Goal: Feedback & Contribution: Contribute content

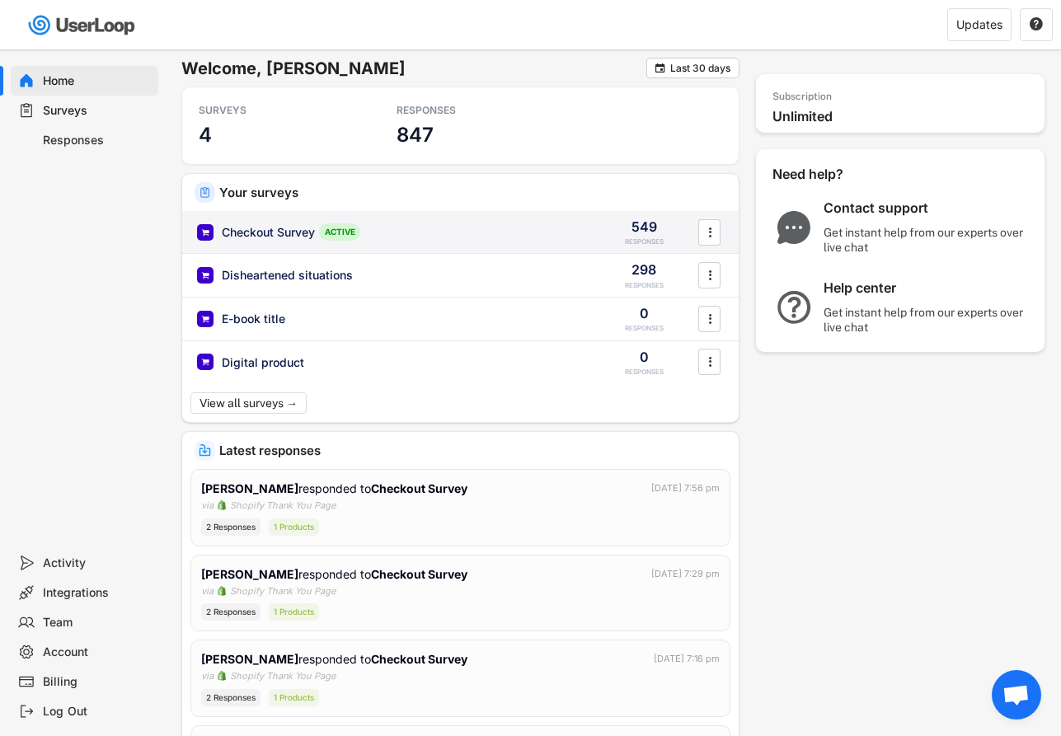
click at [433, 235] on div "Checkout Survey ACTIVE" at bounding box center [390, 231] width 387 height 17
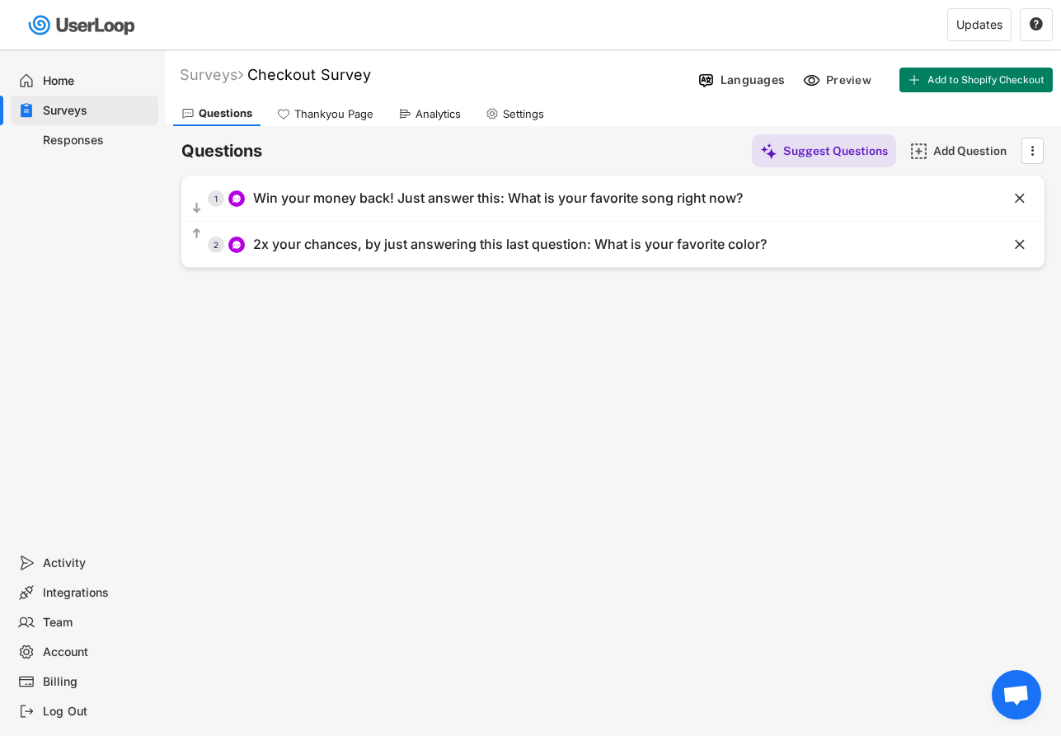
click at [87, 136] on div "Responses" at bounding box center [97, 141] width 109 height 16
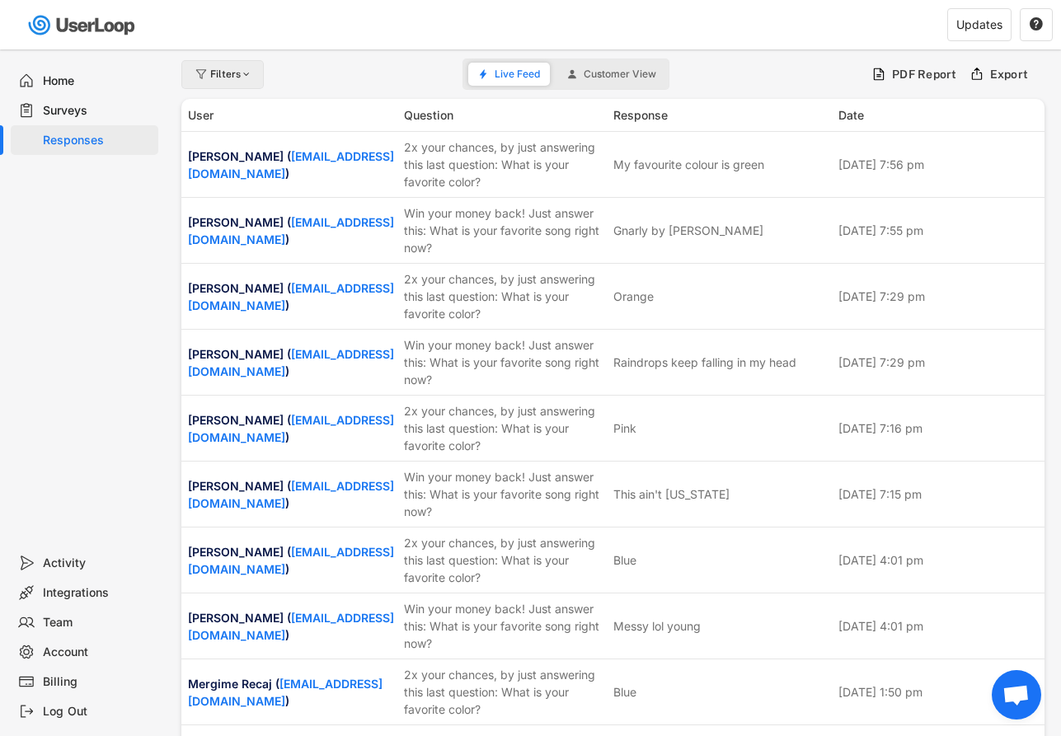
click at [246, 73] on div at bounding box center [247, 74] width 12 height 10
select select
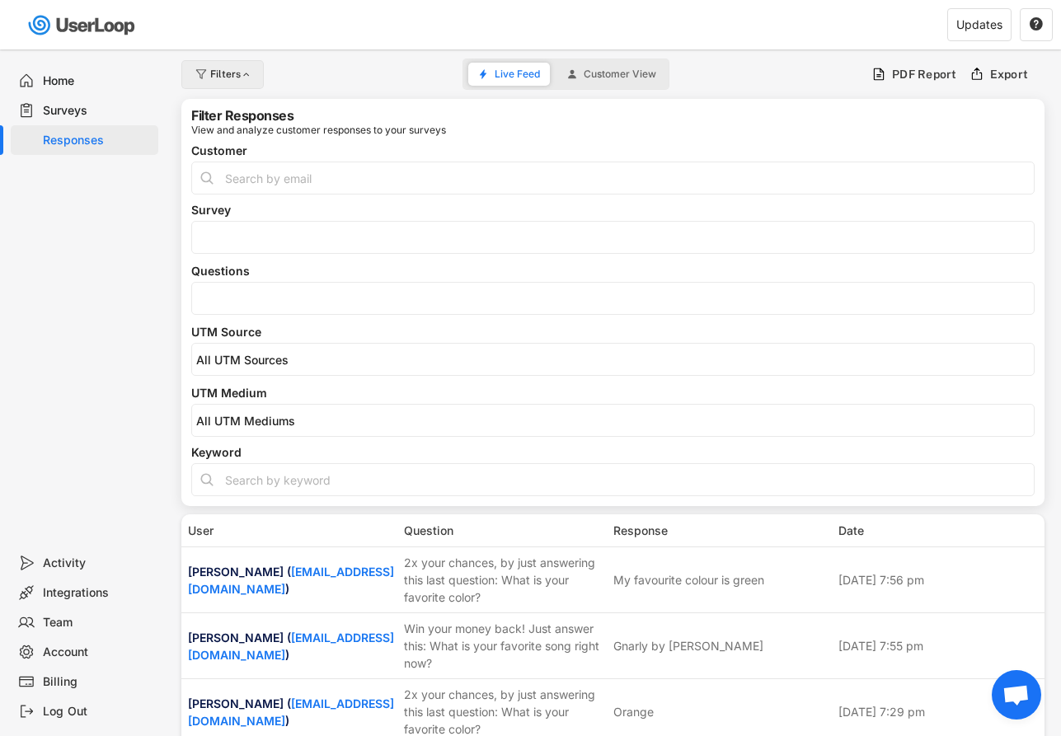
select select
click at [246, 73] on div at bounding box center [247, 74] width 12 height 10
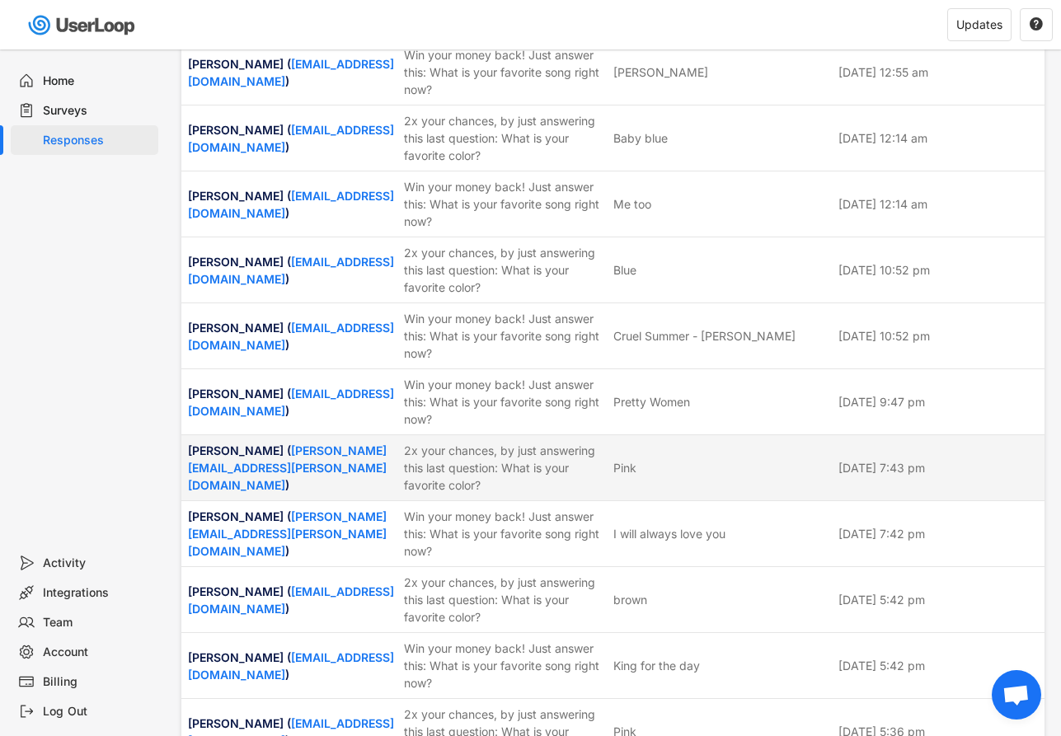
scroll to position [2998, 0]
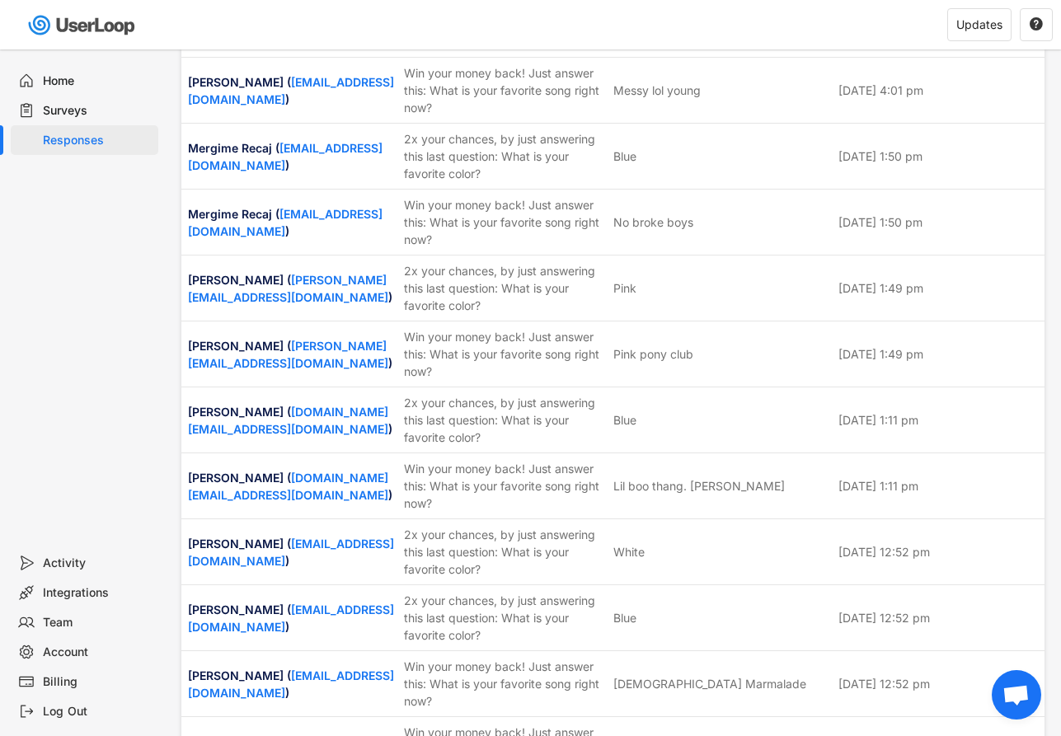
click at [60, 84] on div "Home" at bounding box center [97, 81] width 109 height 16
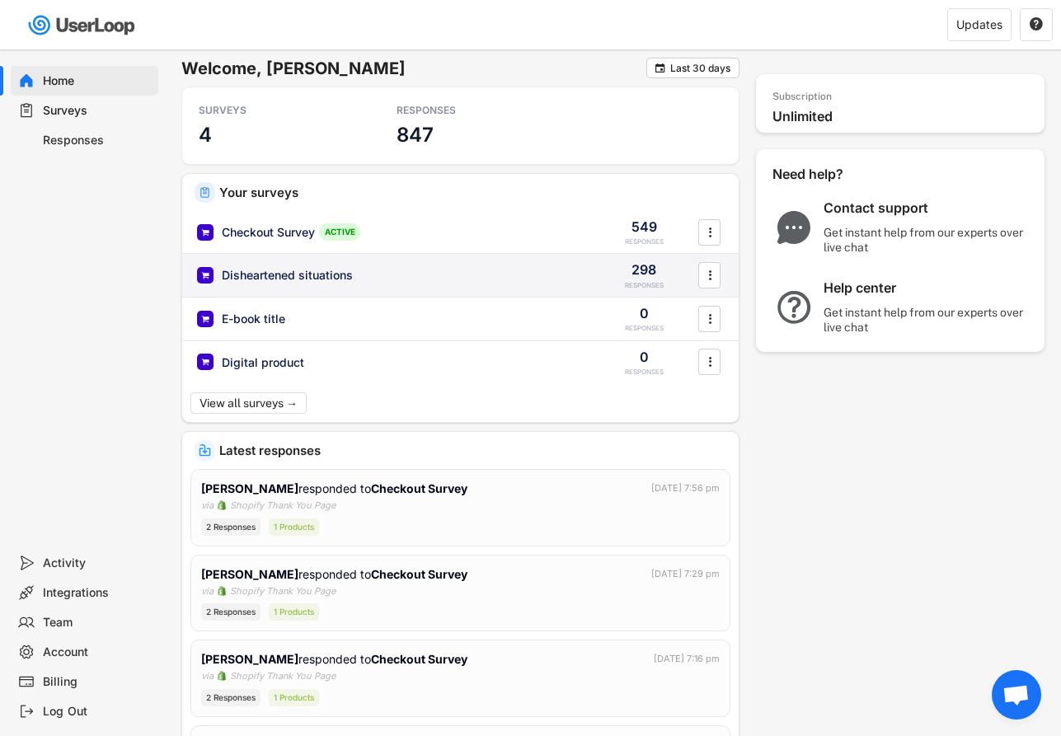
click at [500, 278] on div "Disheartened situations" at bounding box center [390, 275] width 387 height 16
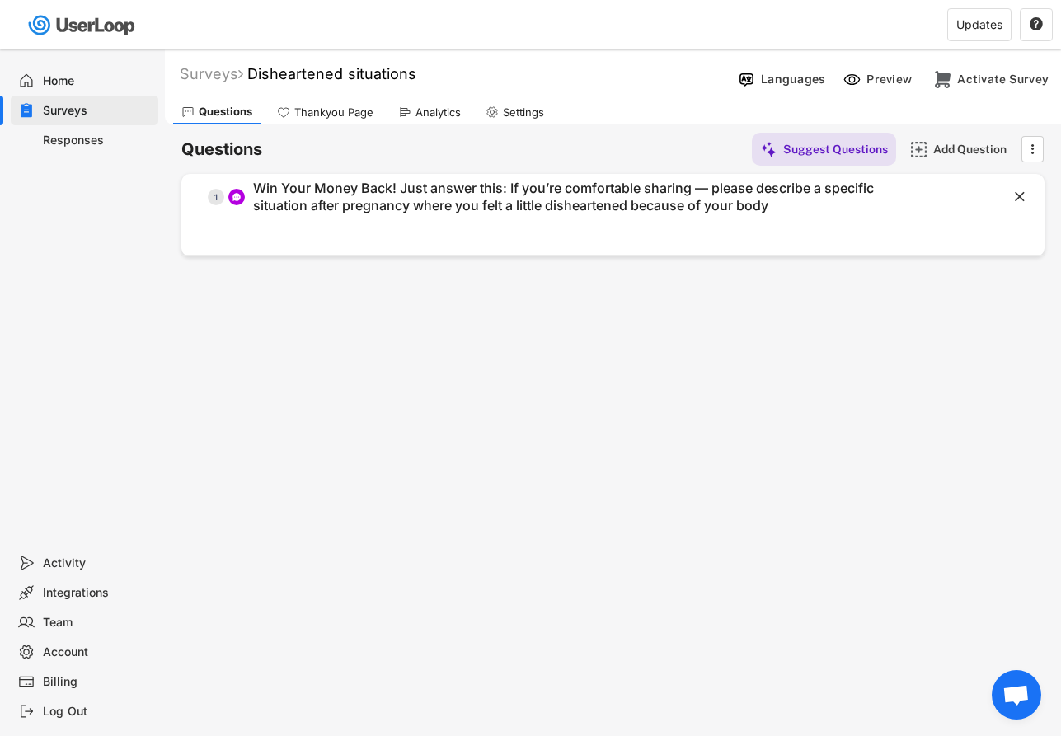
click at [96, 132] on div "Responses" at bounding box center [85, 140] width 148 height 30
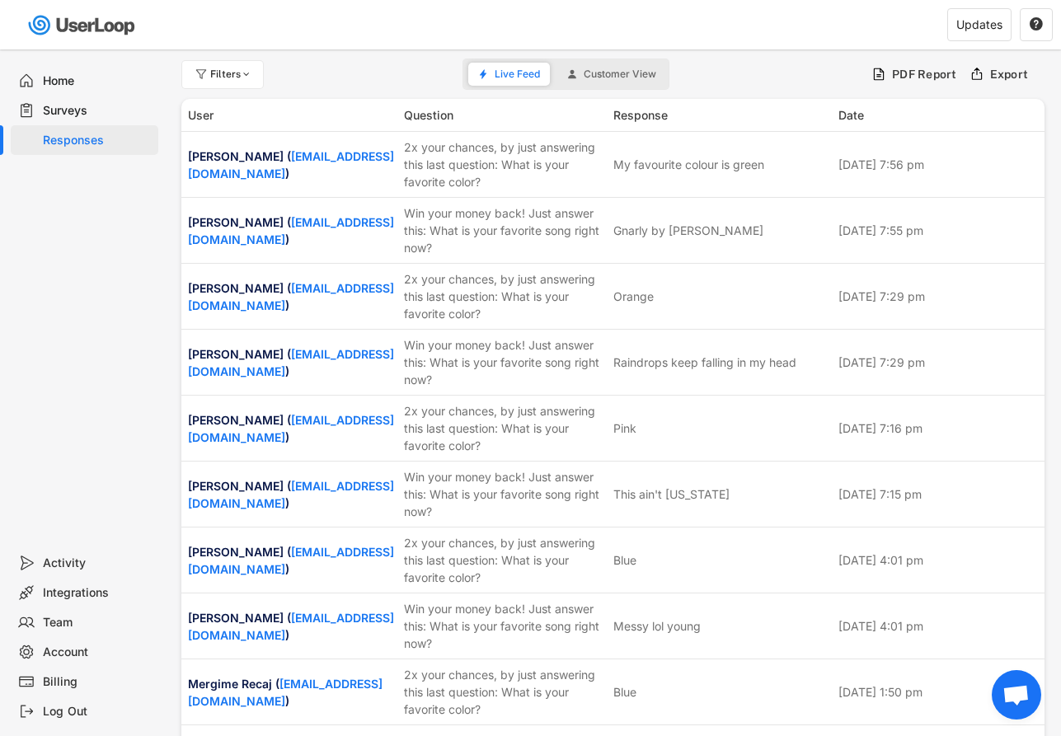
click at [95, 113] on div "Surveys" at bounding box center [97, 111] width 109 height 16
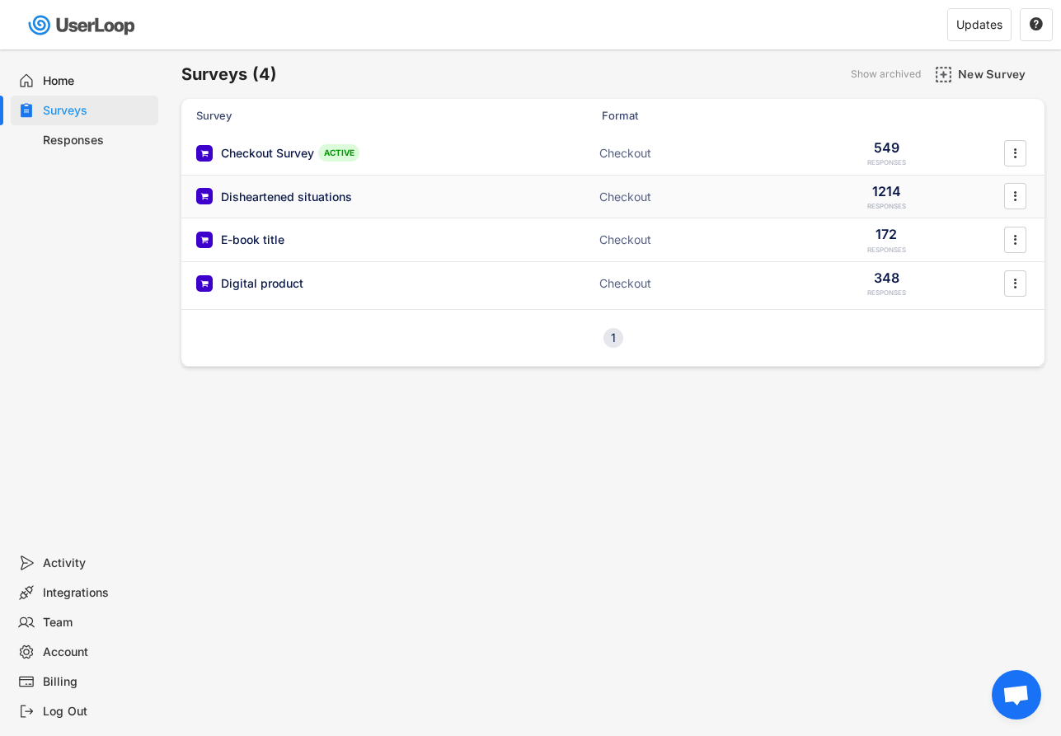
click at [446, 206] on div "Disheartened situations Checkout 1214 RESPONSES " at bounding box center [612, 197] width 863 height 43
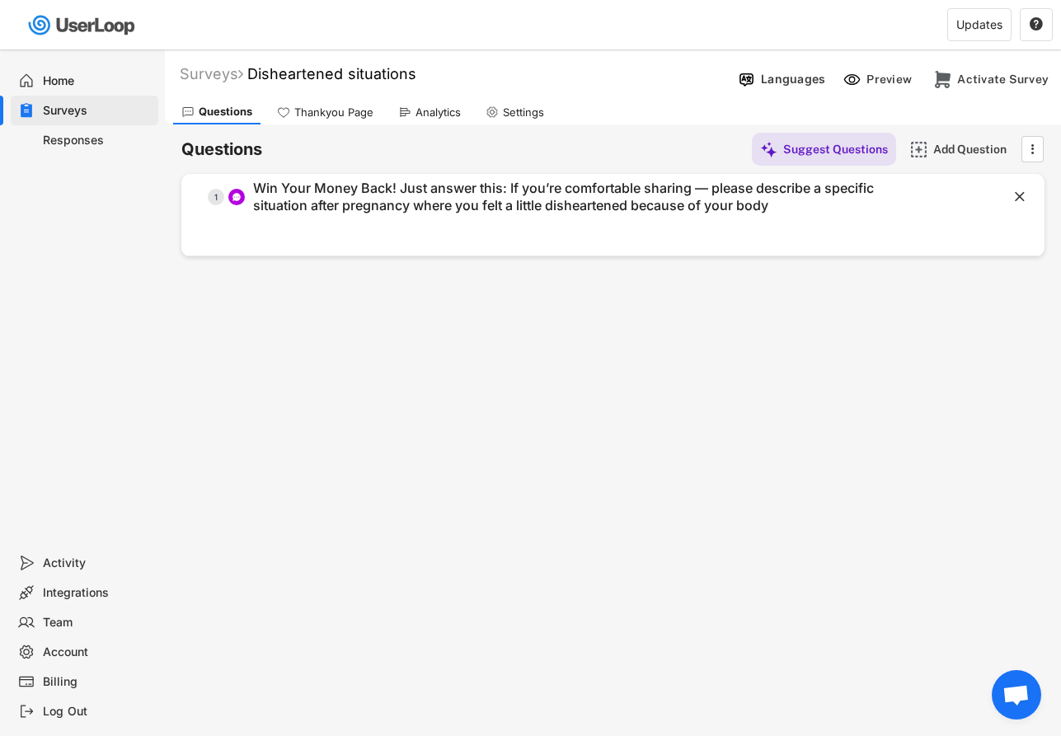
click at [92, 141] on div "Responses" at bounding box center [97, 141] width 109 height 16
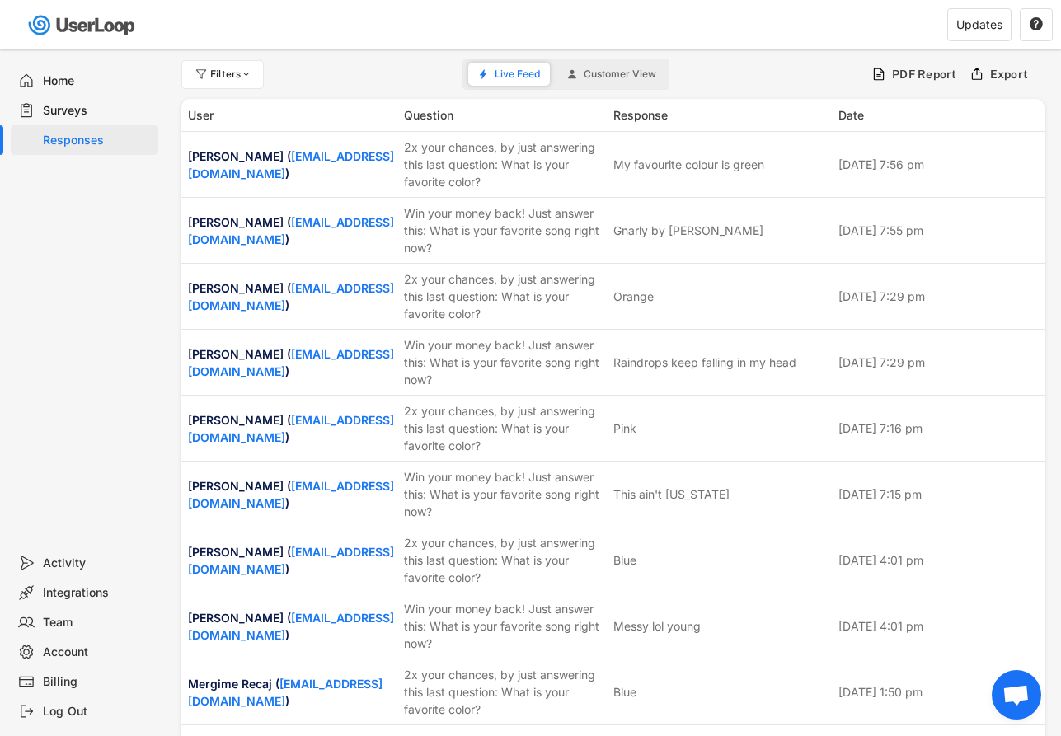
click at [616, 70] on span "Customer View" at bounding box center [620, 74] width 73 height 10
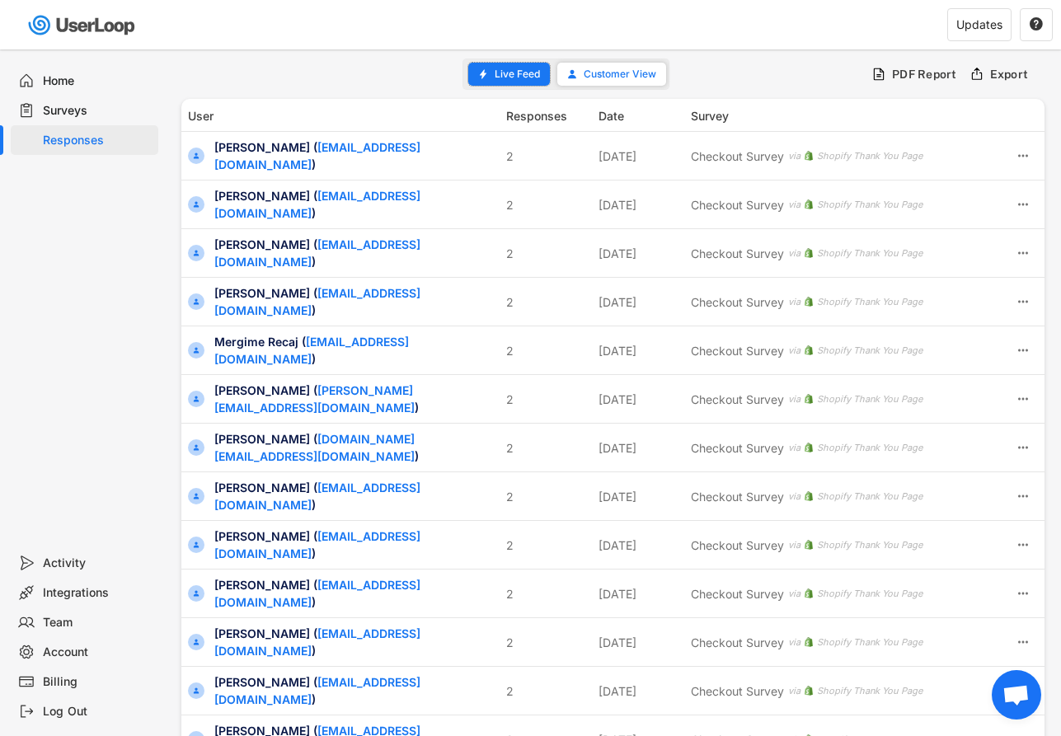
click at [490, 73] on button "Live Feed" at bounding box center [509, 74] width 82 height 23
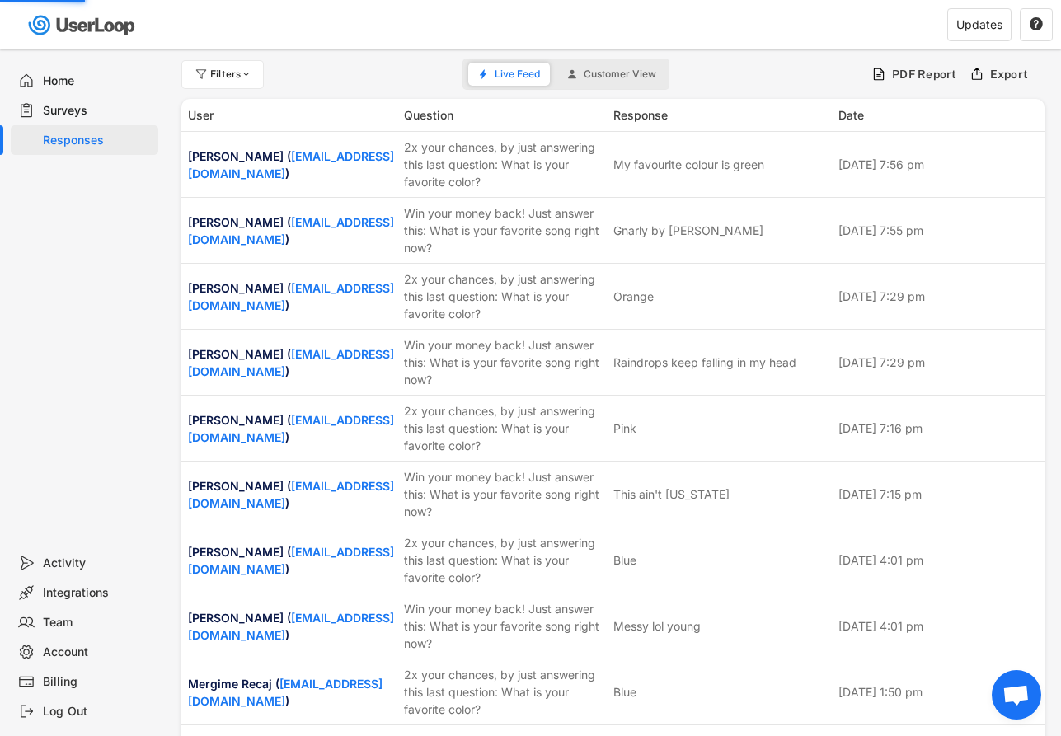
click at [69, 106] on div "Surveys" at bounding box center [97, 111] width 109 height 16
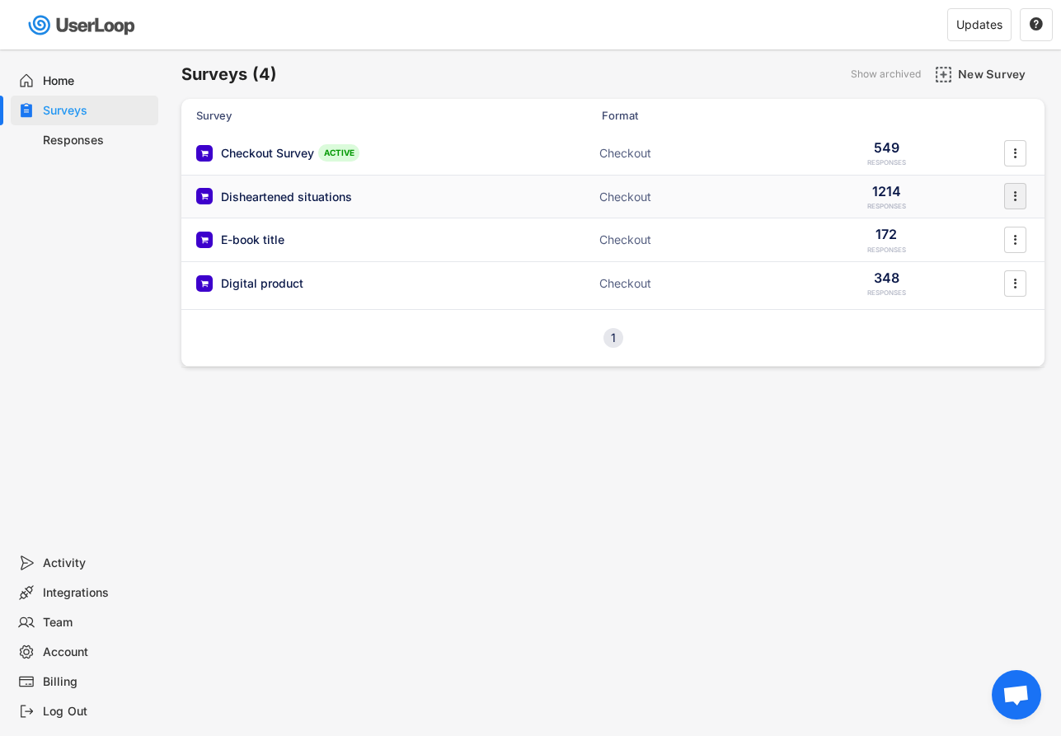
click at [1021, 198] on icon "" at bounding box center [1014, 196] width 16 height 25
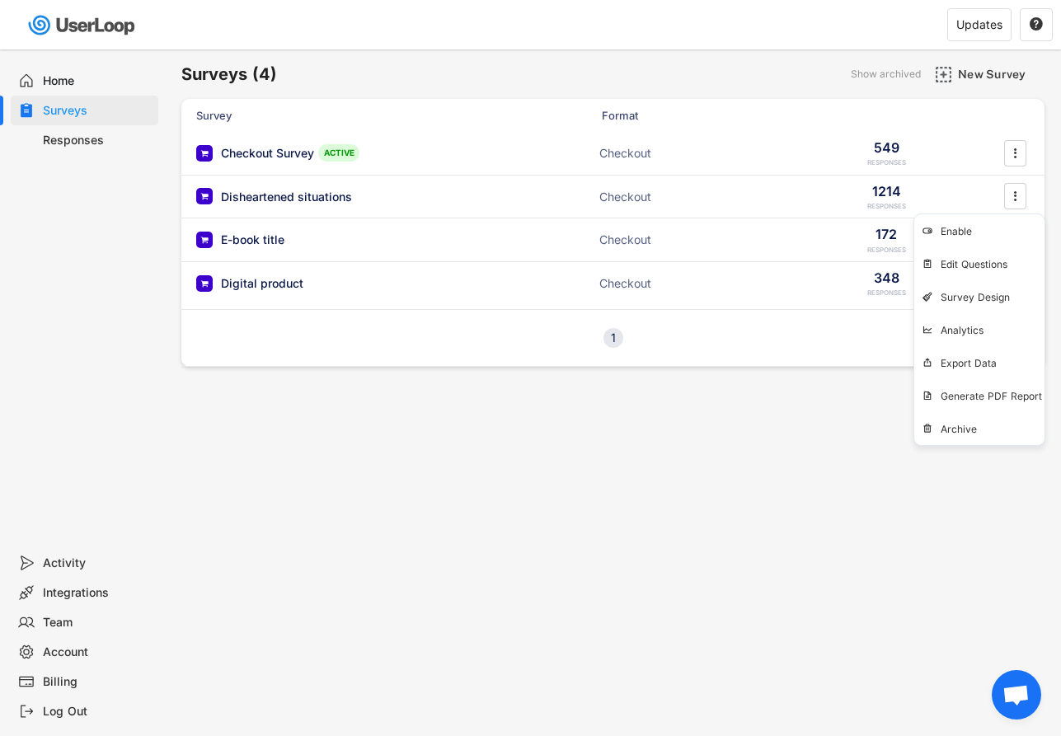
click at [608, 465] on div "Surveys (4) Show archived New Survey Survey Format Checkout Survey ACTIVE Check…" at bounding box center [613, 446] width 896 height 795
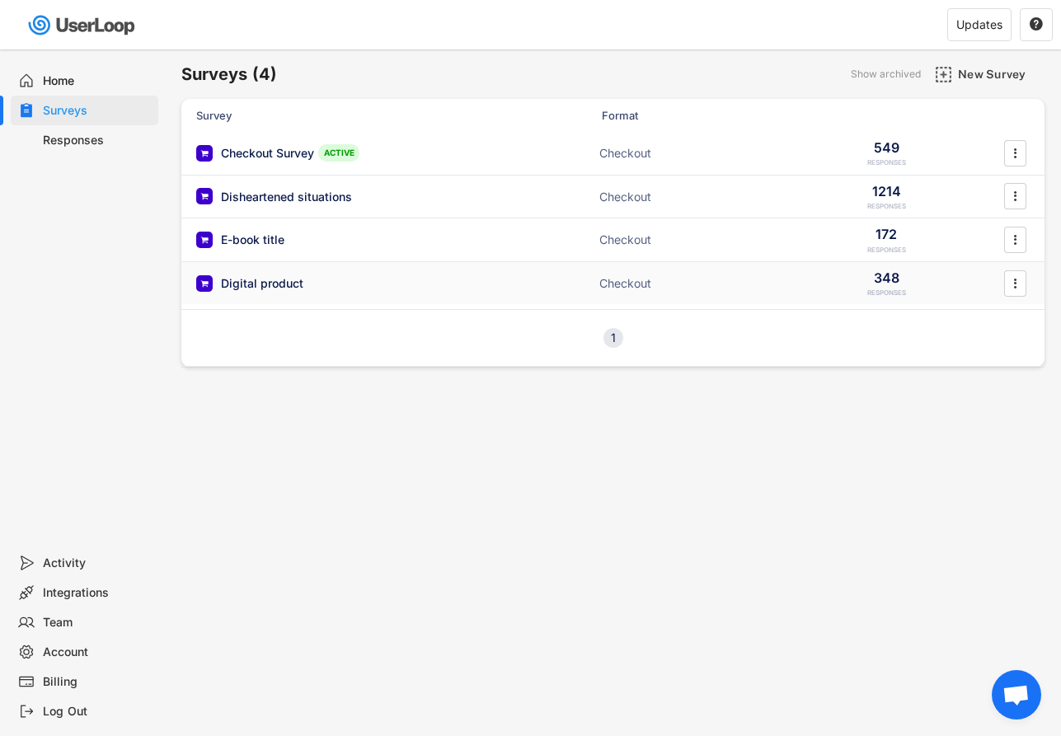
click at [761, 288] on div "Checkout" at bounding box center [681, 283] width 165 height 16
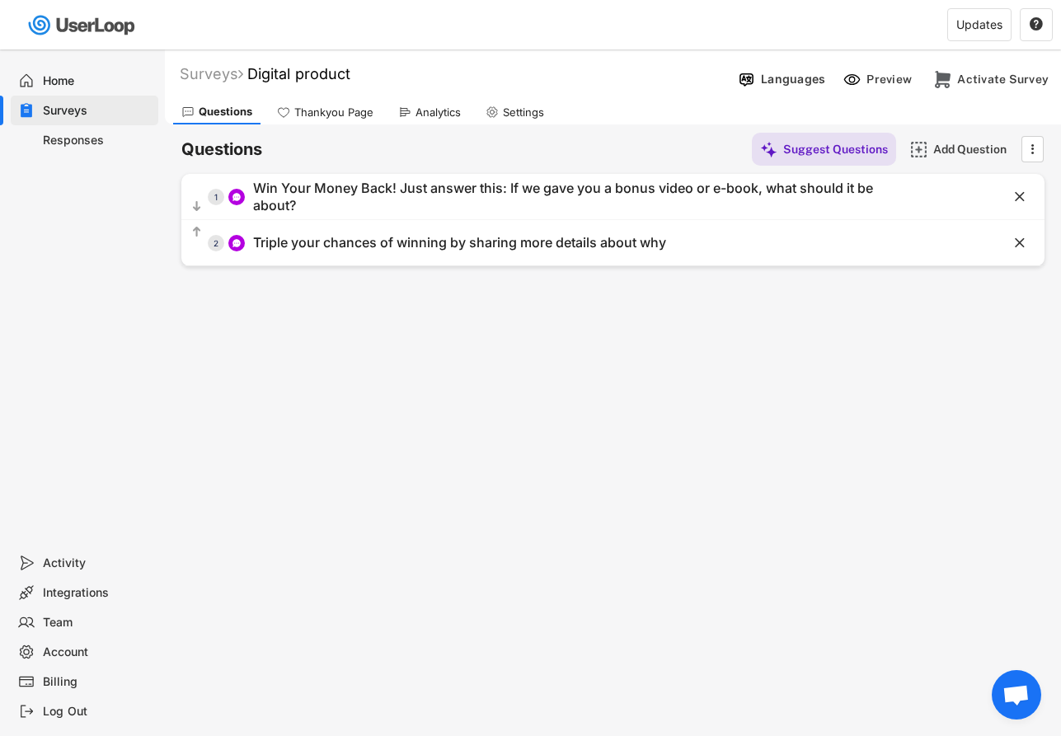
click at [113, 129] on div "Responses" at bounding box center [85, 140] width 148 height 30
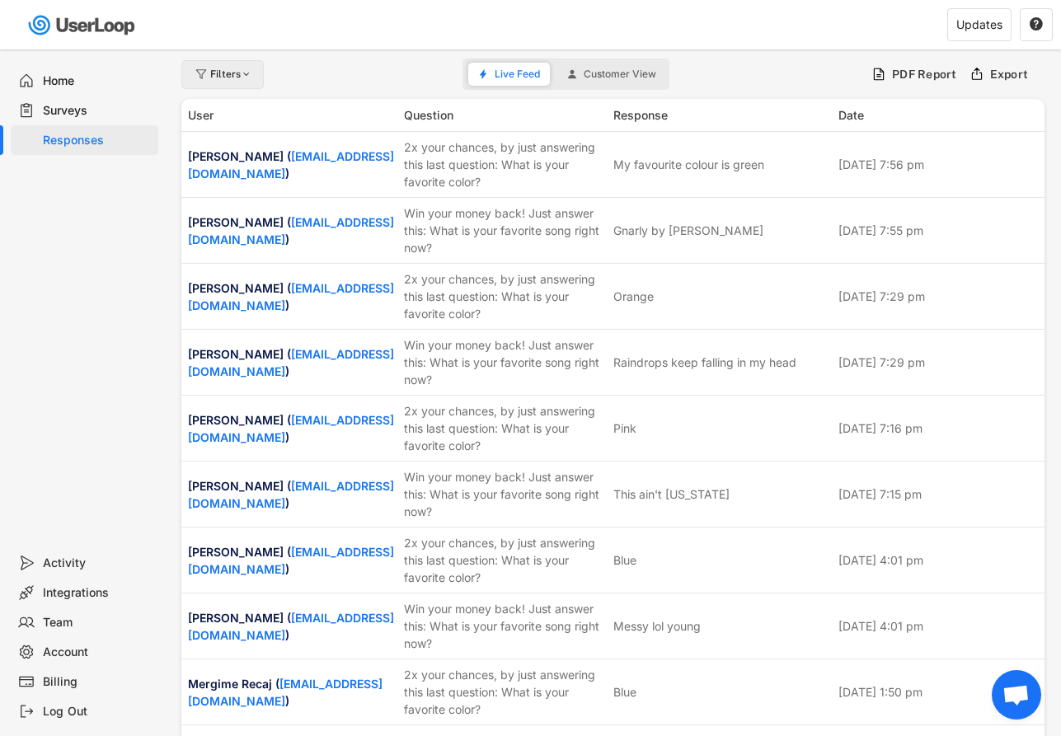
click at [259, 84] on div "Filters" at bounding box center [222, 74] width 82 height 29
select select
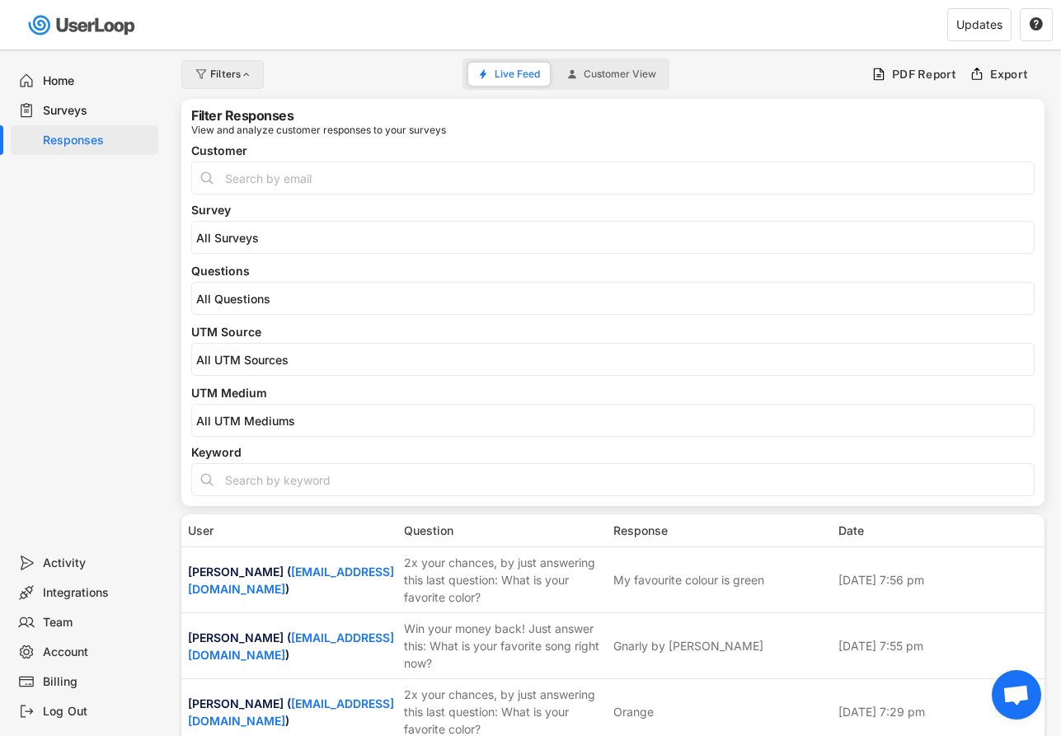
click at [251, 74] on div at bounding box center [247, 74] width 12 height 10
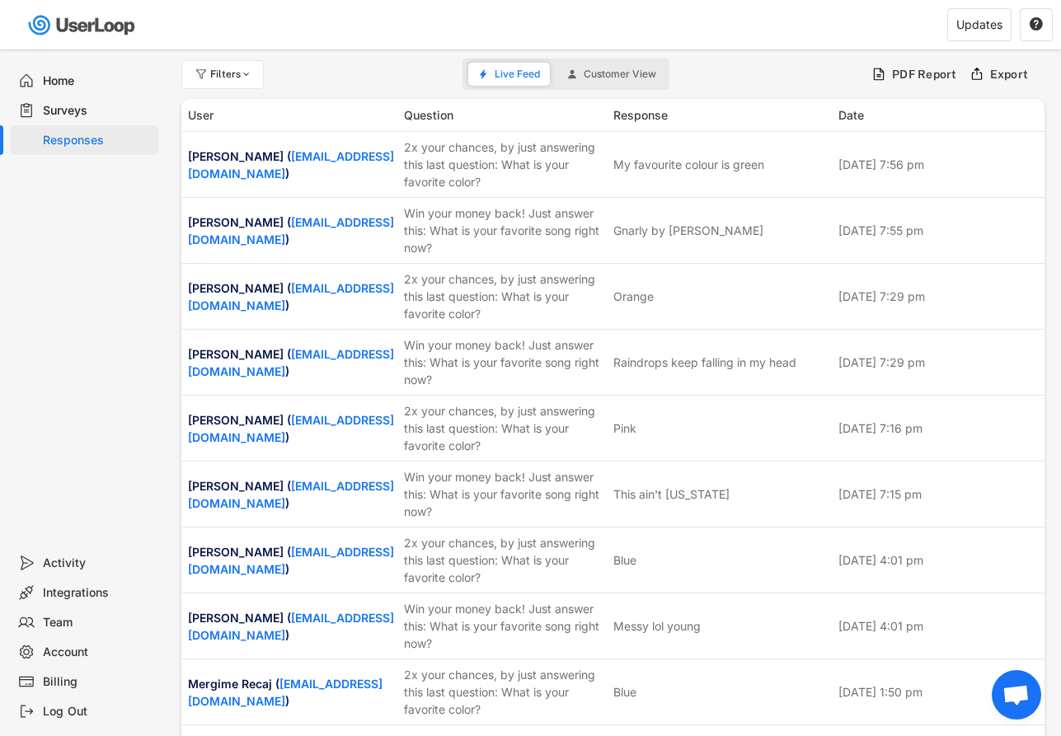
click at [83, 82] on div "Home" at bounding box center [97, 81] width 109 height 16
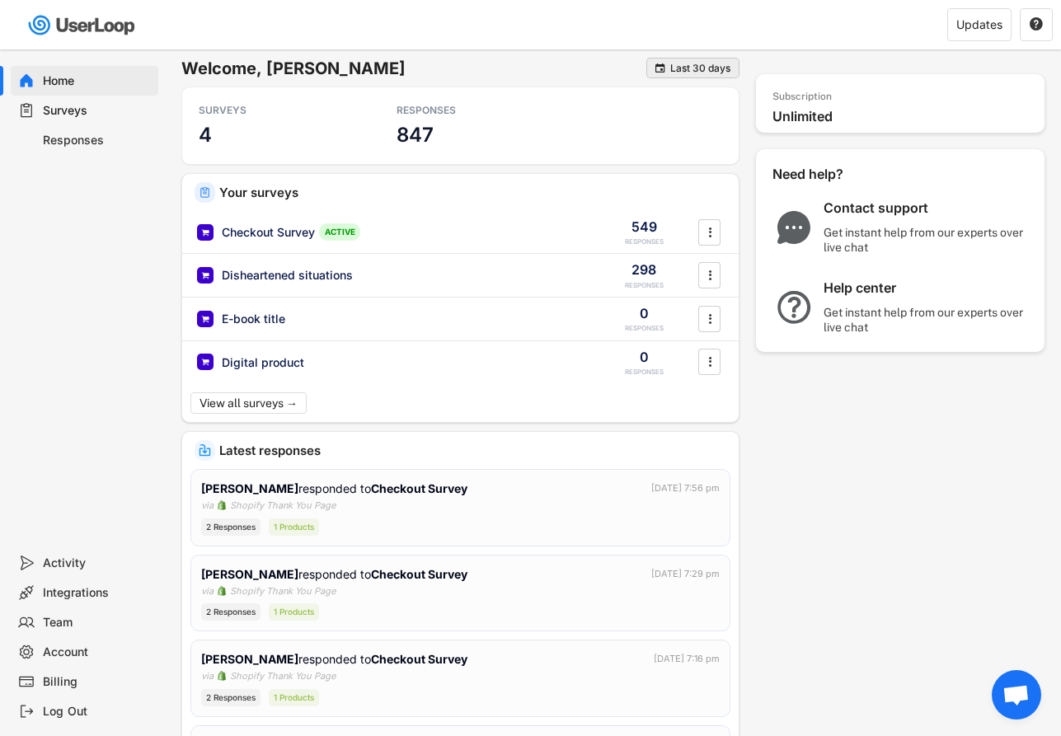
click at [720, 73] on div " Last 30 days" at bounding box center [692, 68] width 93 height 21
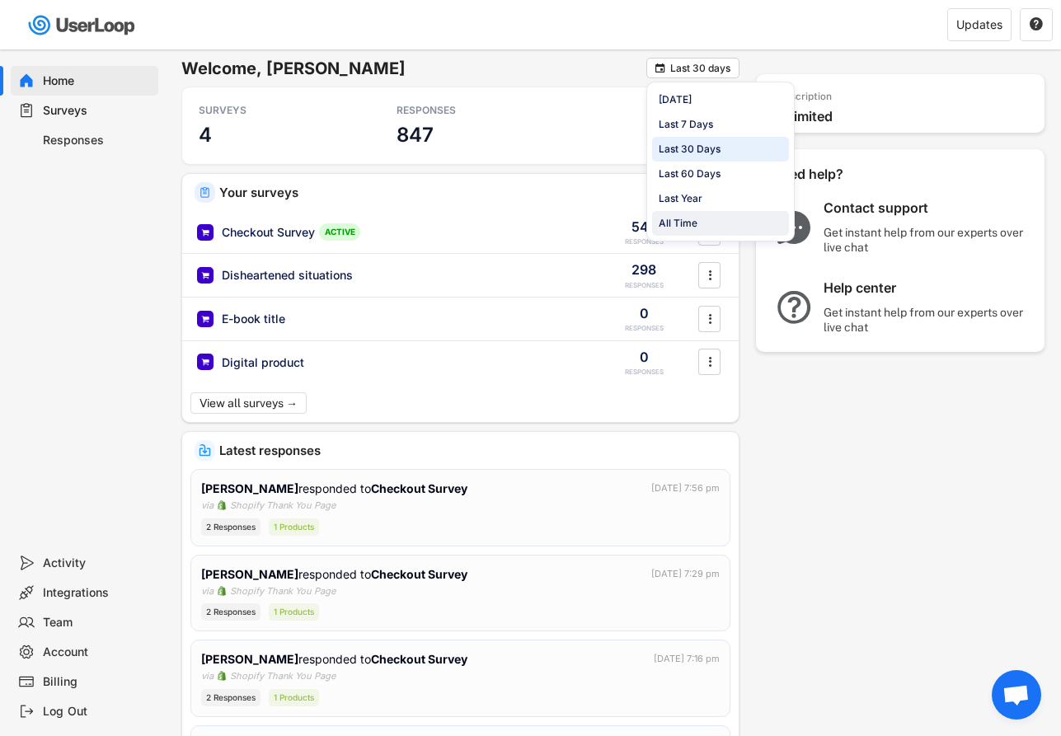
click at [706, 212] on div "All Time" at bounding box center [720, 223] width 137 height 25
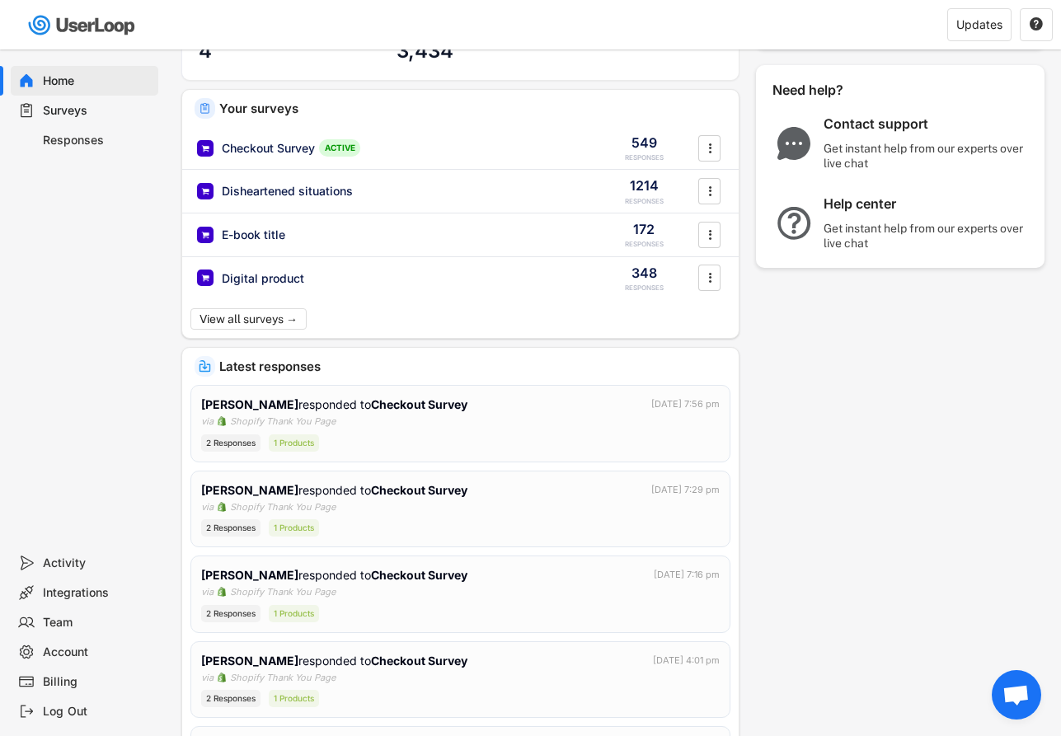
scroll to position [94, 0]
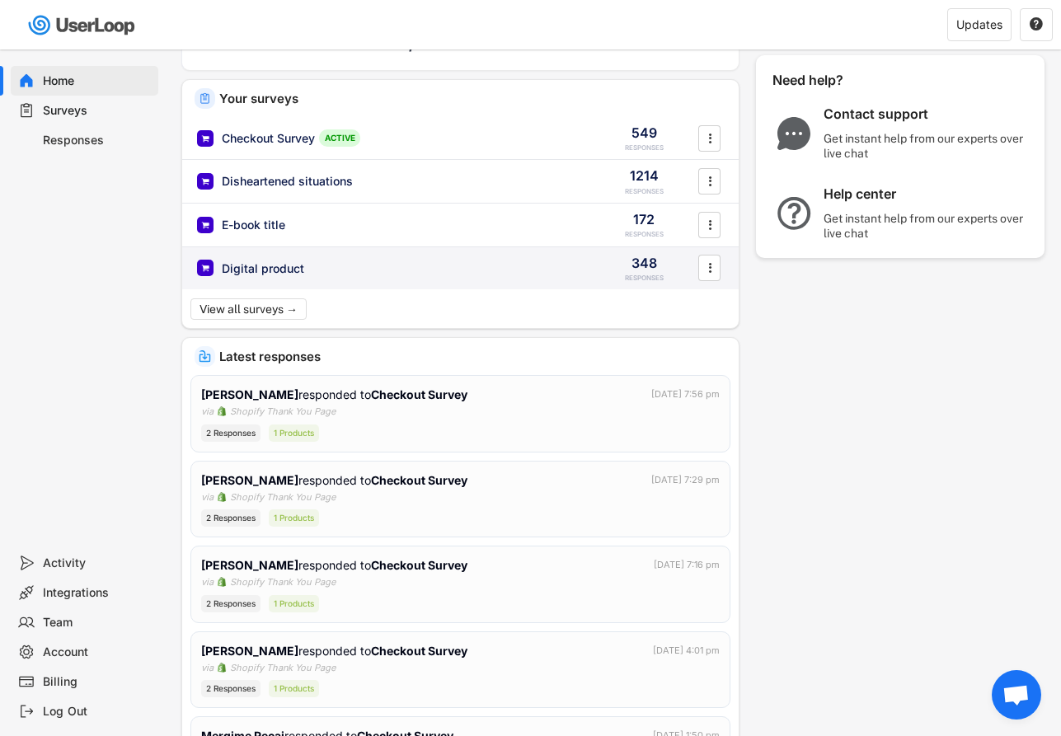
click at [349, 257] on div "Digital product 348 RESPONSES " at bounding box center [460, 268] width 556 height 43
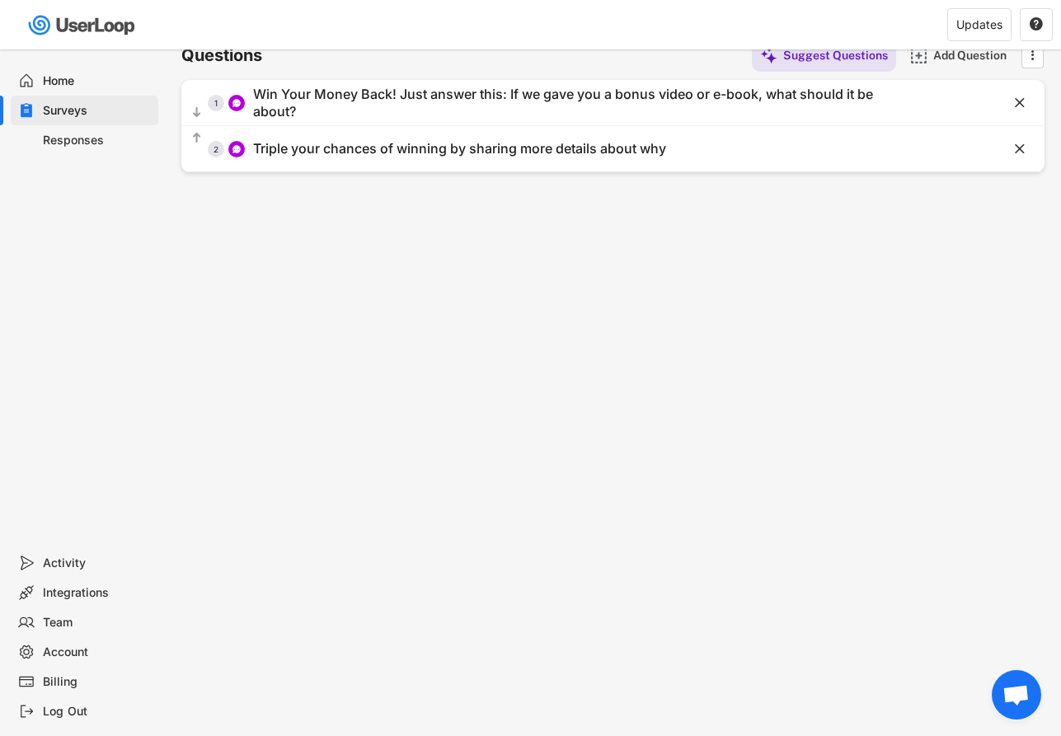
click at [103, 143] on div "Responses" at bounding box center [97, 141] width 109 height 16
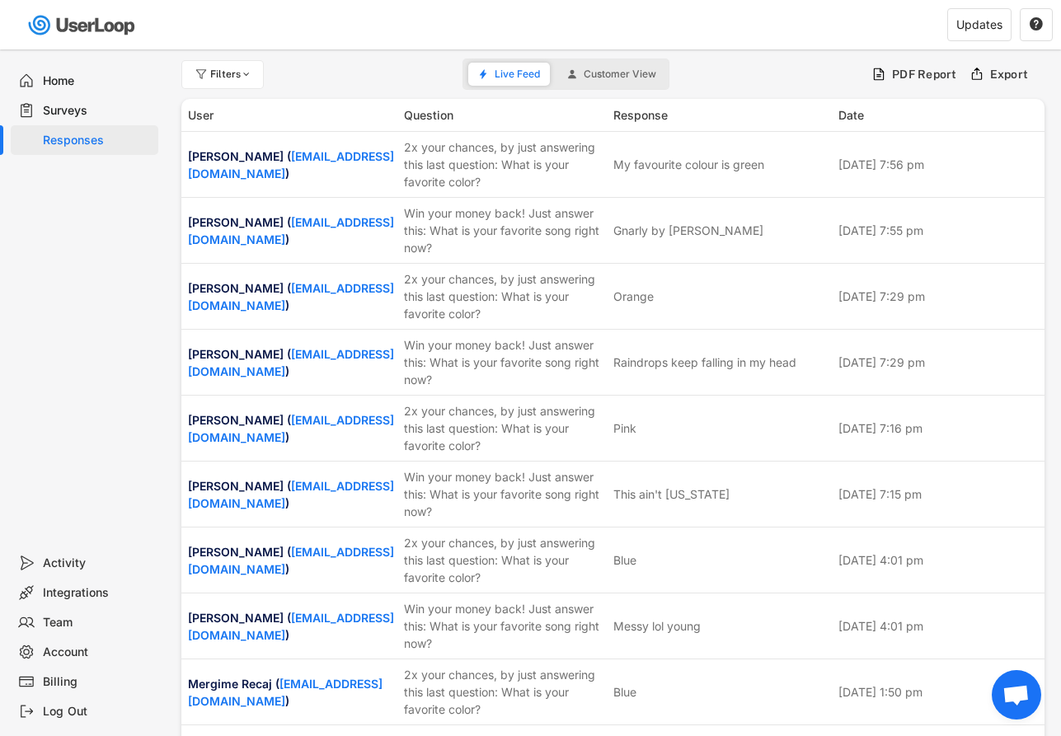
click at [97, 114] on div "Surveys" at bounding box center [97, 111] width 109 height 16
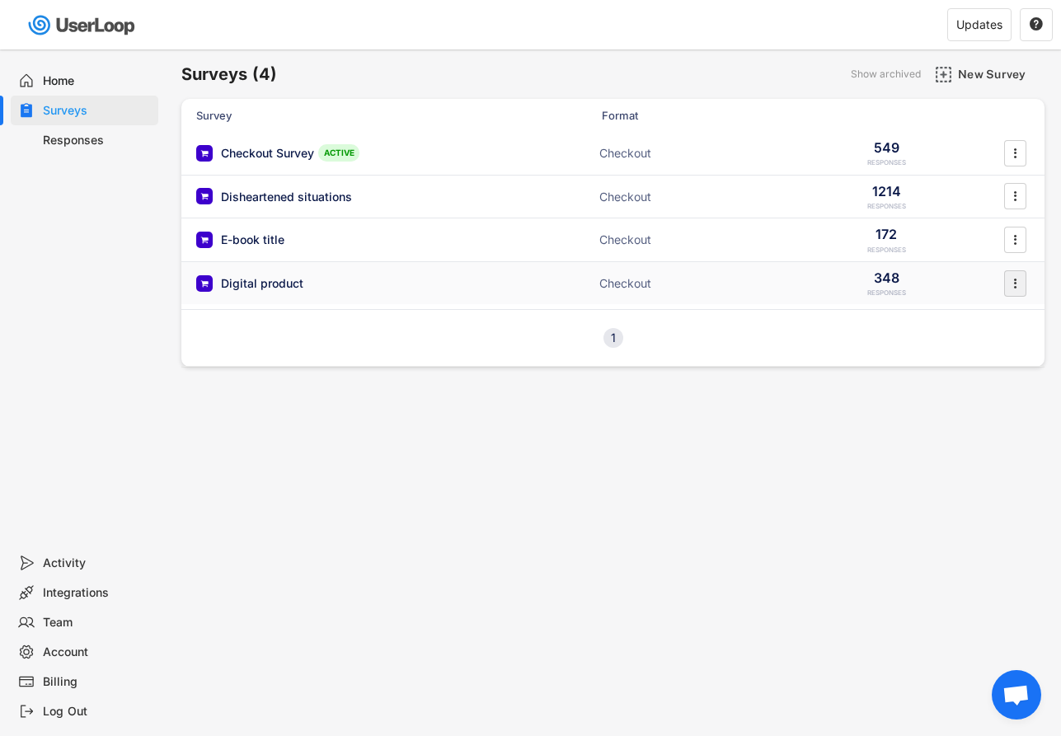
click at [1023, 284] on icon "" at bounding box center [1014, 283] width 16 height 25
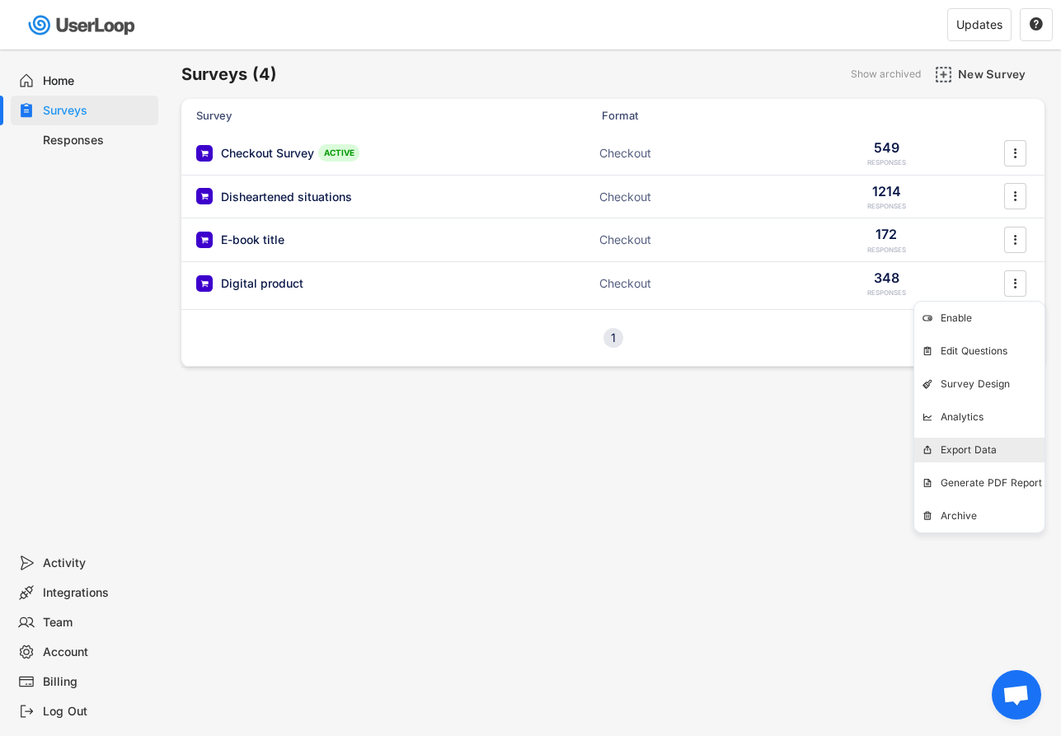
click at [980, 443] on div "Export Data" at bounding box center [992, 449] width 104 height 13
select select ""1348695171700984260__LOOKUP__1749898272348x735223473173692400""
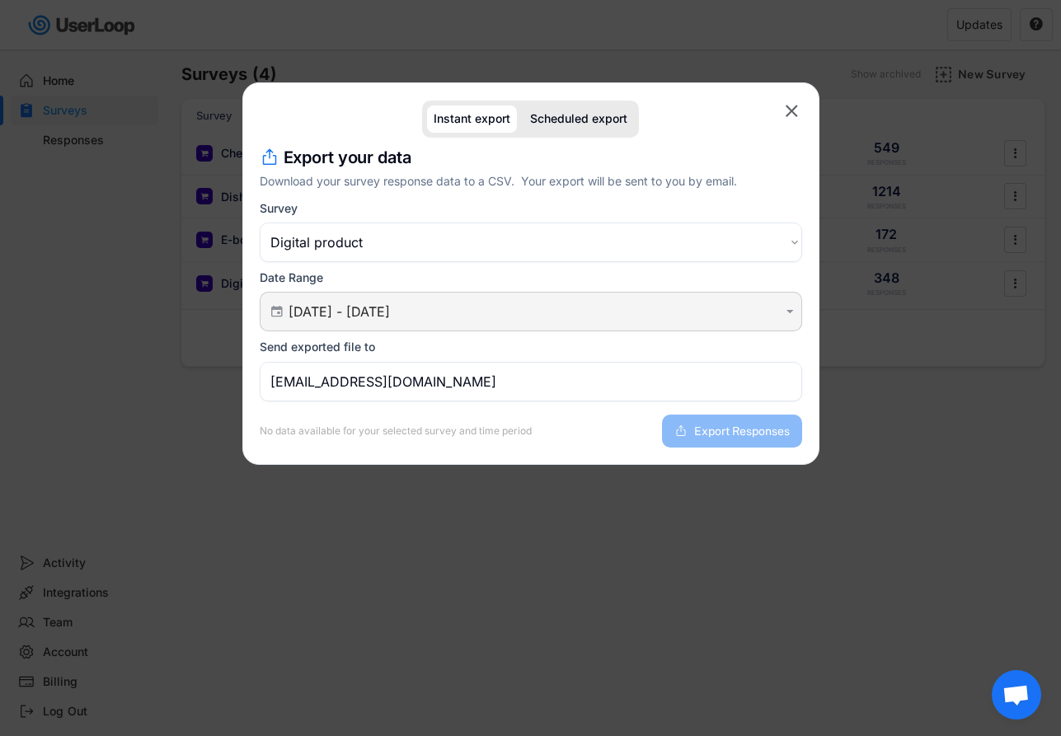
click at [497, 312] on input "[DATE] - [DATE]" at bounding box center [533, 311] width 490 height 16
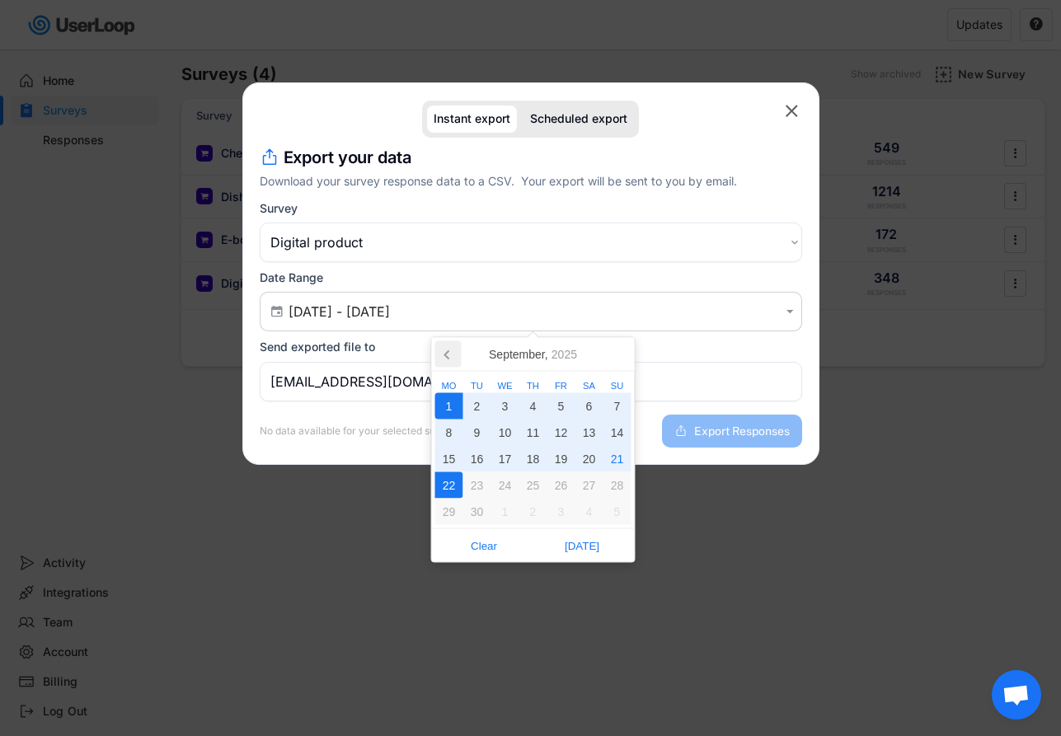
click at [449, 358] on icon at bounding box center [448, 354] width 26 height 26
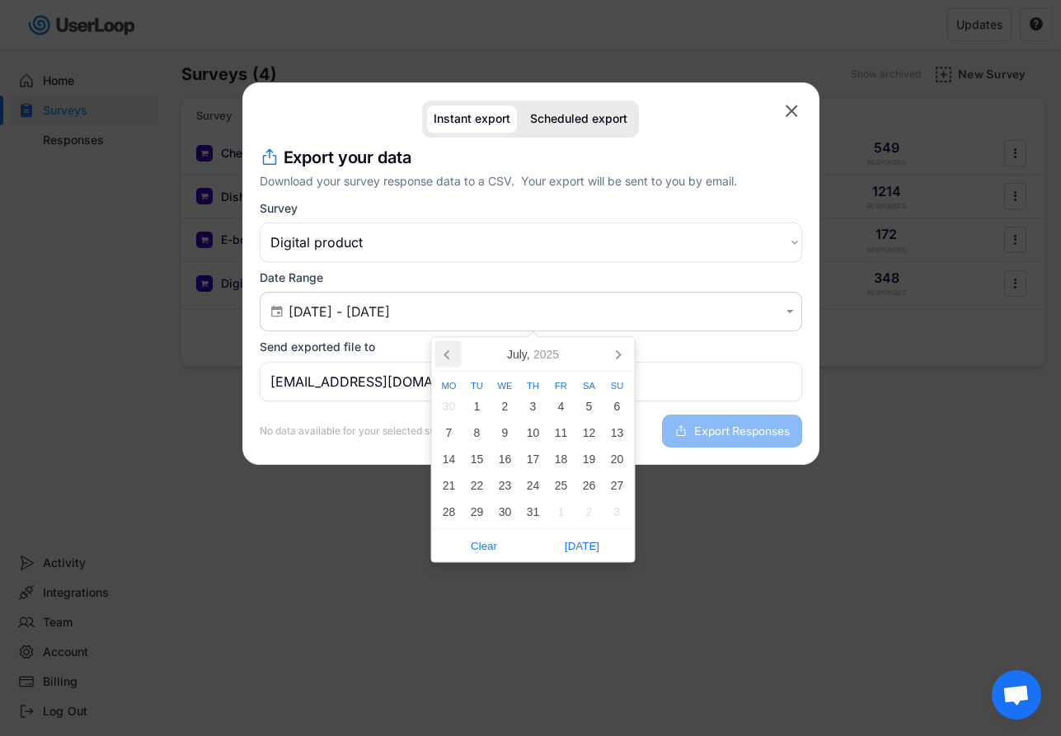
click at [449, 358] on icon at bounding box center [448, 354] width 26 height 26
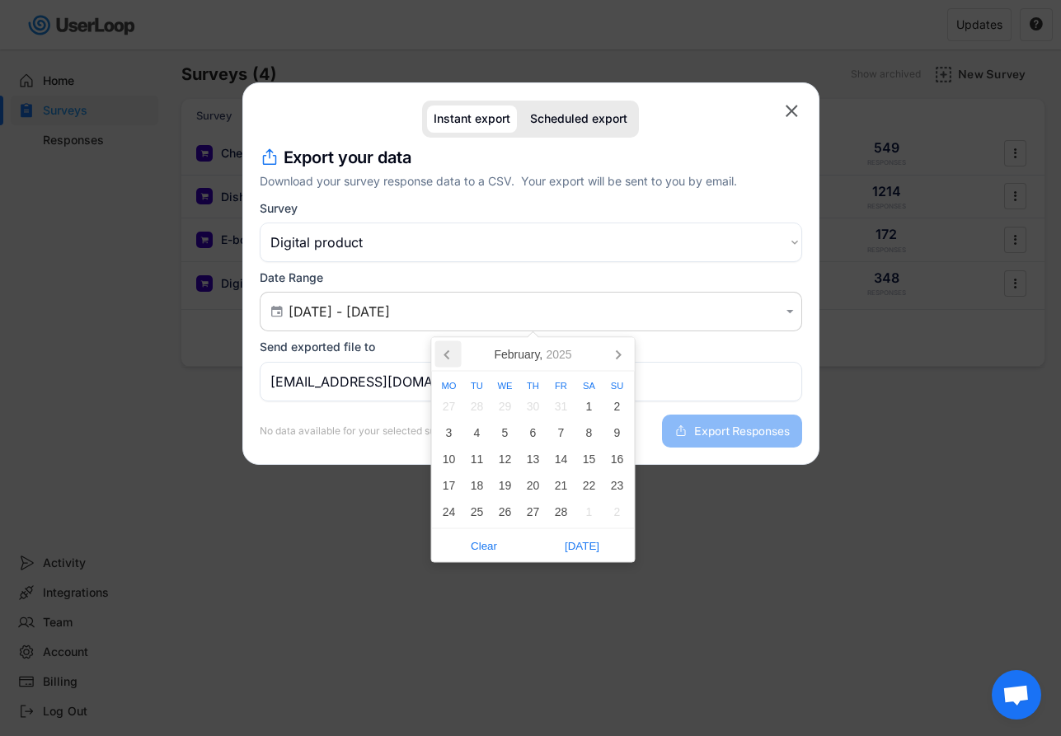
click at [449, 358] on icon at bounding box center [448, 354] width 26 height 26
click at [623, 355] on icon at bounding box center [617, 354] width 26 height 26
click at [444, 356] on icon at bounding box center [448, 354] width 26 height 26
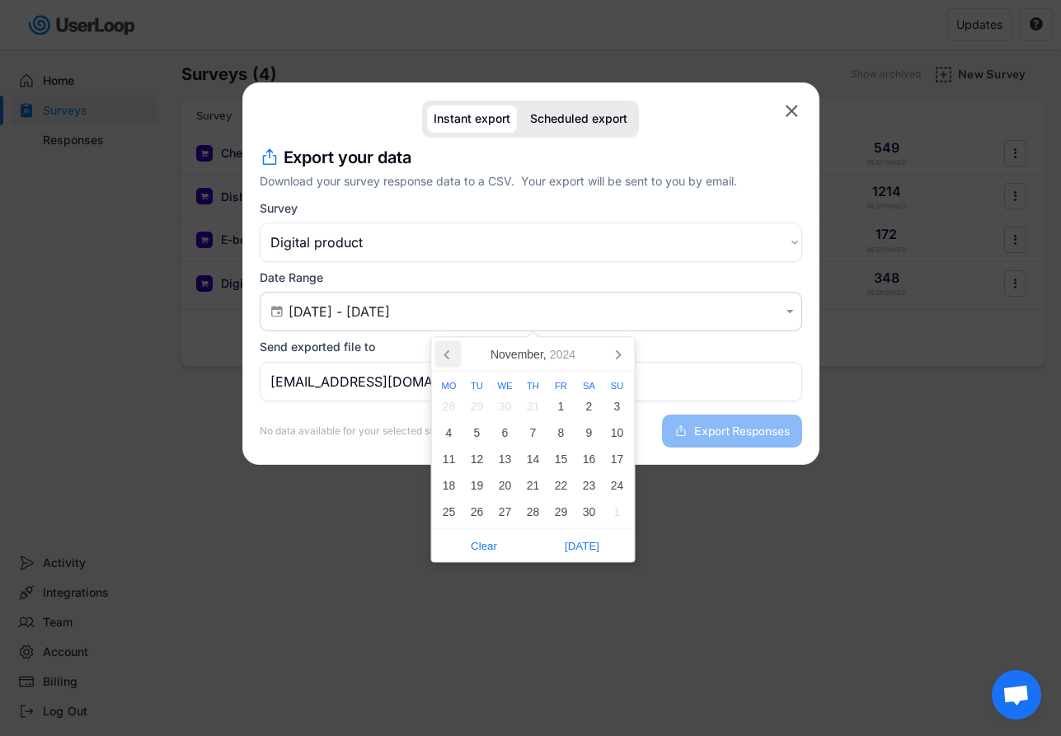
click at [444, 356] on icon at bounding box center [448, 354] width 26 height 26
click at [611, 349] on icon at bounding box center [617, 354] width 26 height 26
click at [557, 401] on div "1" at bounding box center [561, 406] width 28 height 26
click at [617, 354] on icon at bounding box center [617, 354] width 26 height 26
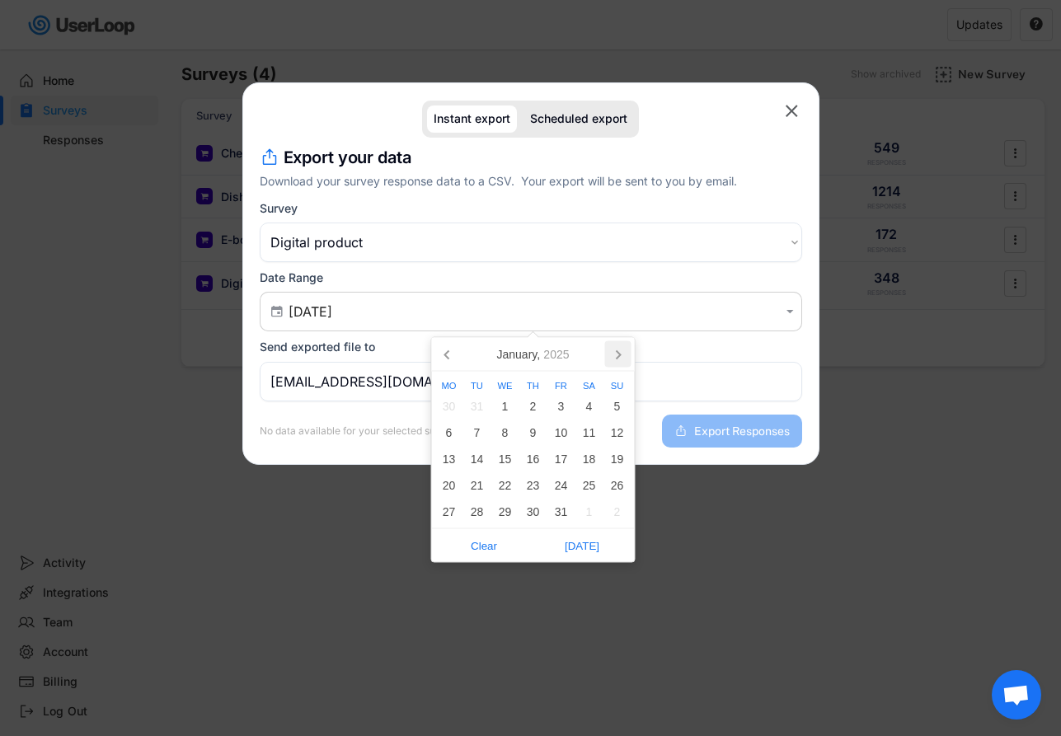
click at [617, 354] on icon at bounding box center [617, 354] width 26 height 26
click at [617, 354] on icon at bounding box center [618, 354] width 26 height 26
click at [617, 354] on icon at bounding box center [617, 354] width 26 height 26
click at [617, 354] on icon at bounding box center [618, 354] width 26 height 26
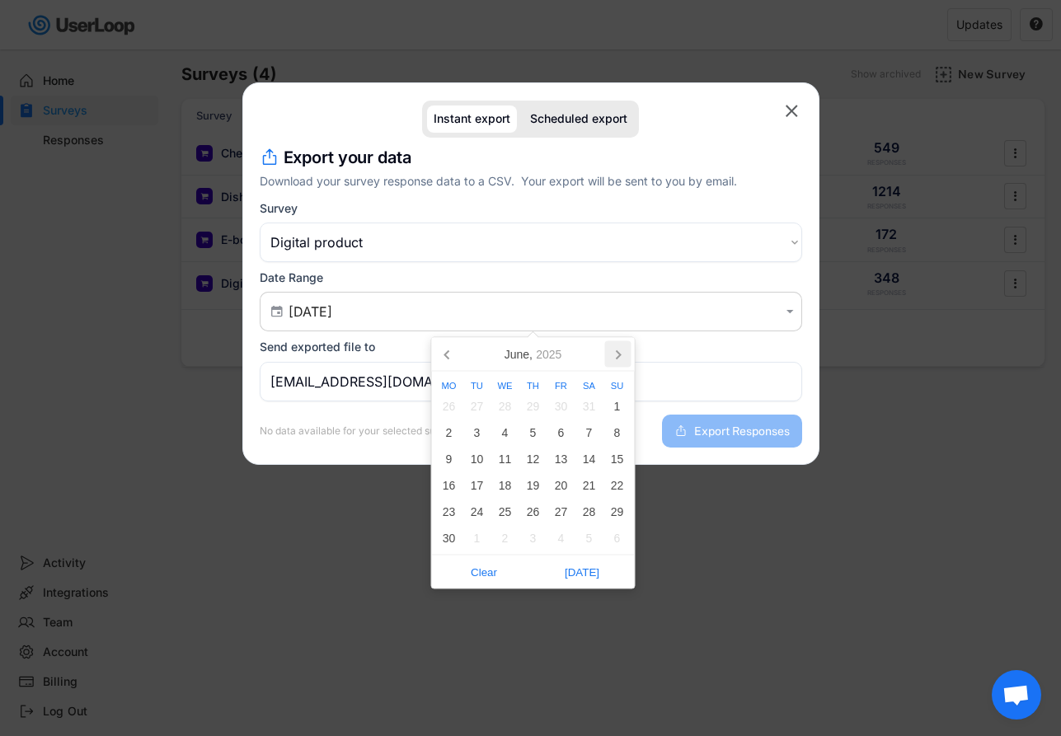
click at [617, 354] on icon at bounding box center [618, 354] width 26 height 26
click at [617, 354] on icon at bounding box center [617, 354] width 26 height 26
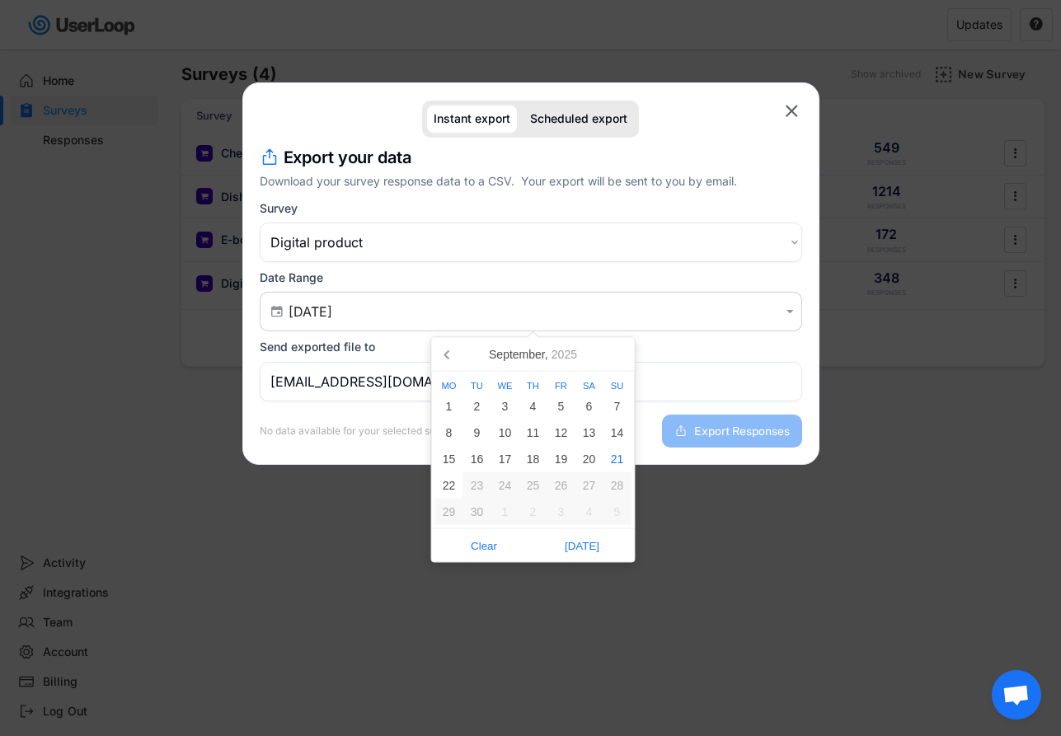
click at [617, 354] on nav "[DATE]" at bounding box center [533, 355] width 203 height 34
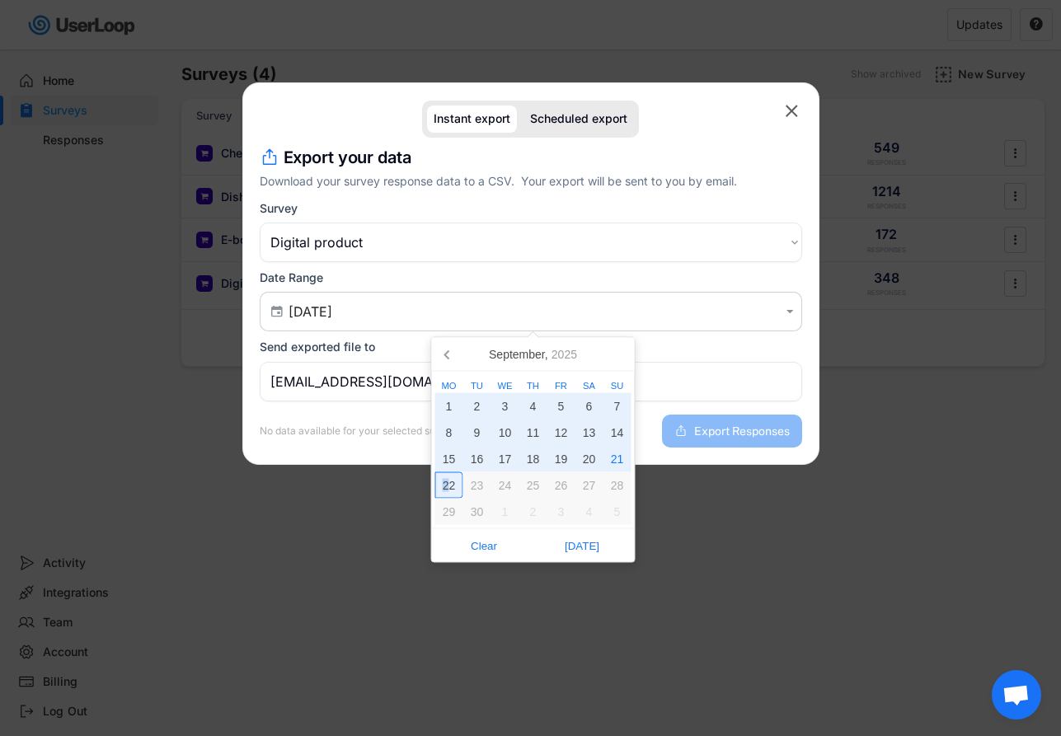
click at [445, 485] on div "22" at bounding box center [449, 485] width 28 height 26
type input "[DATE] - [DATE]"
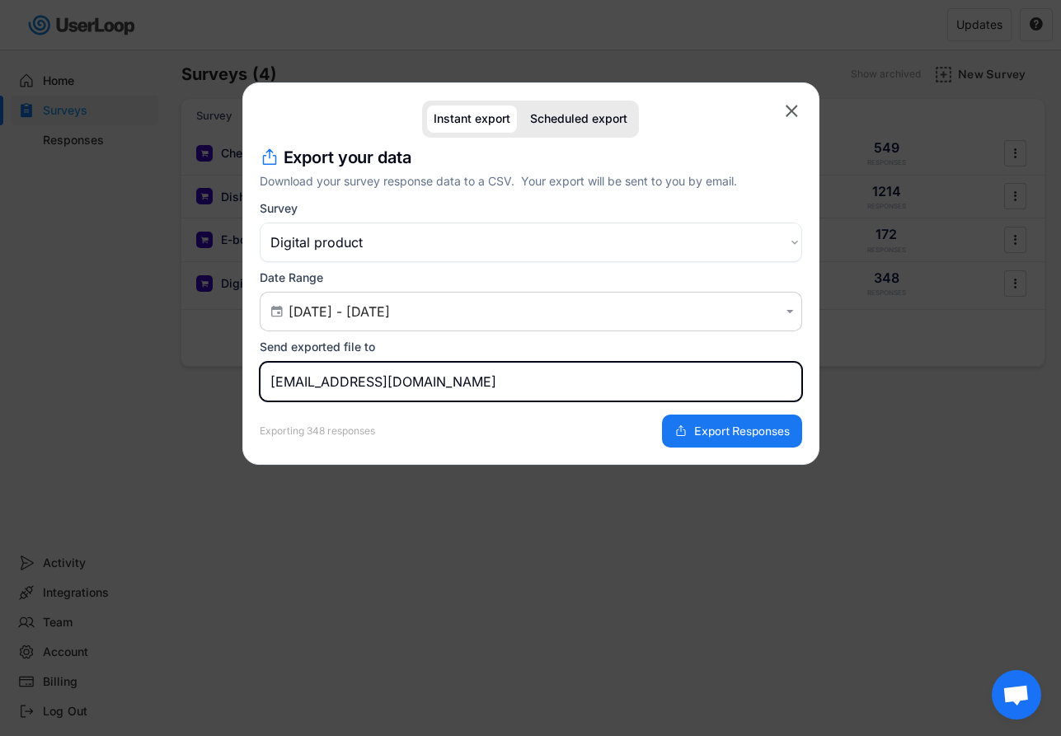
click at [476, 388] on input "[EMAIL_ADDRESS][DOMAIN_NAME]" at bounding box center [531, 382] width 542 height 40
type input "[PERSON_NAME][EMAIL_ADDRESS][DOMAIN_NAME]"
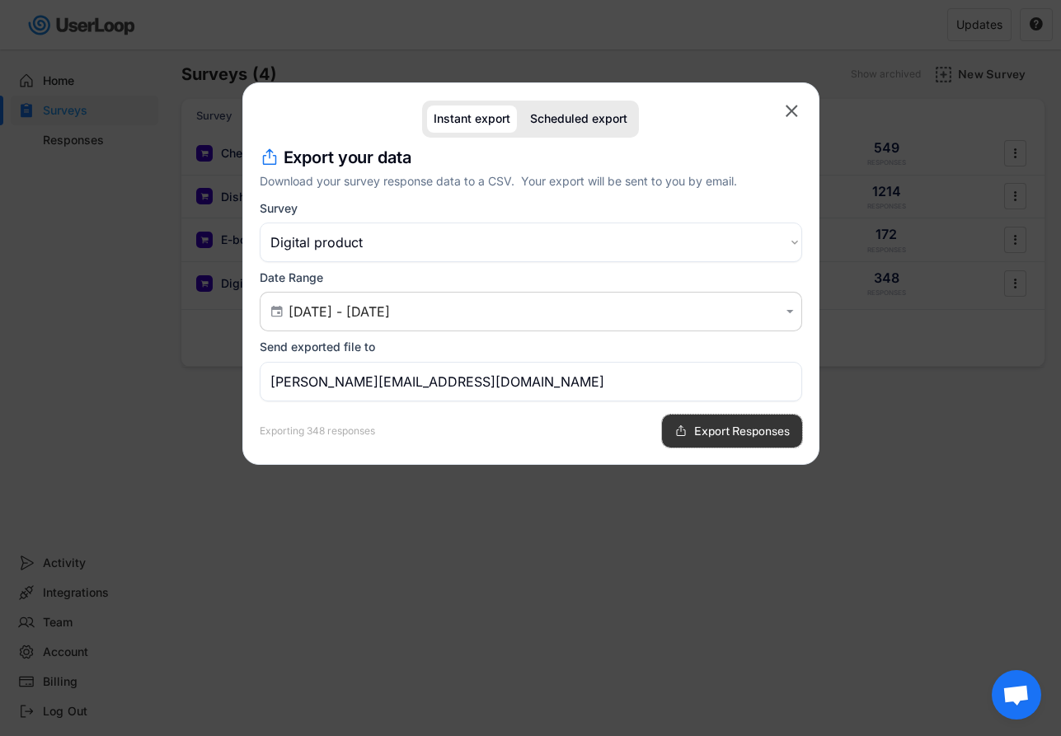
click at [699, 421] on button "Export Responses" at bounding box center [732, 431] width 140 height 33
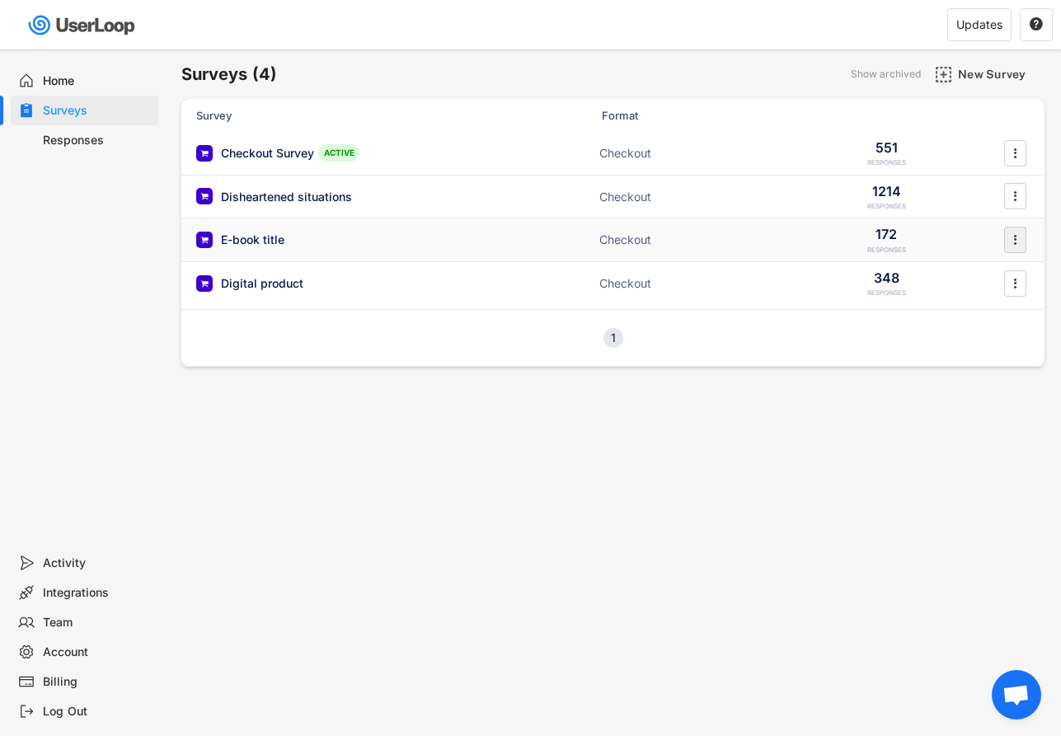
click at [1020, 235] on icon "" at bounding box center [1014, 239] width 16 height 25
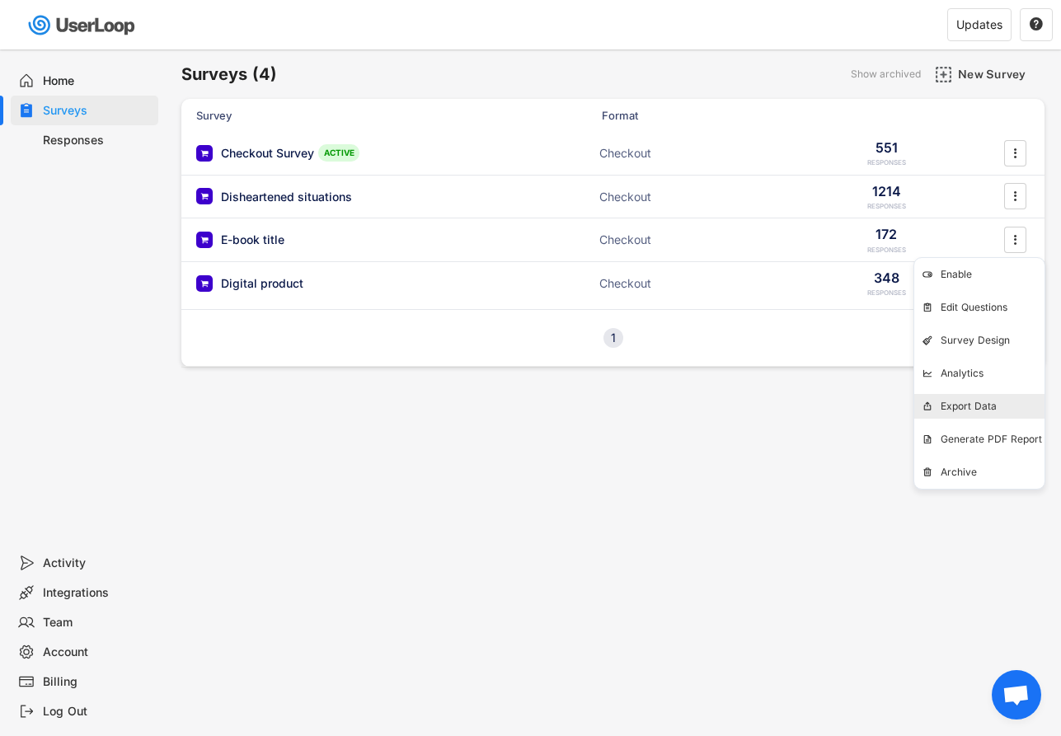
click at [976, 408] on div "Export Data" at bounding box center [992, 406] width 104 height 13
select select ""1348695171700984260__LOOKUP__1750679893139x308878027472764900""
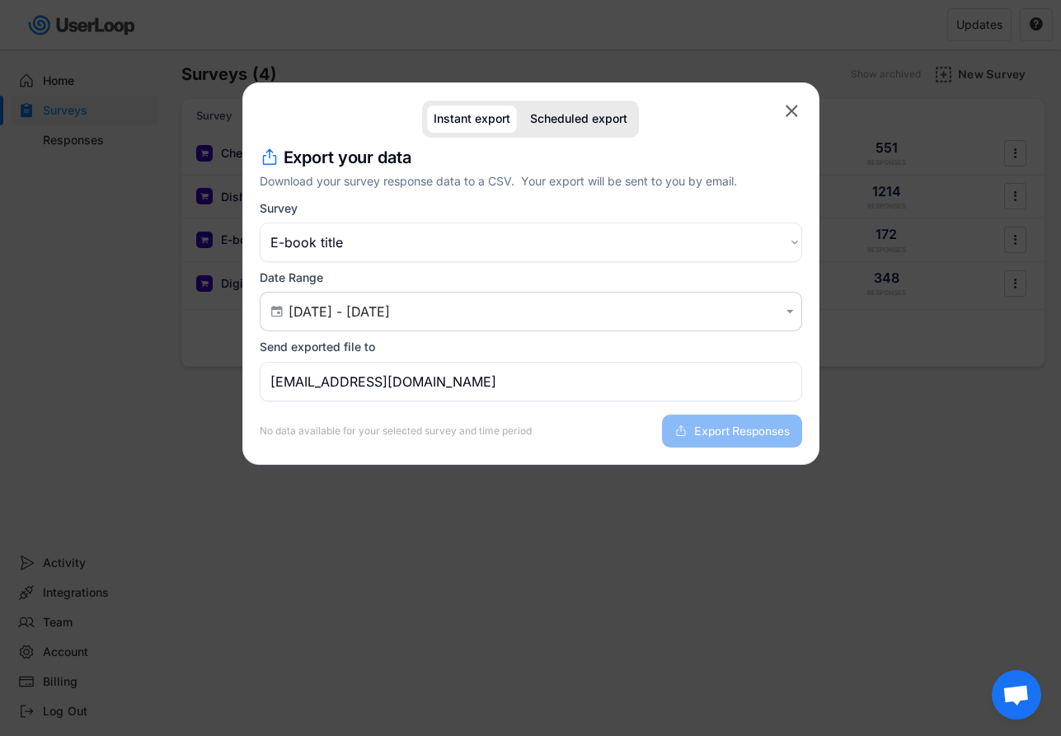
click at [492, 373] on input "[EMAIL_ADDRESS][DOMAIN_NAME]" at bounding box center [531, 382] width 542 height 40
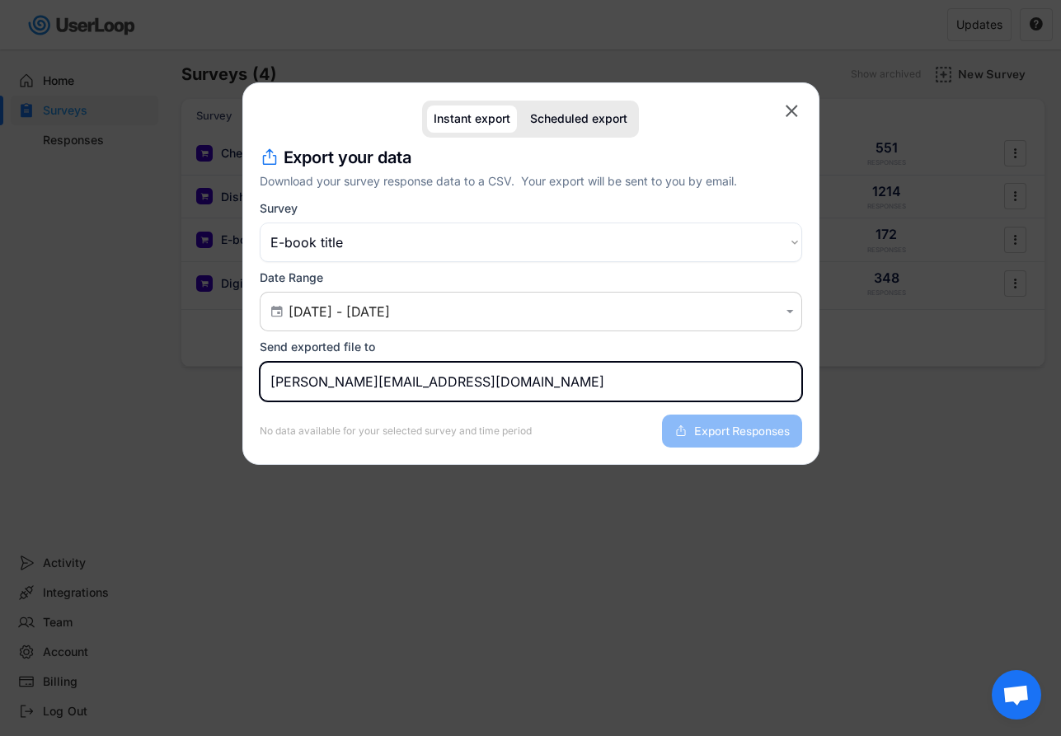
type input "[PERSON_NAME][EMAIL_ADDRESS][DOMAIN_NAME]"
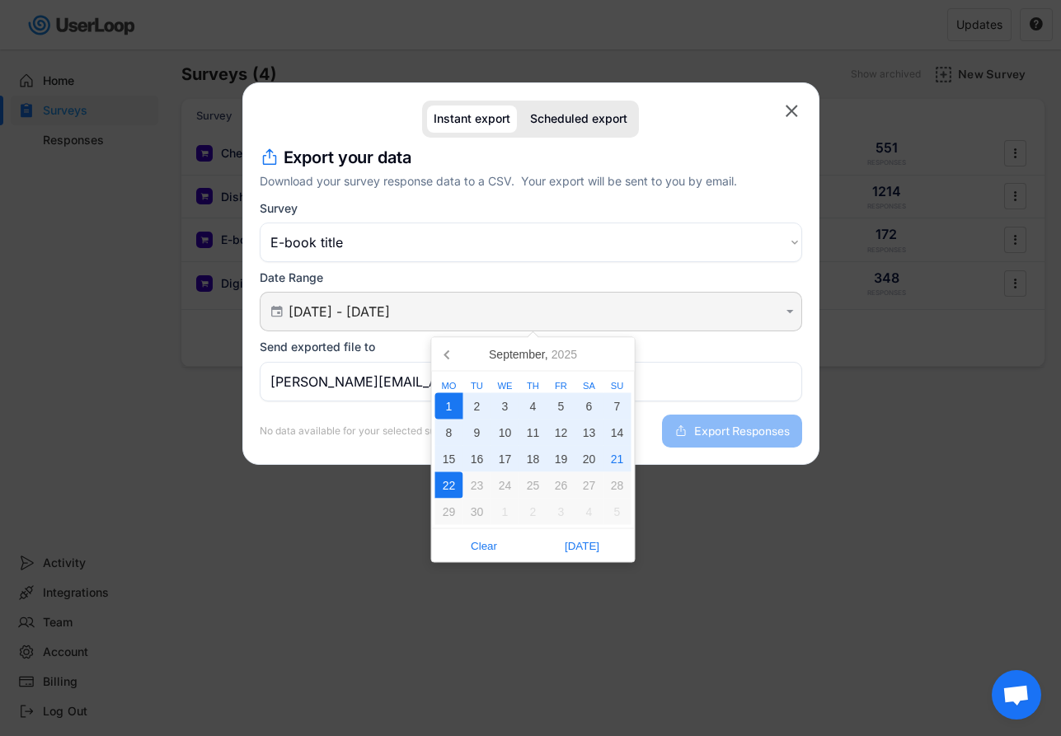
click at [443, 312] on input "[DATE] - [DATE]" at bounding box center [533, 311] width 490 height 16
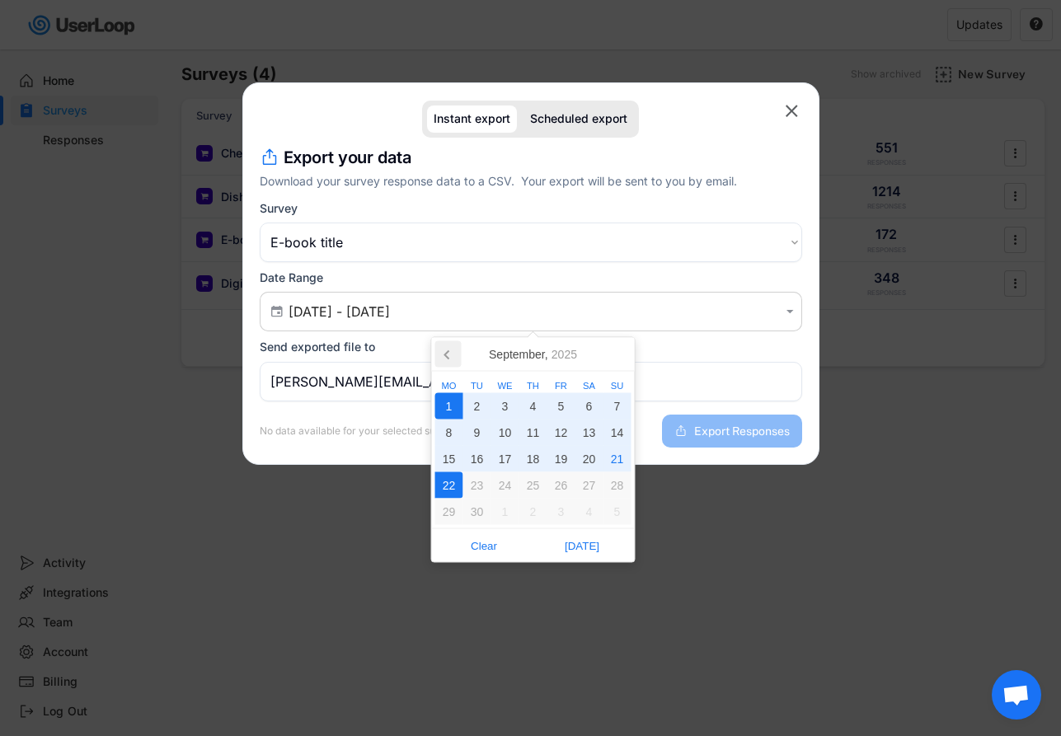
click at [443, 359] on icon at bounding box center [448, 354] width 26 height 26
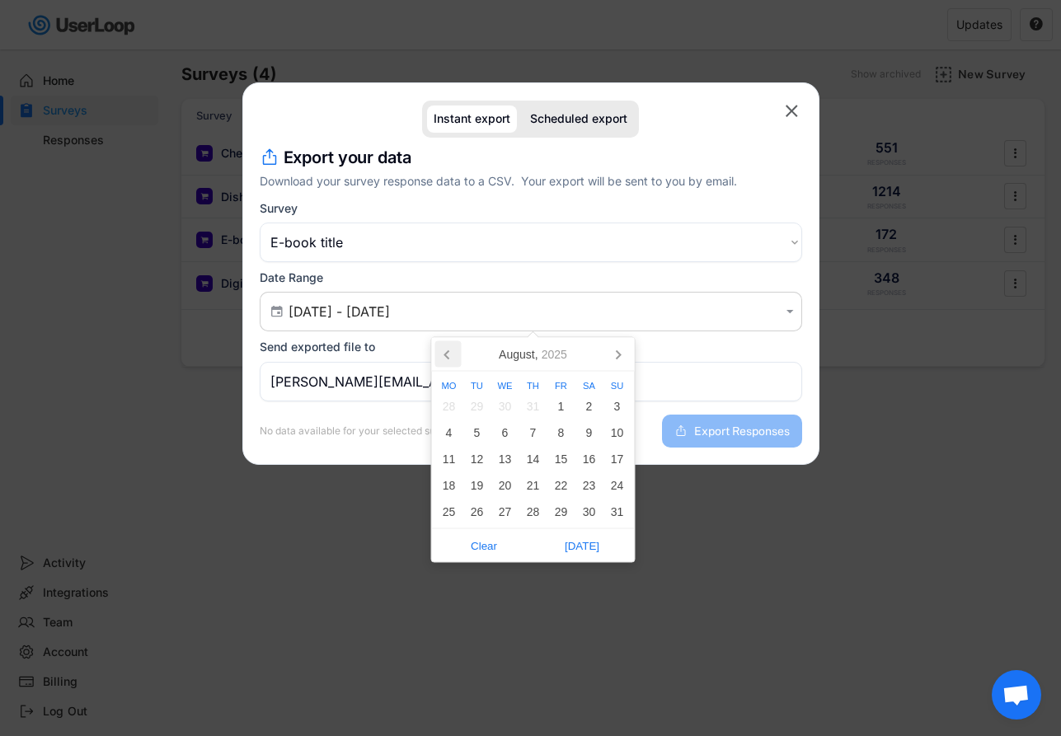
click at [443, 359] on icon at bounding box center [448, 354] width 26 height 26
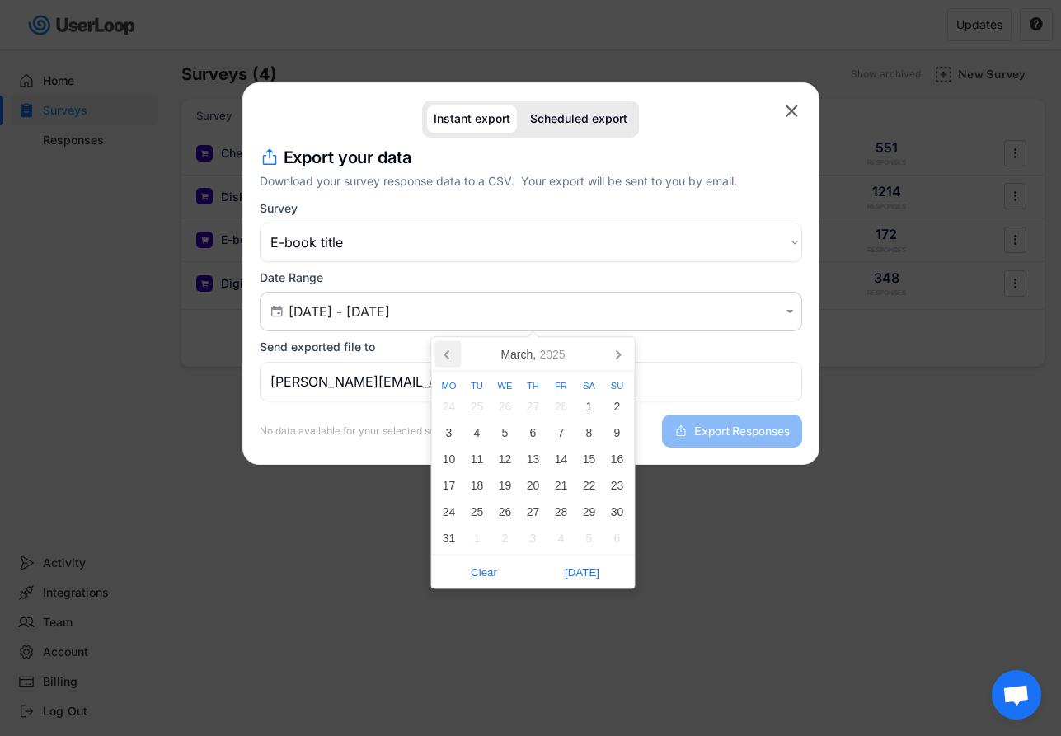
click at [443, 359] on icon at bounding box center [448, 354] width 26 height 26
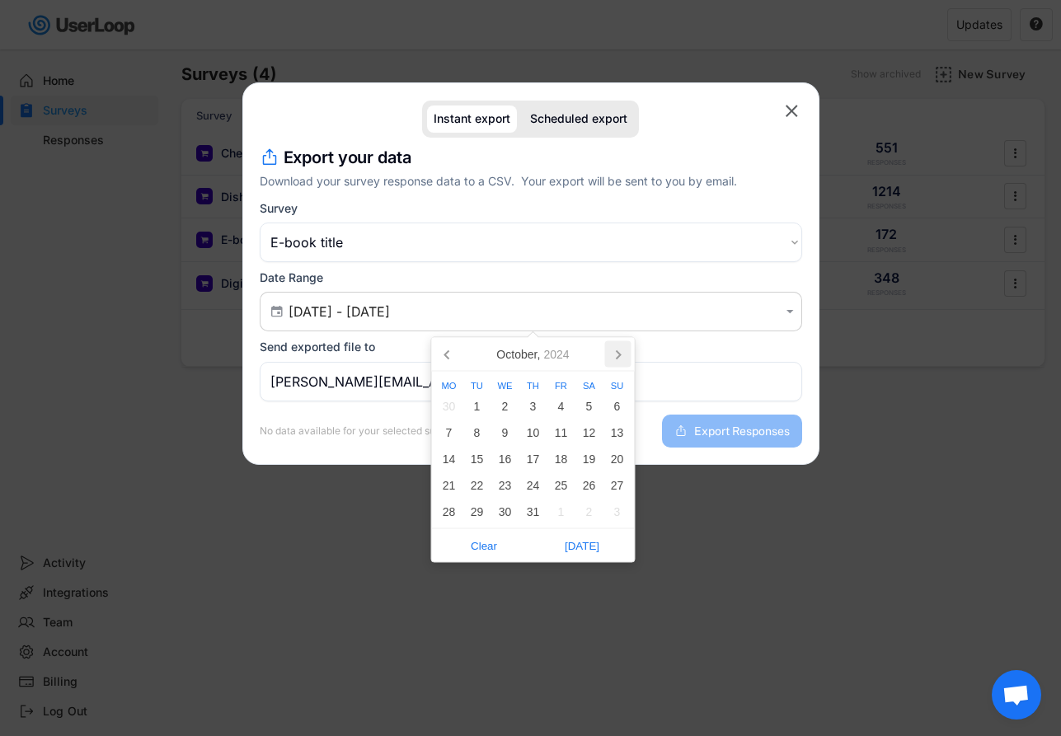
click at [613, 351] on icon at bounding box center [617, 354] width 26 height 26
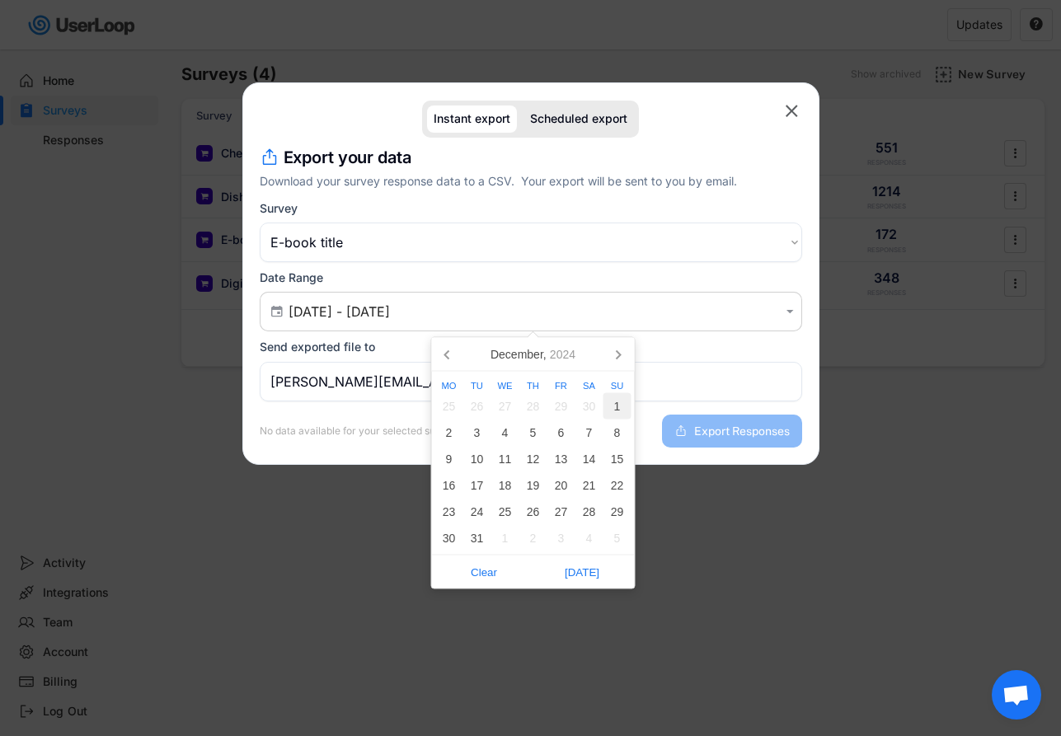
click at [617, 395] on div "1" at bounding box center [617, 406] width 28 height 26
click at [617, 357] on icon at bounding box center [618, 355] width 4 height 8
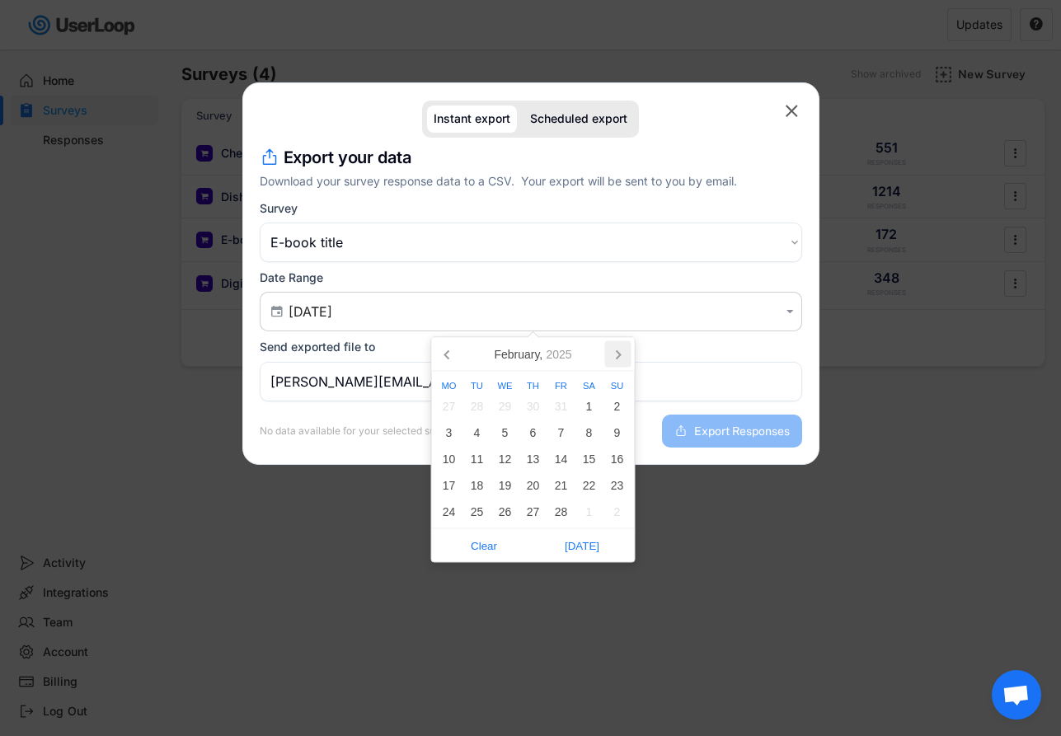
click at [617, 357] on icon at bounding box center [619, 355] width 4 height 8
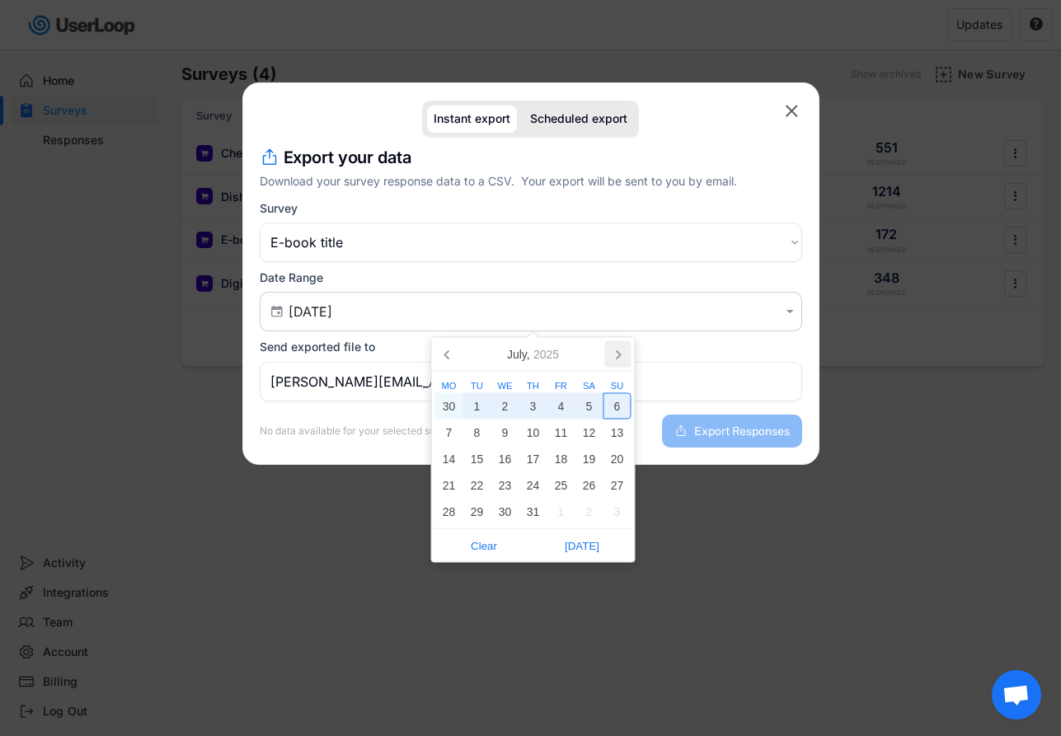
click at [617, 354] on icon at bounding box center [618, 354] width 26 height 26
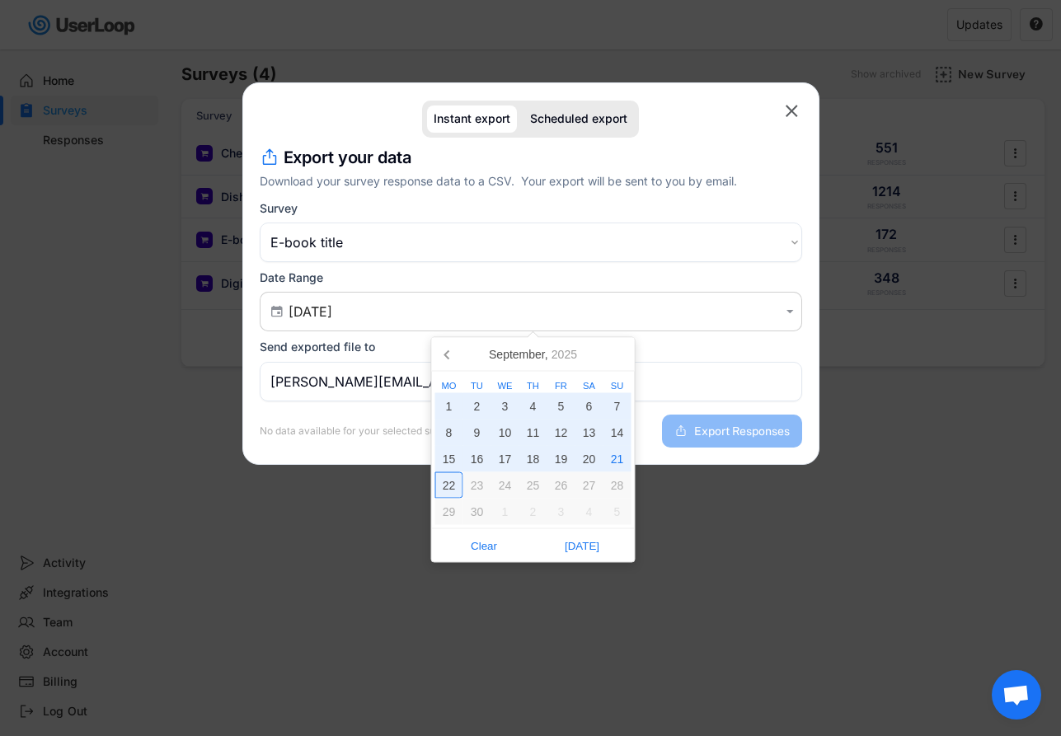
click at [448, 484] on div "22" at bounding box center [449, 485] width 28 height 26
type input "[DATE] - [DATE]"
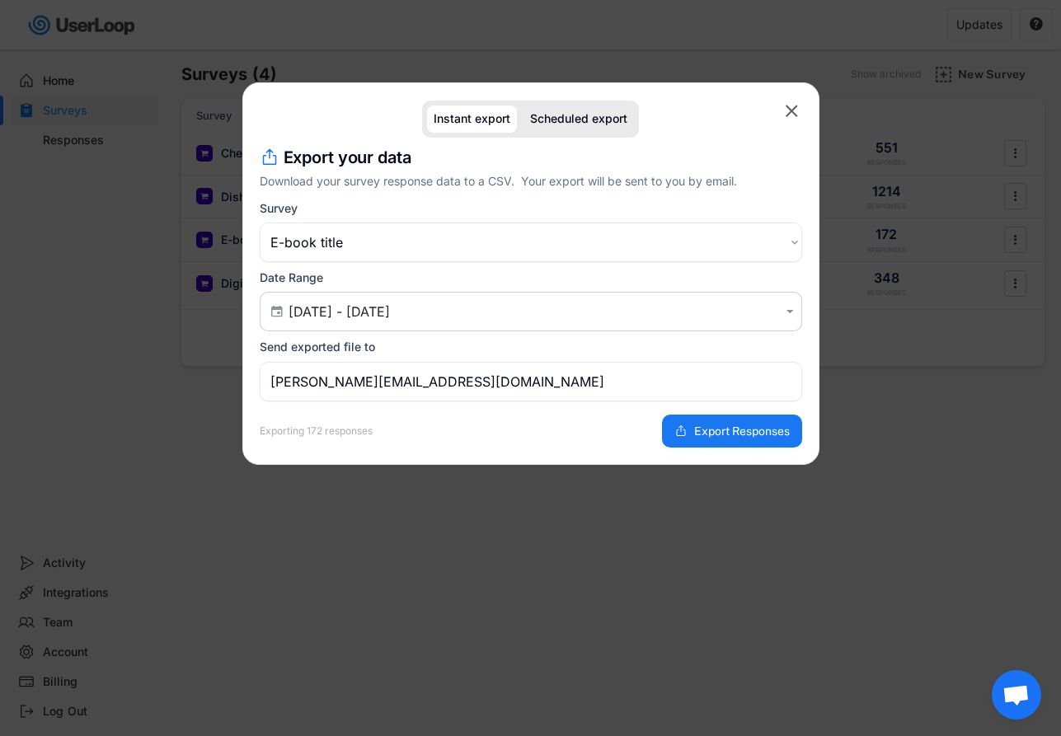
click at [560, 338] on div "Export your data Download your survey response data to a CSV. Your export will …" at bounding box center [531, 297] width 542 height 302
click at [677, 426] on icon at bounding box center [680, 430] width 13 height 13
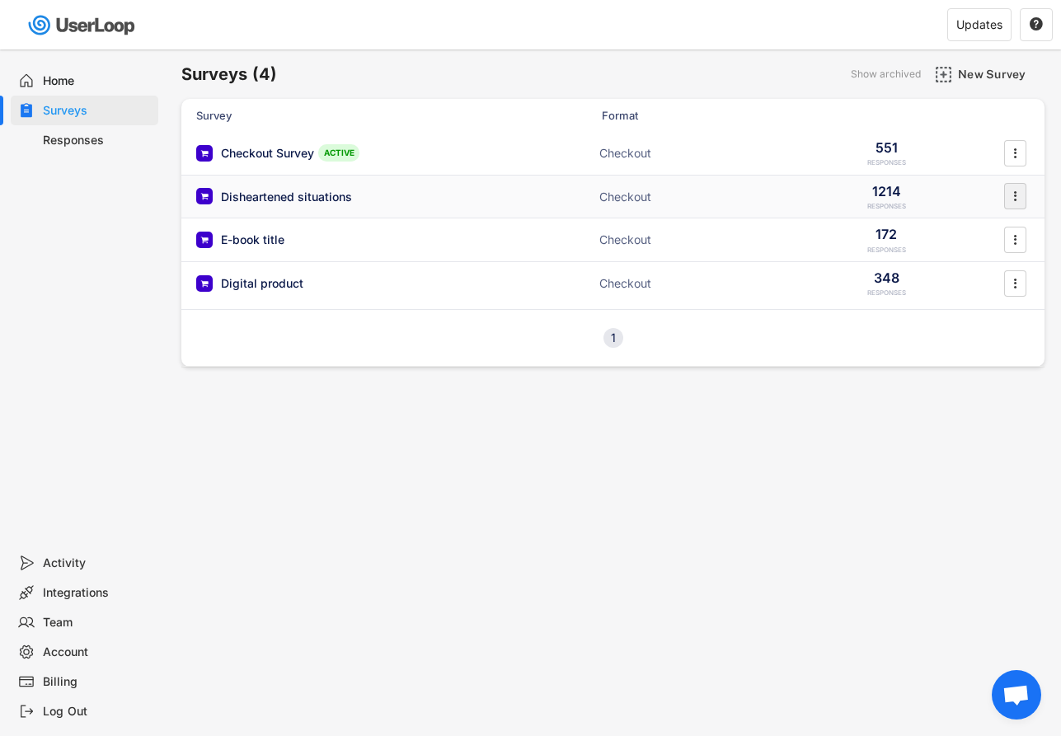
click at [1008, 200] on icon "" at bounding box center [1014, 196] width 16 height 25
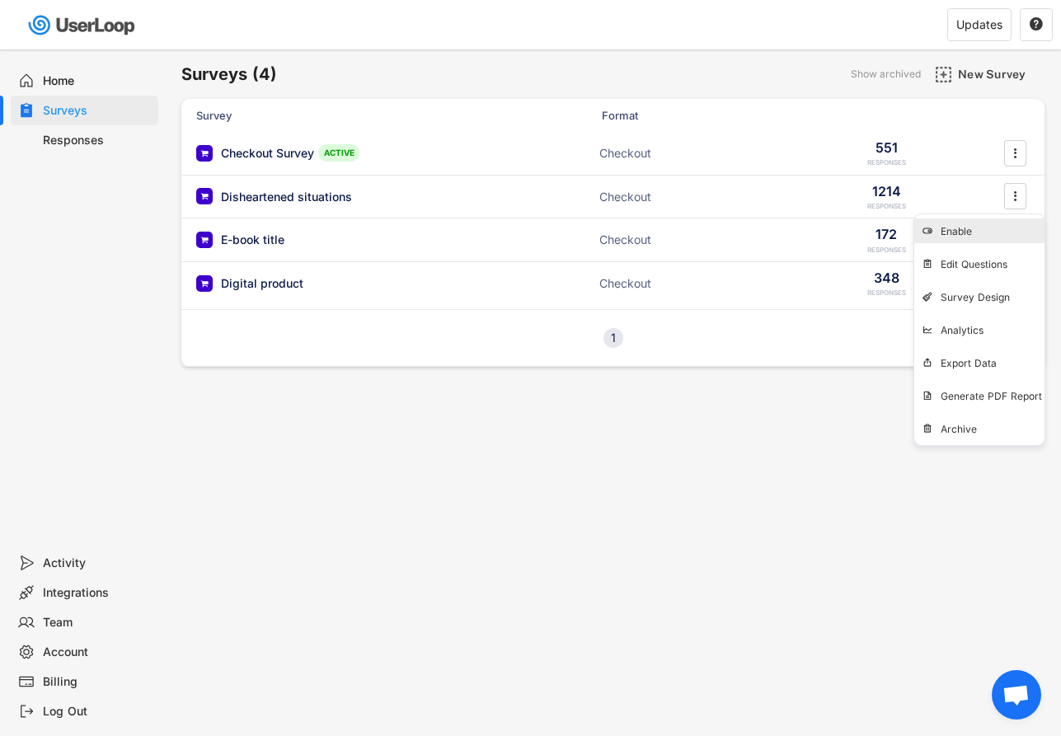
click at [702, 481] on div "Surveys (4) Show archived New Survey Survey Format Checkout Survey ACTIVE Check…" at bounding box center [613, 446] width 896 height 795
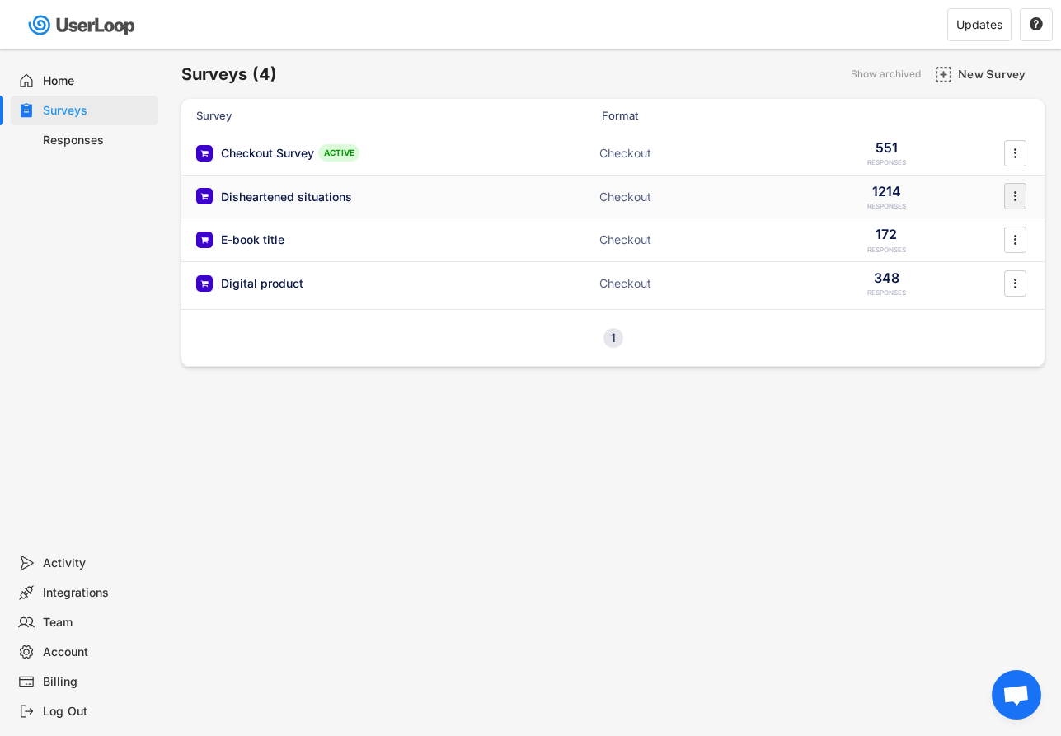
click at [1018, 198] on icon "" at bounding box center [1014, 196] width 16 height 25
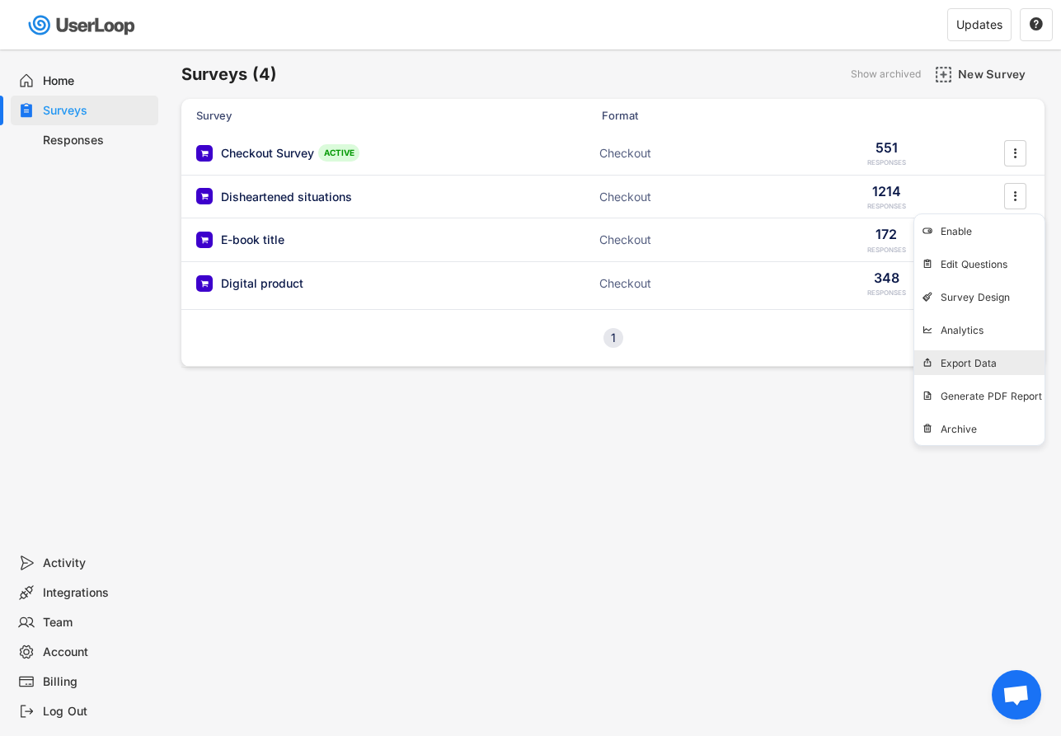
click at [990, 368] on div "Export Data" at bounding box center [992, 363] width 104 height 13
select select ""1348695171700984260__LOOKUP__1751041704362x808441202931662800""
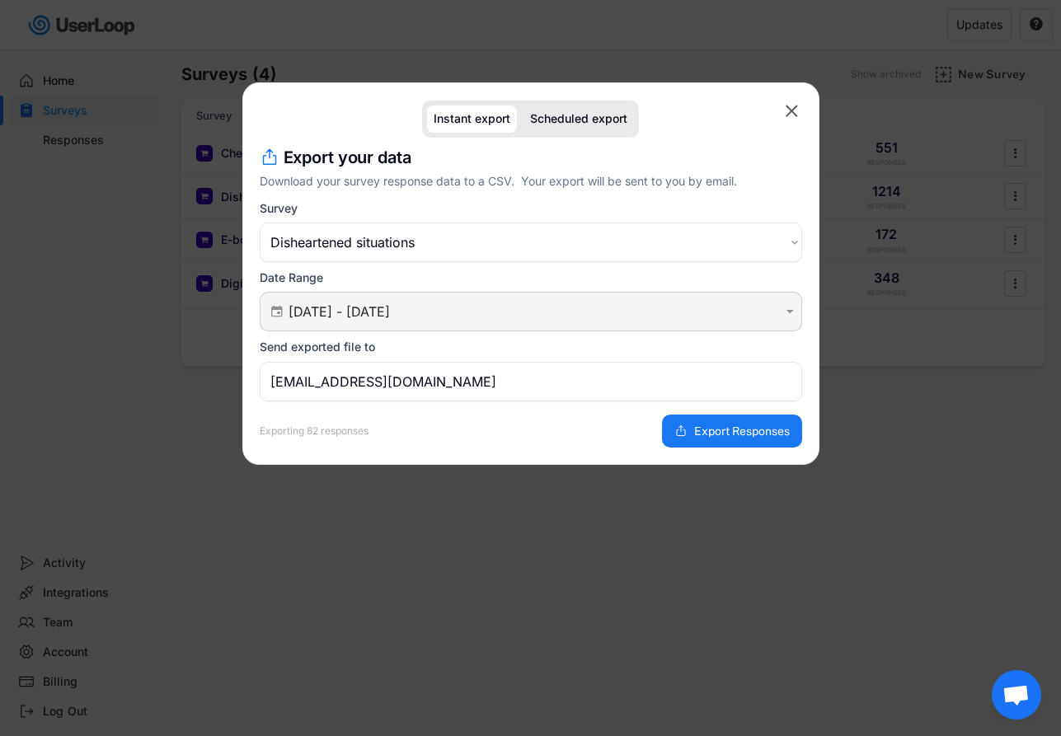
click at [556, 311] on input "[DATE] - [DATE]" at bounding box center [533, 311] width 490 height 16
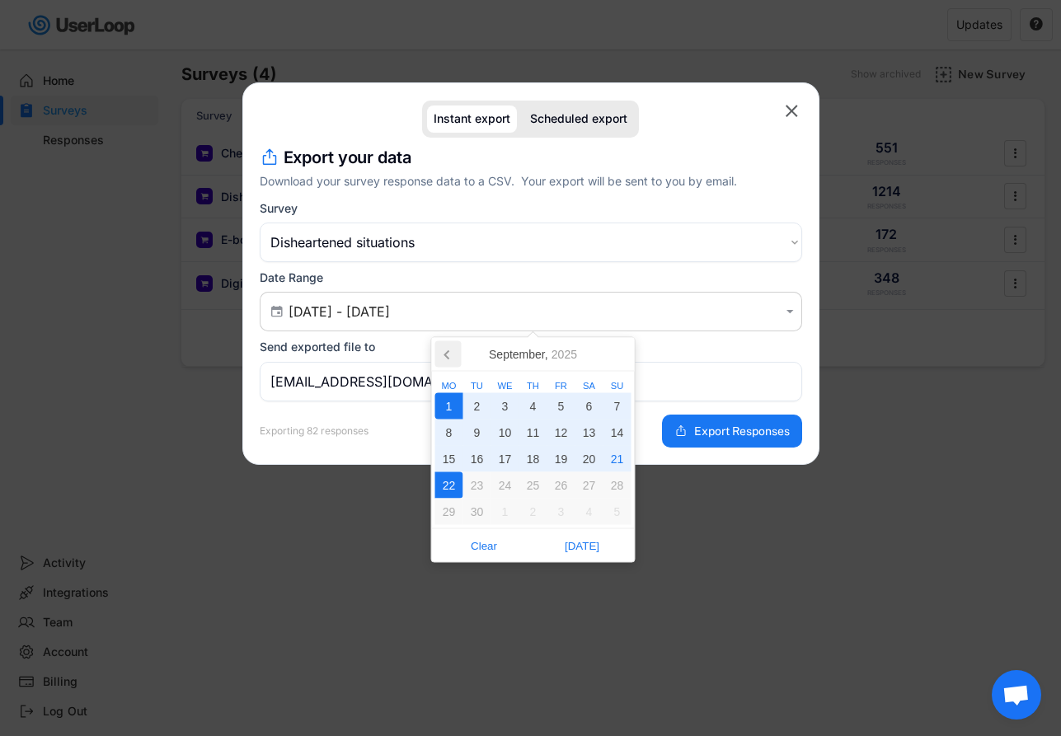
click at [445, 354] on icon at bounding box center [447, 355] width 4 height 8
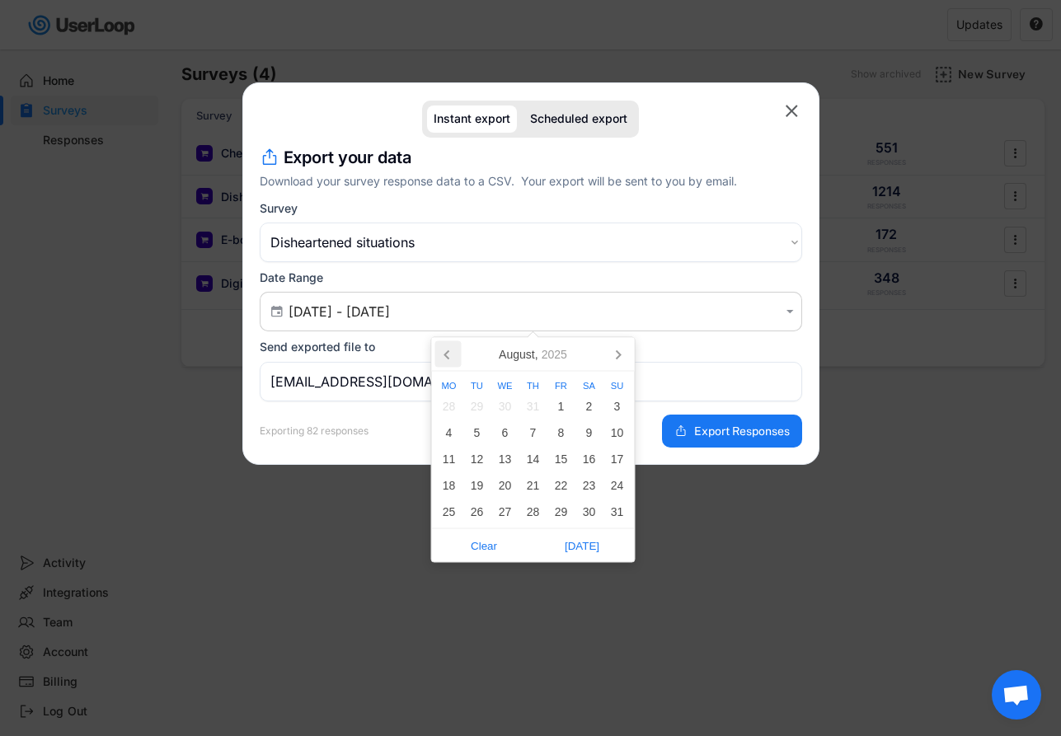
click at [445, 354] on icon at bounding box center [447, 355] width 4 height 8
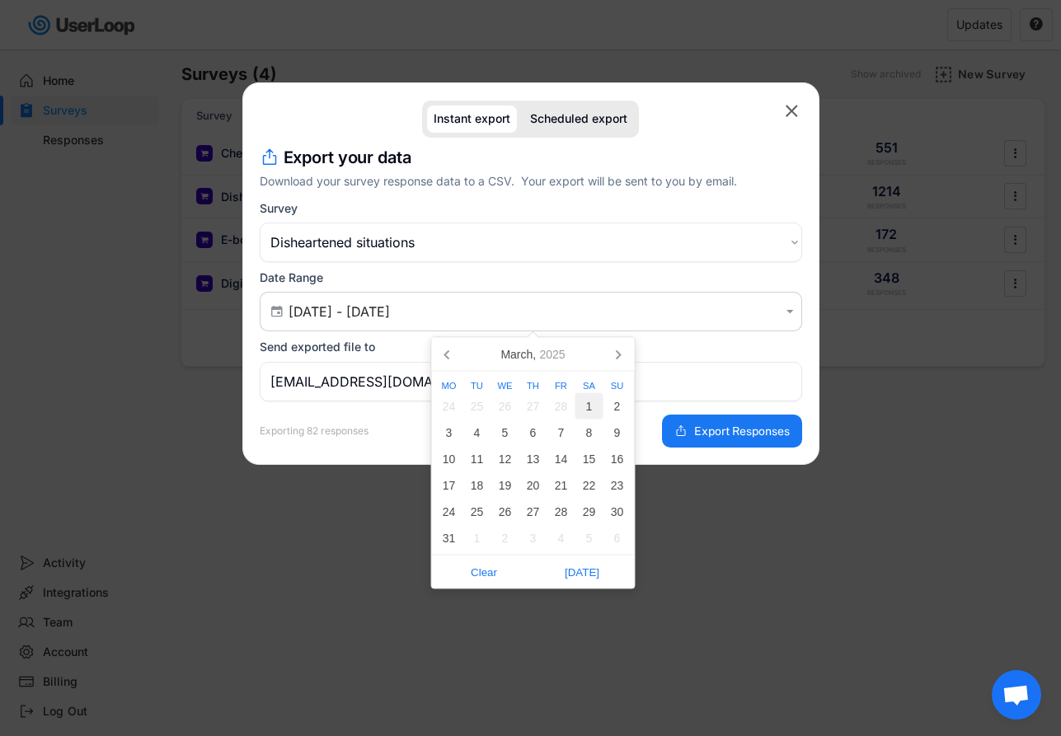
click at [595, 402] on div "1" at bounding box center [589, 406] width 28 height 26
click at [616, 345] on icon at bounding box center [617, 354] width 26 height 26
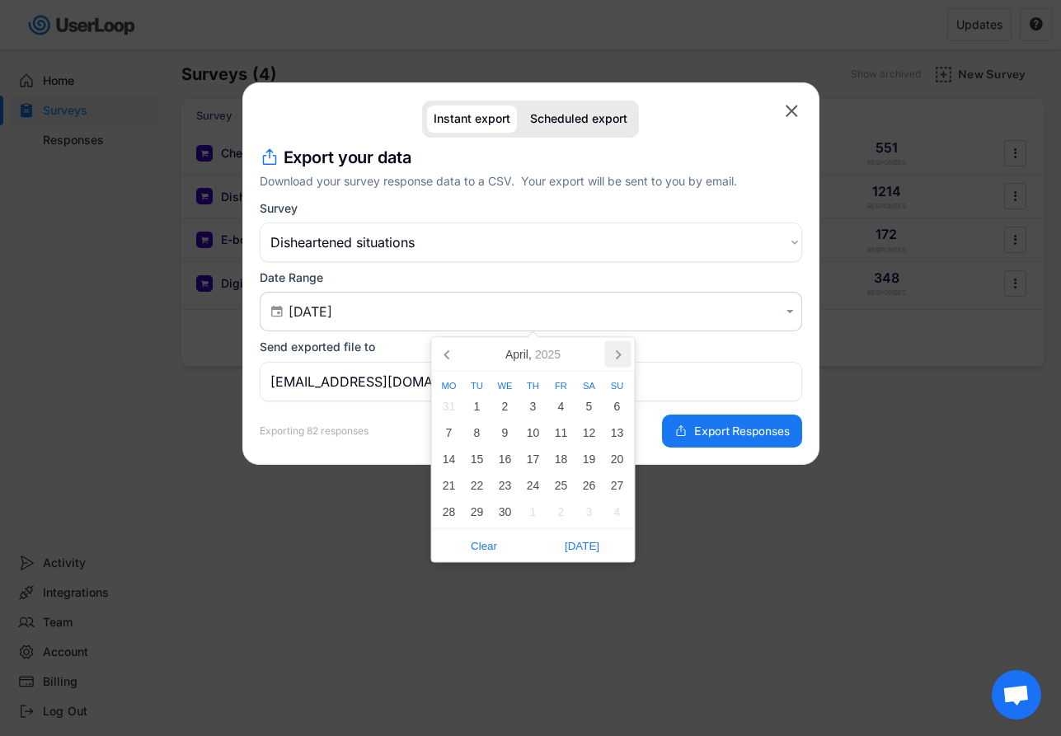
click at [616, 345] on icon at bounding box center [618, 354] width 26 height 26
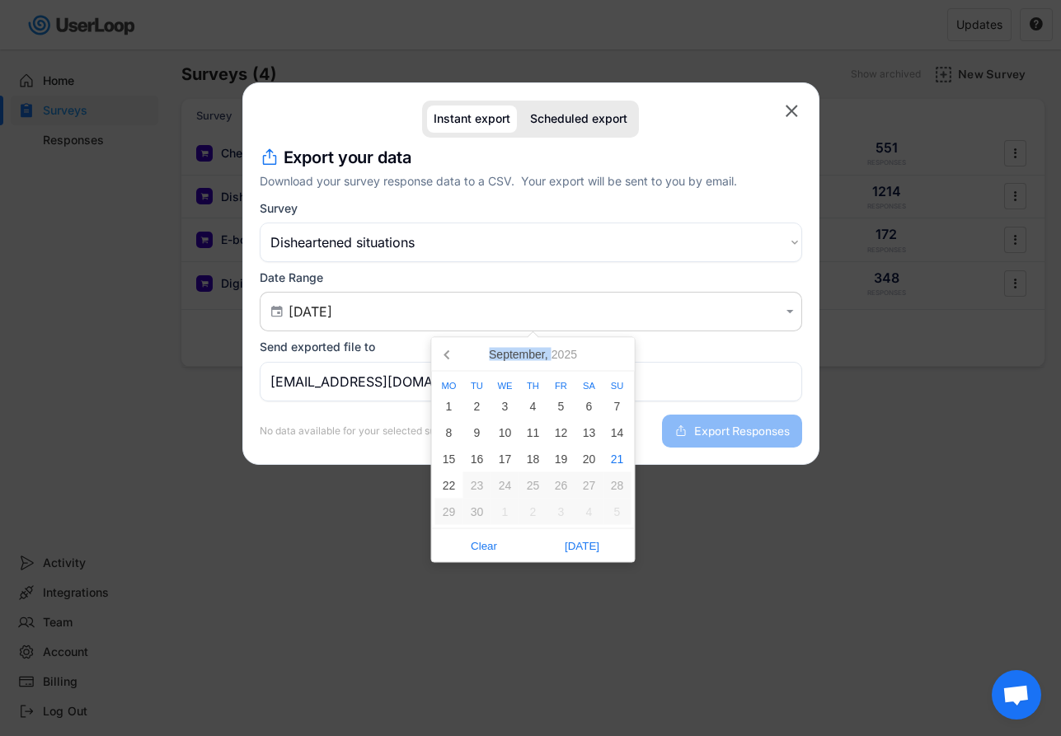
click at [616, 345] on nav "[DATE]" at bounding box center [533, 355] width 203 height 34
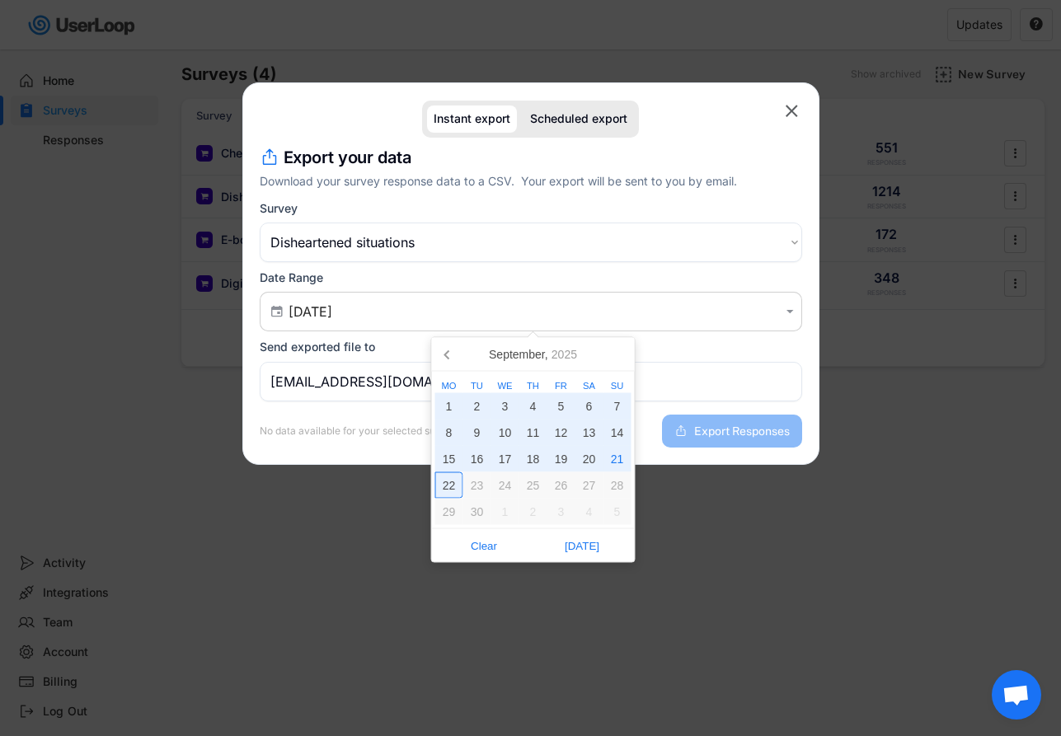
click at [443, 487] on div "22" at bounding box center [449, 485] width 28 height 26
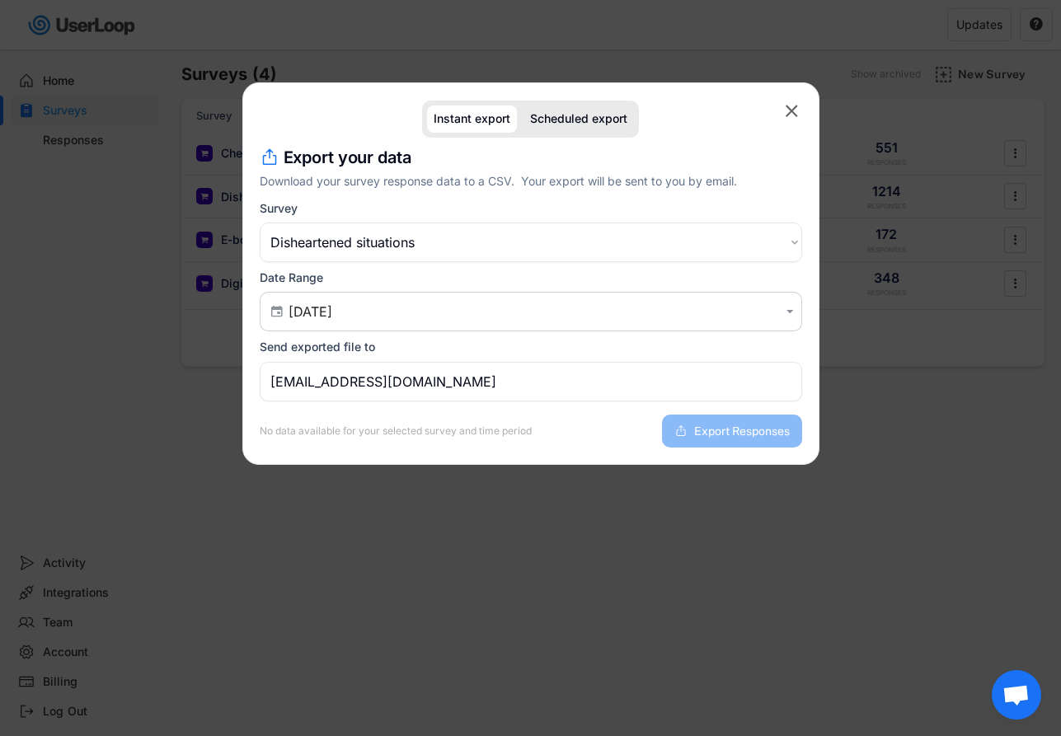
type input "[DATE] - [DATE]"
click at [564, 397] on input "[EMAIL_ADDRESS][DOMAIN_NAME]" at bounding box center [531, 382] width 542 height 40
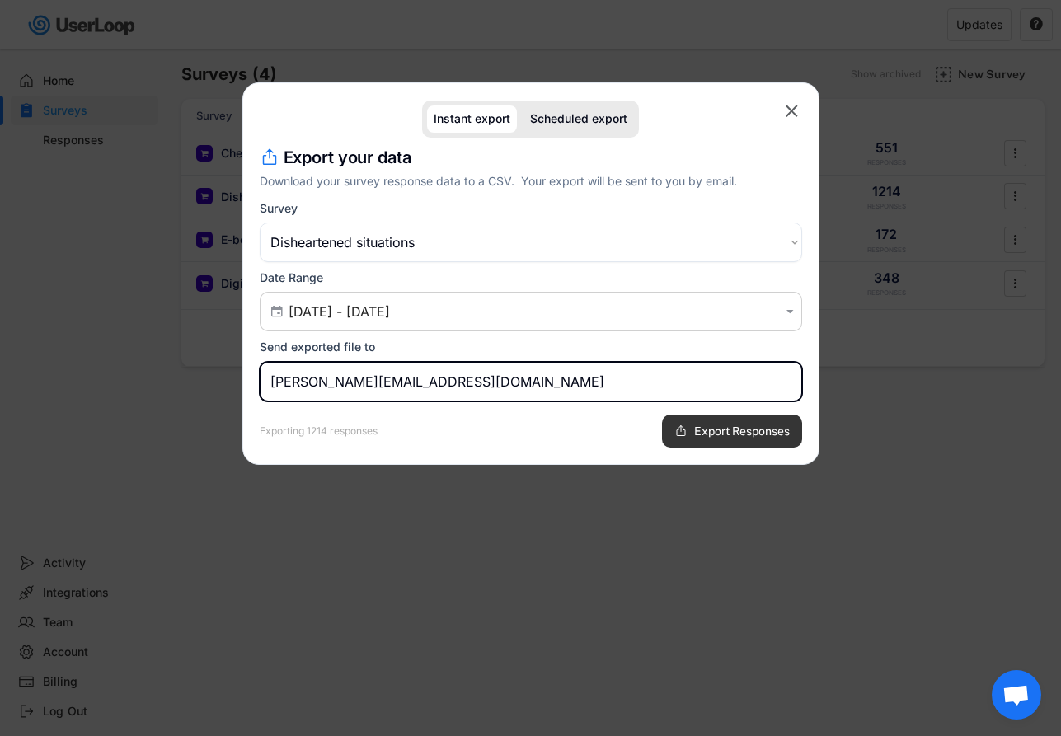
type input "[PERSON_NAME][EMAIL_ADDRESS][DOMAIN_NAME]"
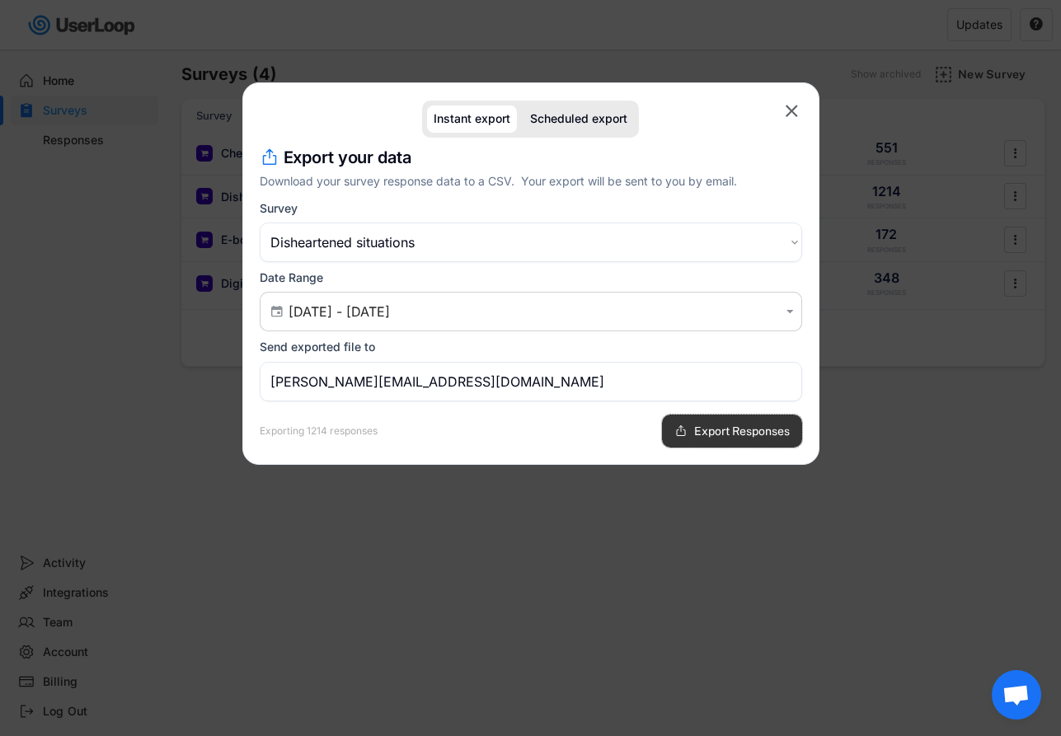
click at [720, 427] on span "Export Responses" at bounding box center [742, 431] width 96 height 12
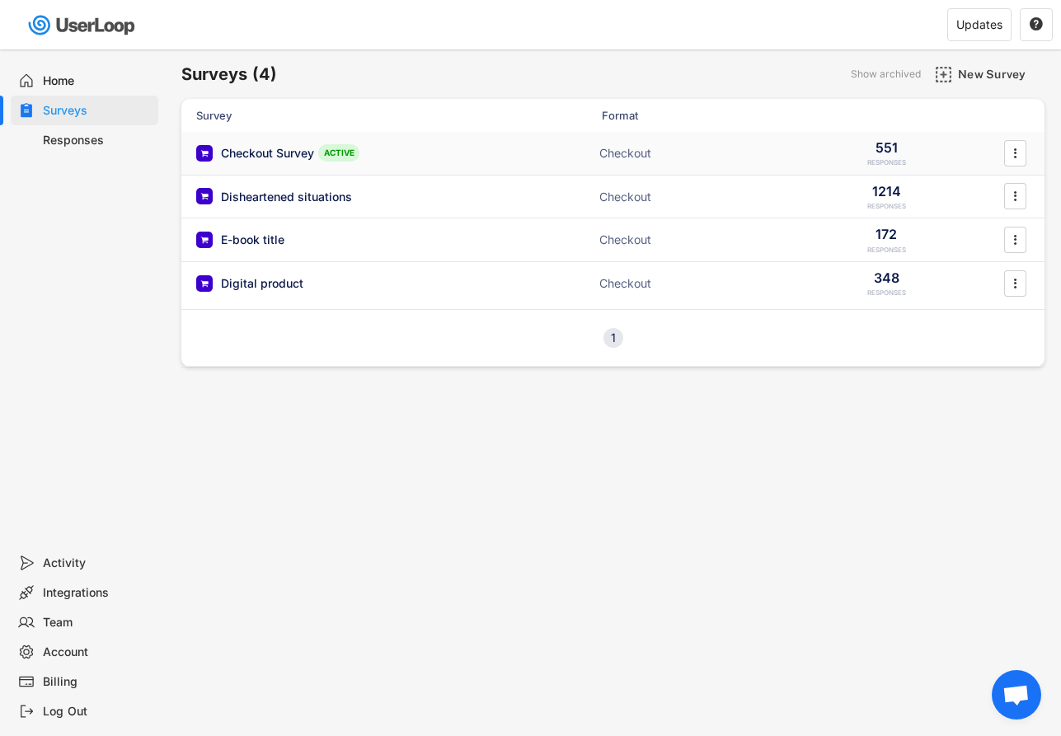
click at [1011, 148] on icon "" at bounding box center [1014, 153] width 16 height 25
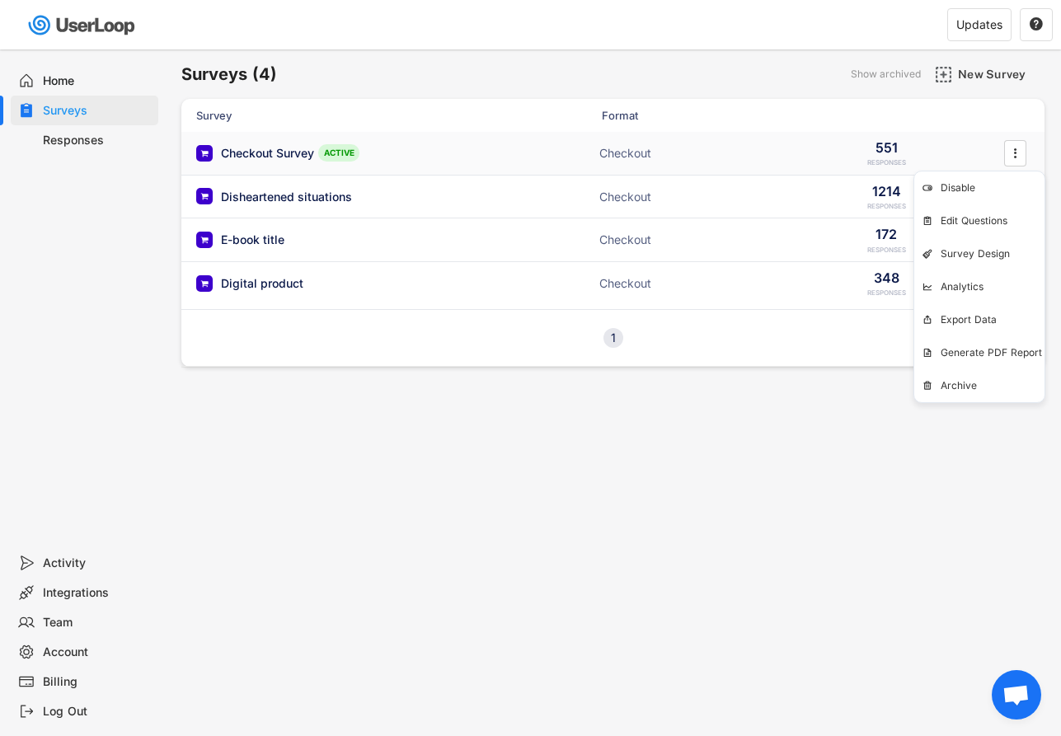
click at [261, 144] on div "Checkout Survey ACTIVE" at bounding box center [361, 152] width 330 height 17
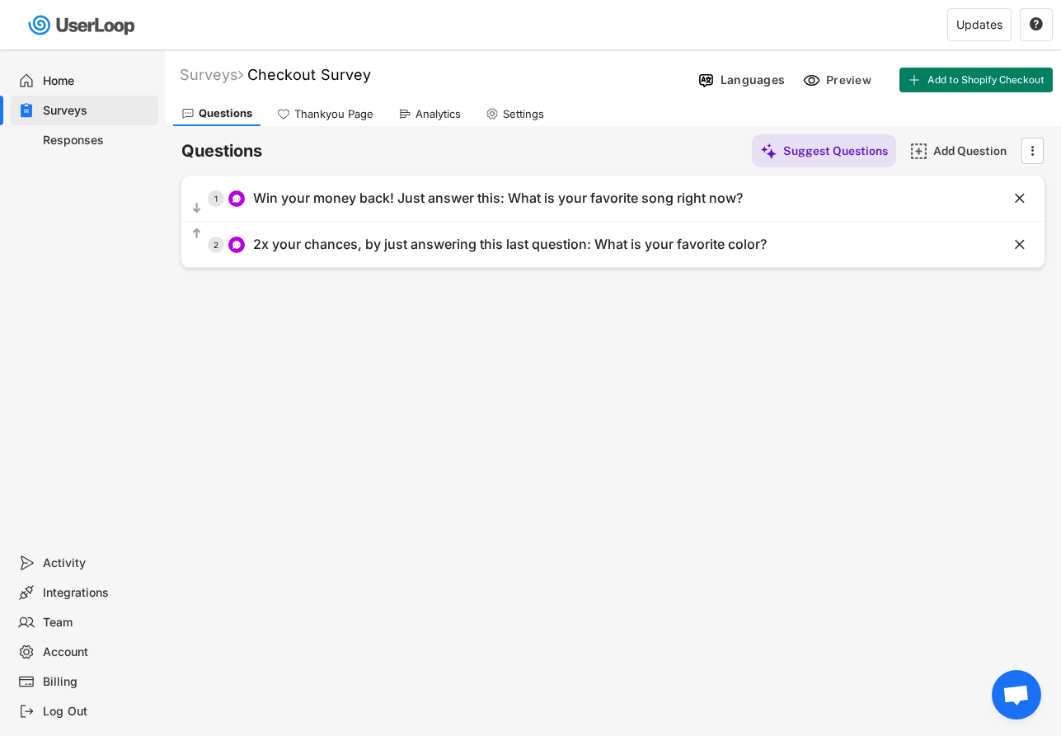
click at [377, 73] on div "Surveys Checkout Survey " at bounding box center [428, 74] width 527 height 19
click at [371, 73] on font "Checkout Survey" at bounding box center [309, 74] width 124 height 17
click at [371, 73] on input "input" at bounding box center [457, 75] width 412 height 29
type input "Favorite color + Song"
click at [390, 345] on div "Surveys Checkout Survey   Languages Preview Add to Shopify Checkout Activate …" at bounding box center [613, 446] width 896 height 795
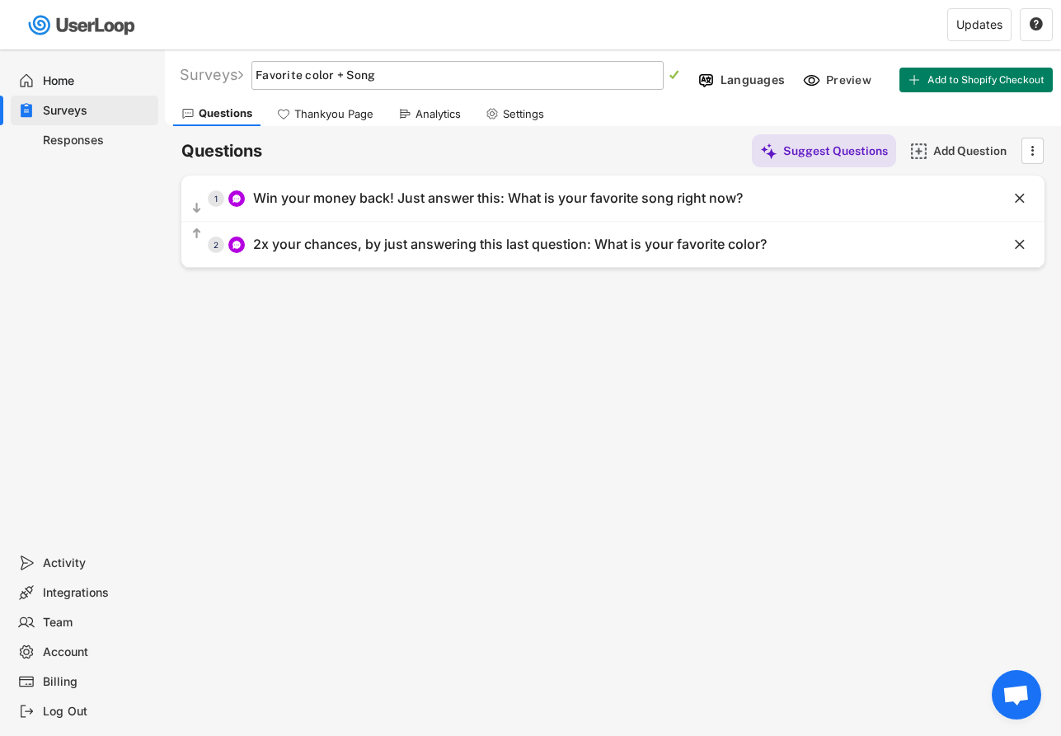
click at [420, 82] on input "input" at bounding box center [457, 75] width 412 height 29
click at [679, 73] on text "" at bounding box center [674, 75] width 10 height 12
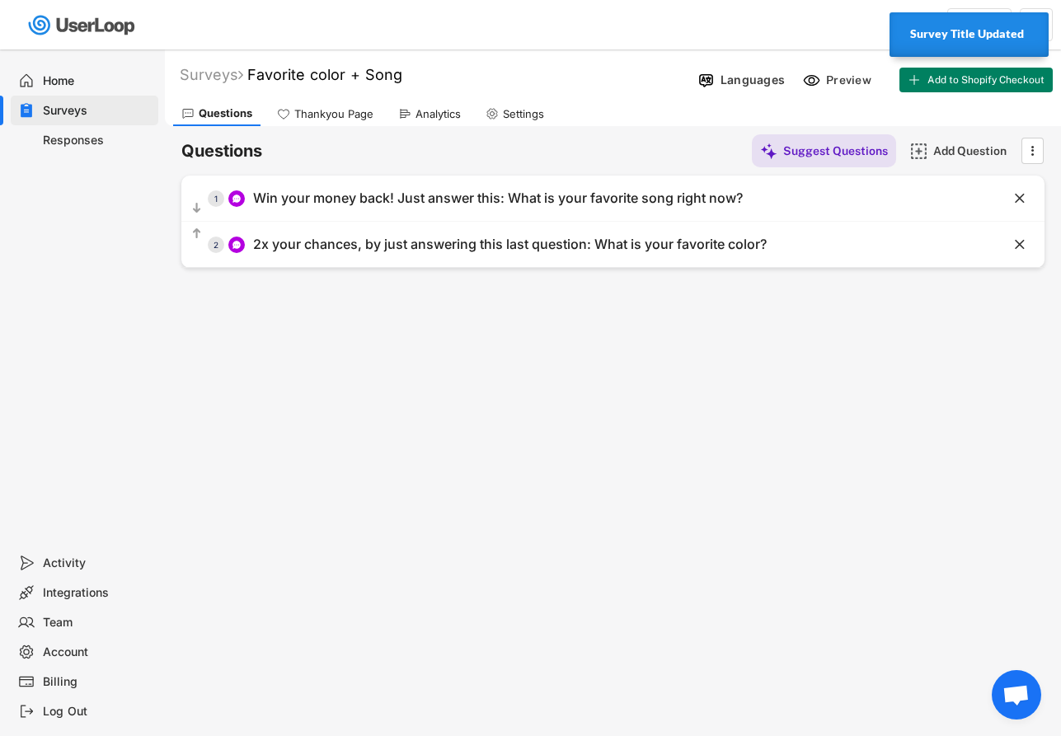
click at [63, 104] on div "Surveys" at bounding box center [97, 111] width 109 height 16
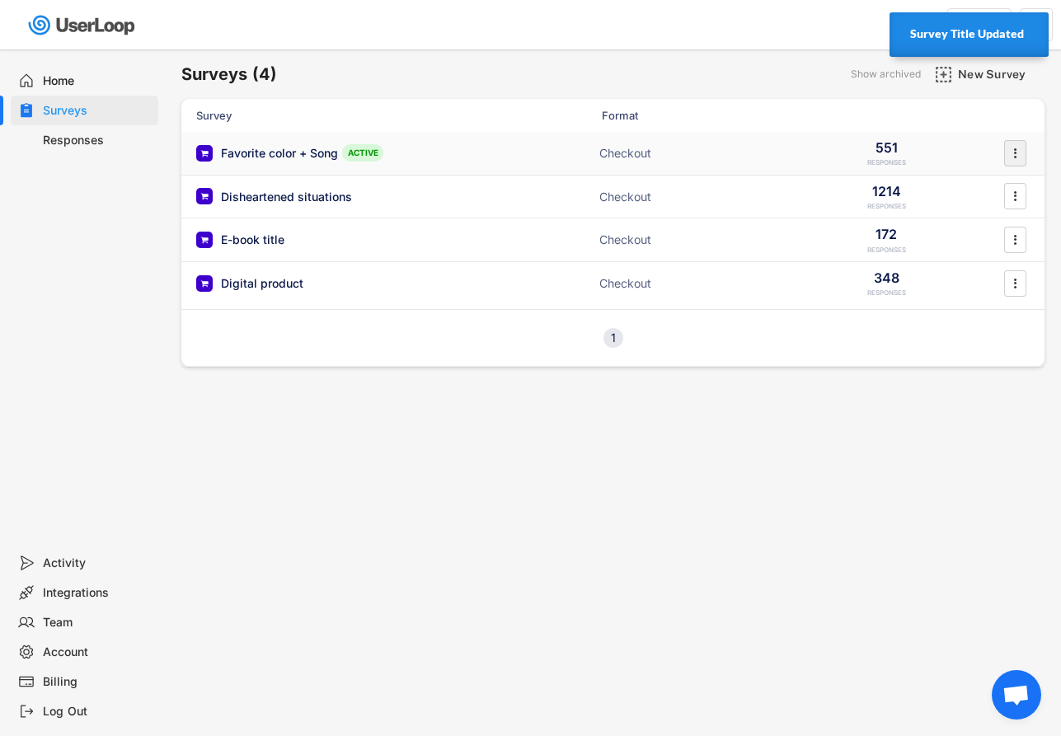
click at [1015, 152] on text "" at bounding box center [1015, 152] width 3 height 17
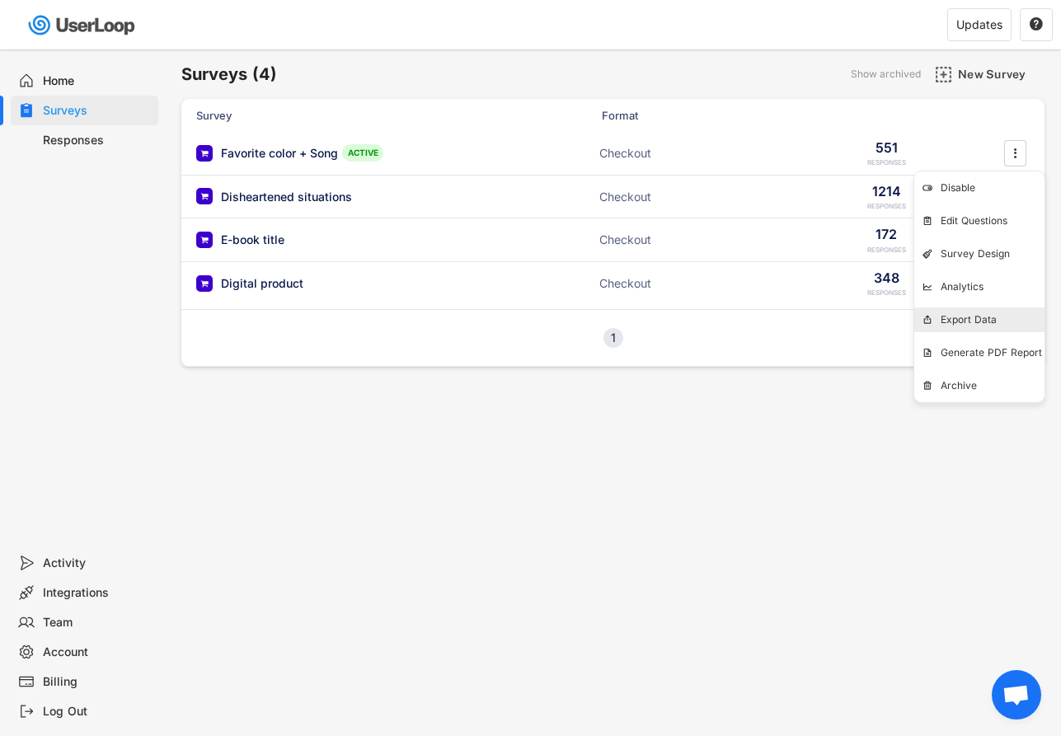
click at [987, 326] on div "Export Data" at bounding box center [992, 319] width 104 height 13
select select ""1348695171700984260__LOOKUP__1757081661960x124094434175877120""
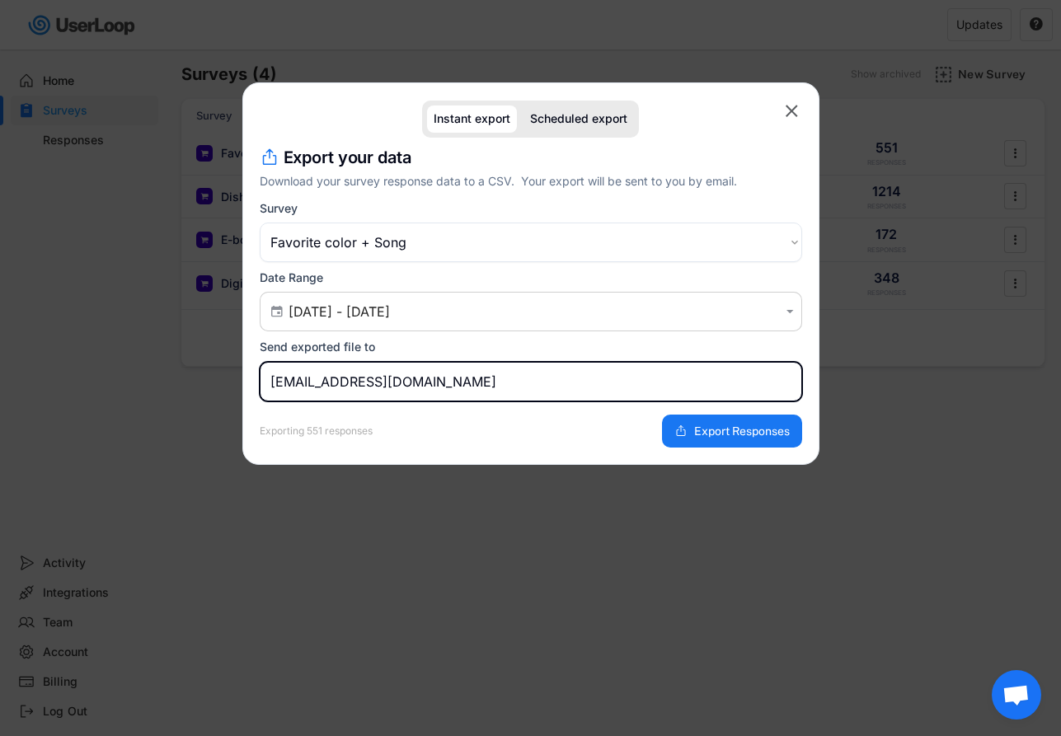
click at [424, 387] on input "[EMAIL_ADDRESS][DOMAIN_NAME]" at bounding box center [531, 382] width 542 height 40
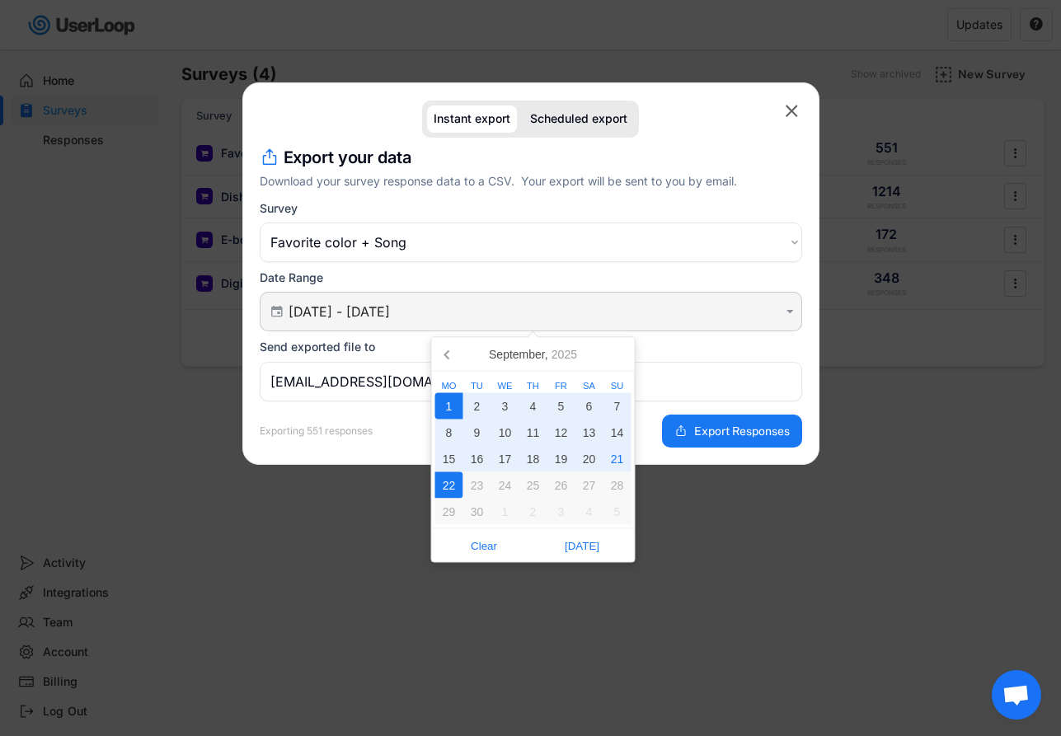
click at [467, 315] on input "[DATE] - [DATE]" at bounding box center [533, 311] width 490 height 16
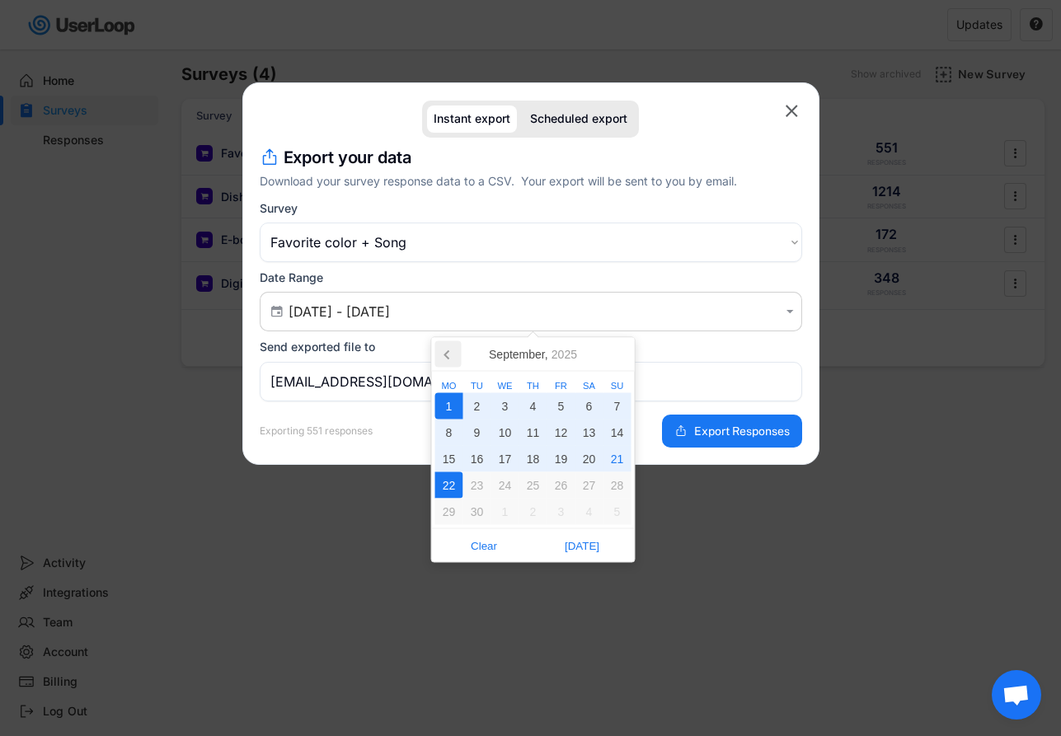
click at [448, 359] on icon at bounding box center [448, 354] width 26 height 26
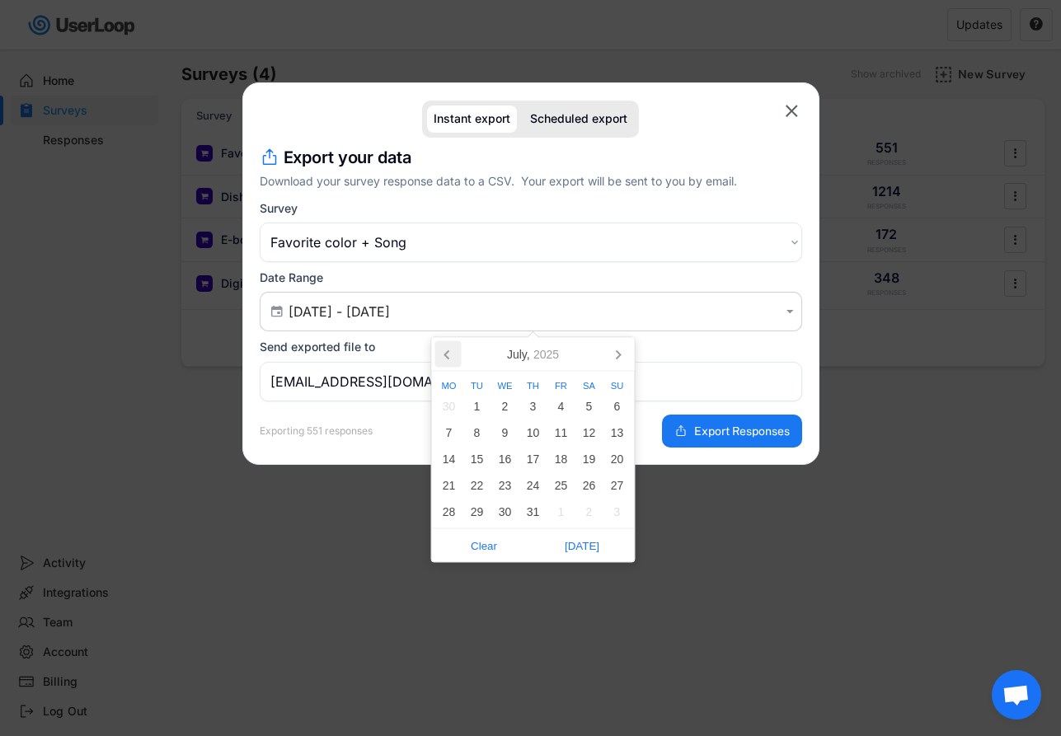
click at [448, 359] on icon at bounding box center [448, 354] width 26 height 26
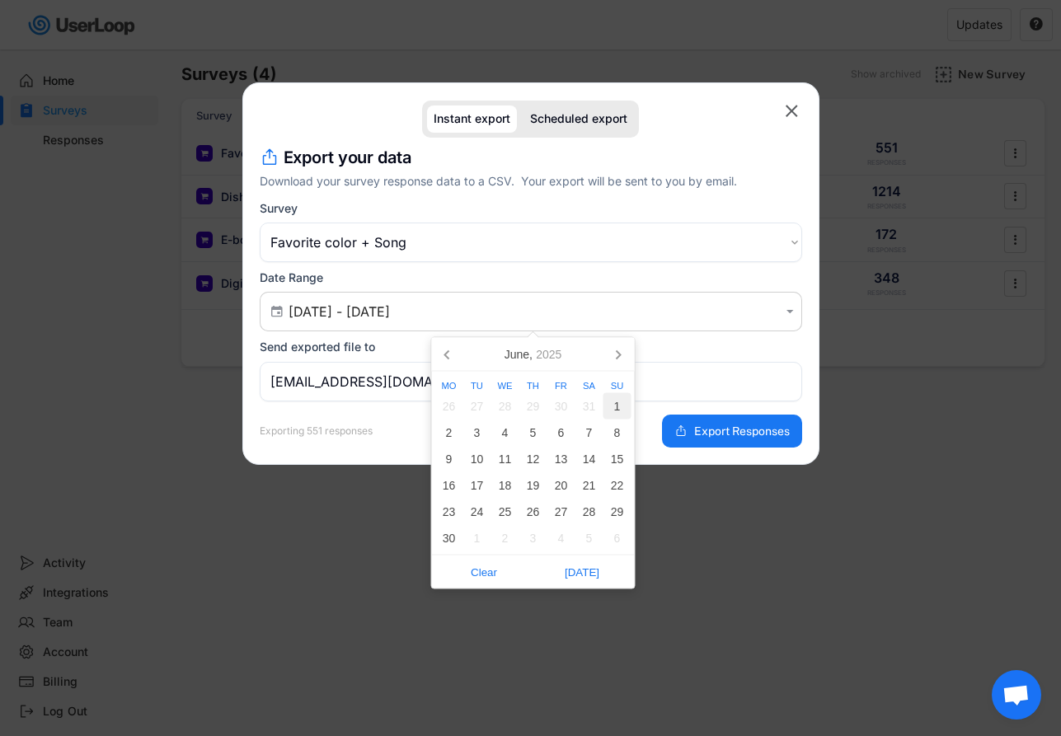
click at [619, 401] on div "1" at bounding box center [617, 406] width 28 height 26
click at [625, 349] on icon at bounding box center [618, 354] width 26 height 26
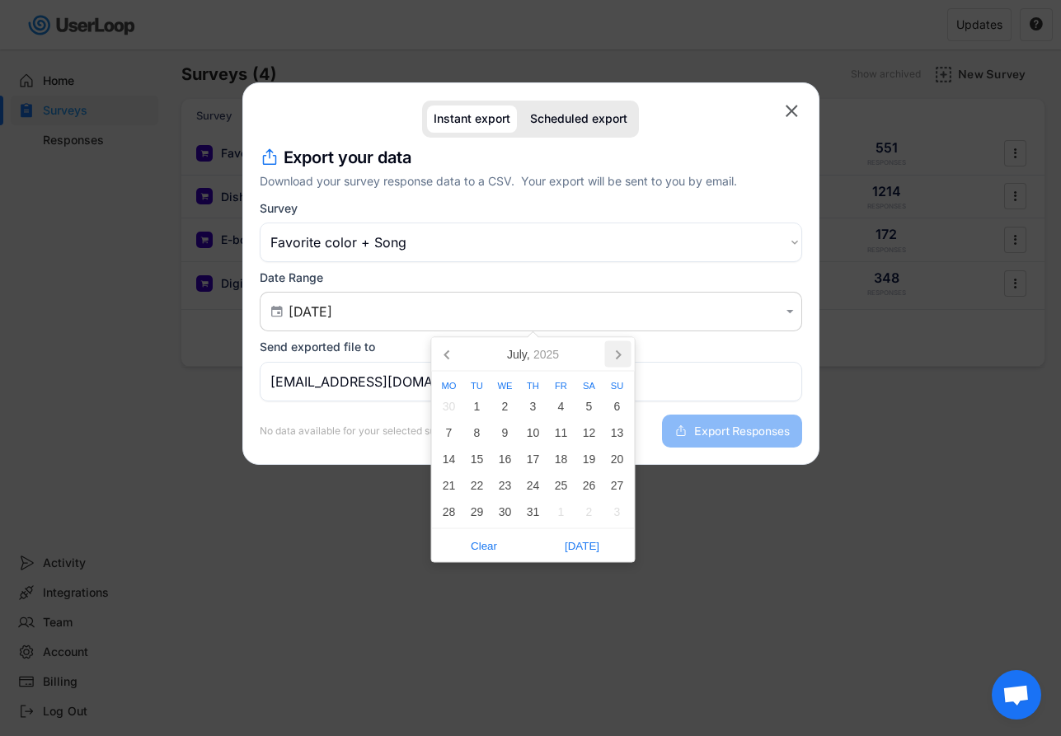
click at [625, 349] on icon at bounding box center [618, 354] width 26 height 26
click at [625, 349] on icon at bounding box center [617, 354] width 26 height 26
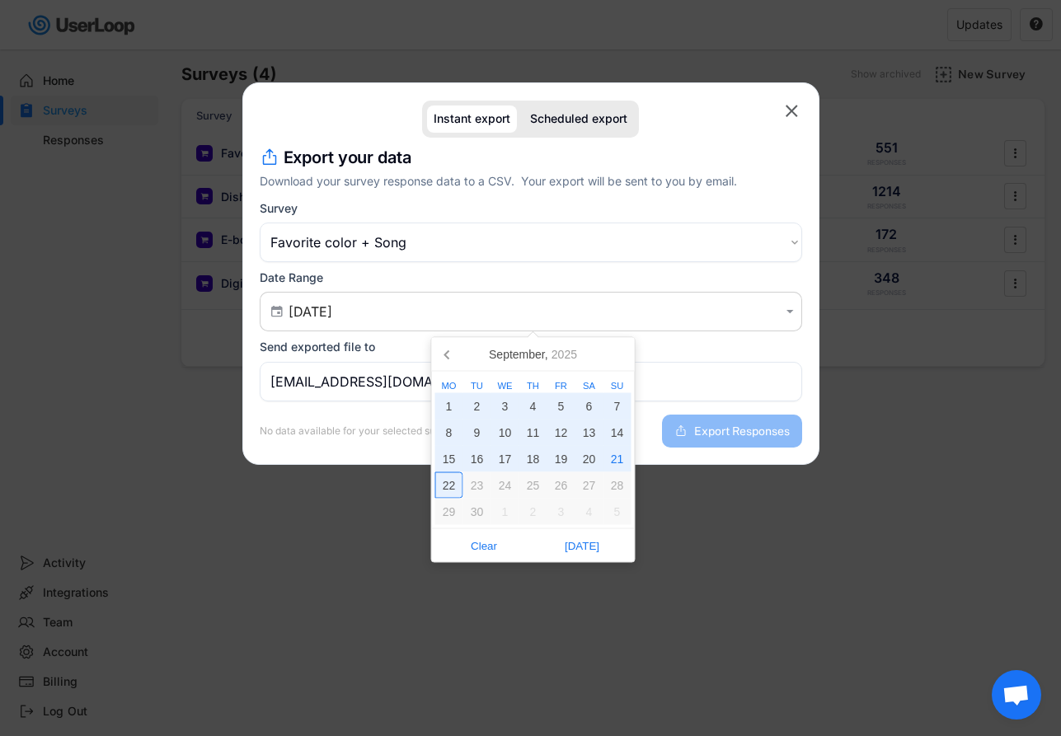
click at [456, 485] on div "22" at bounding box center [449, 485] width 28 height 26
type input "[DATE] - [DATE]"
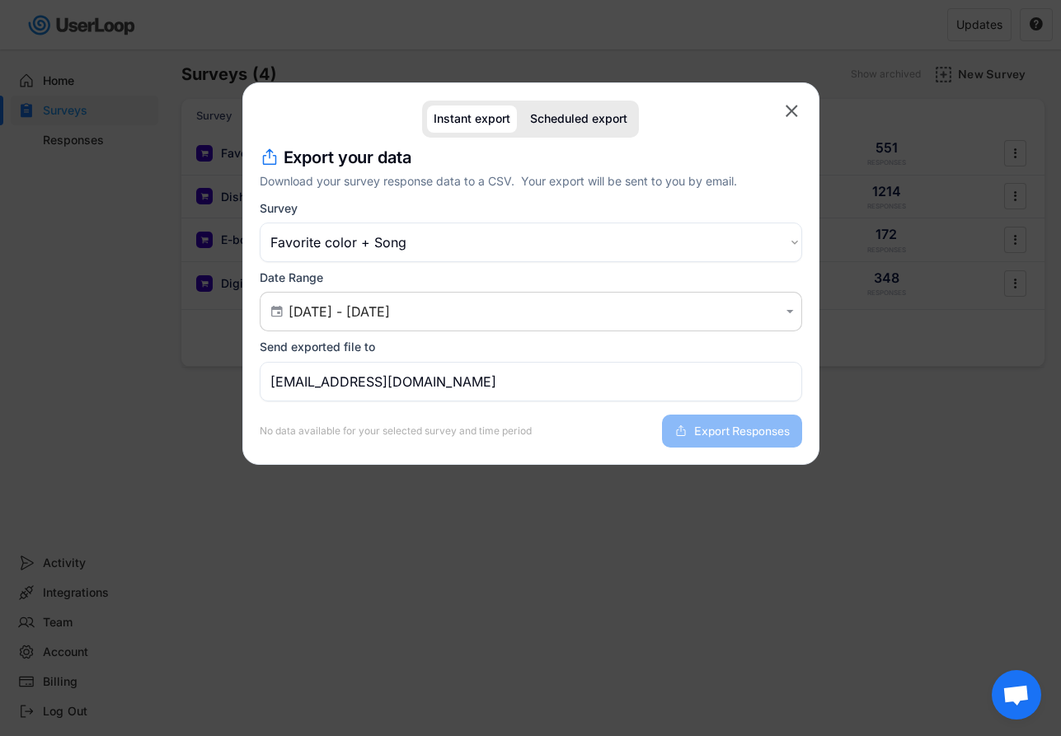
click at [481, 393] on input "[EMAIL_ADDRESS][DOMAIN_NAME]" at bounding box center [531, 382] width 542 height 40
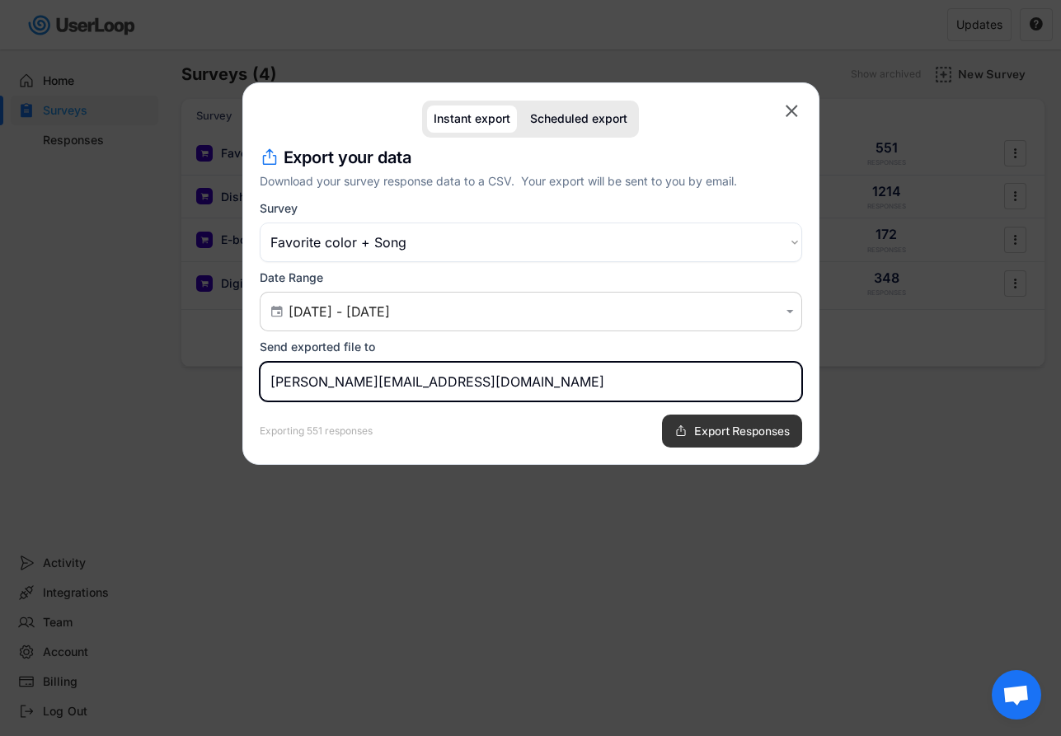
type input "[PERSON_NAME][EMAIL_ADDRESS][DOMAIN_NAME]"
click at [728, 429] on span "Export Responses" at bounding box center [742, 431] width 96 height 12
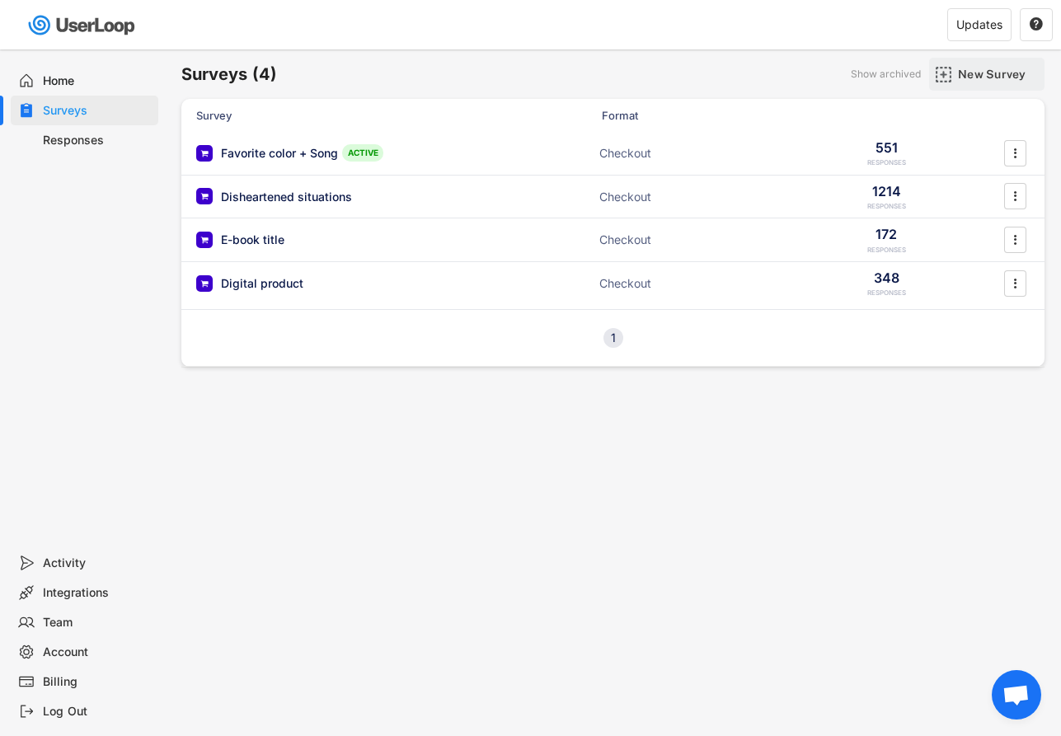
click at [968, 70] on div "New Survey" at bounding box center [999, 74] width 82 height 15
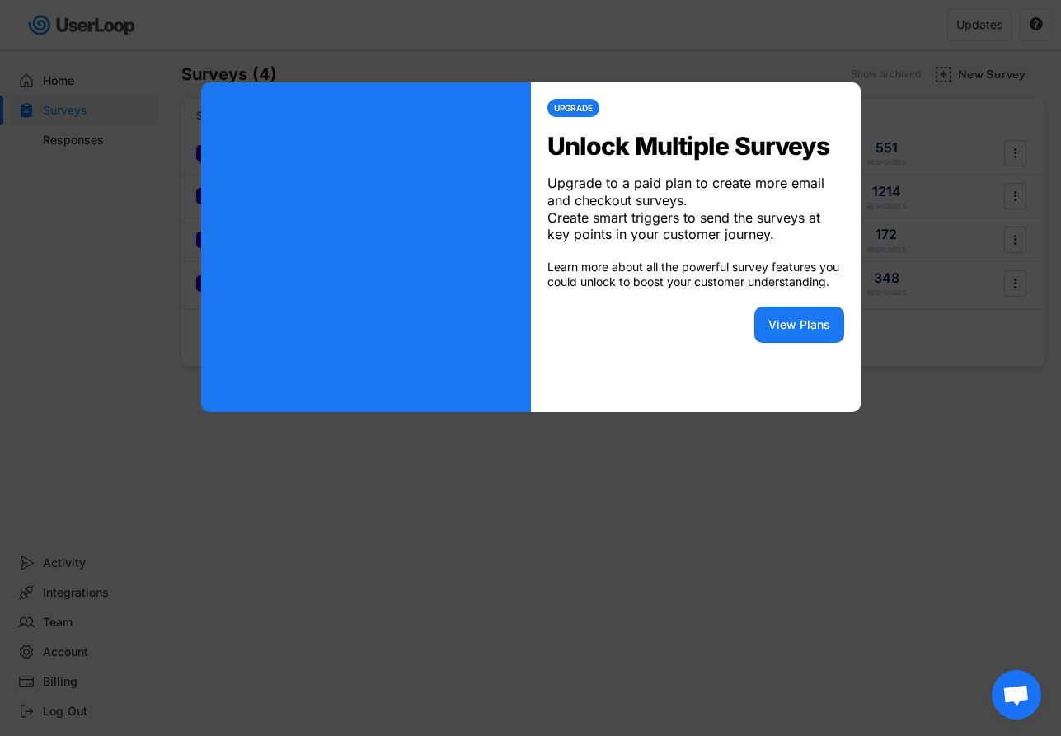
click at [897, 115] on div at bounding box center [530, 368] width 1061 height 736
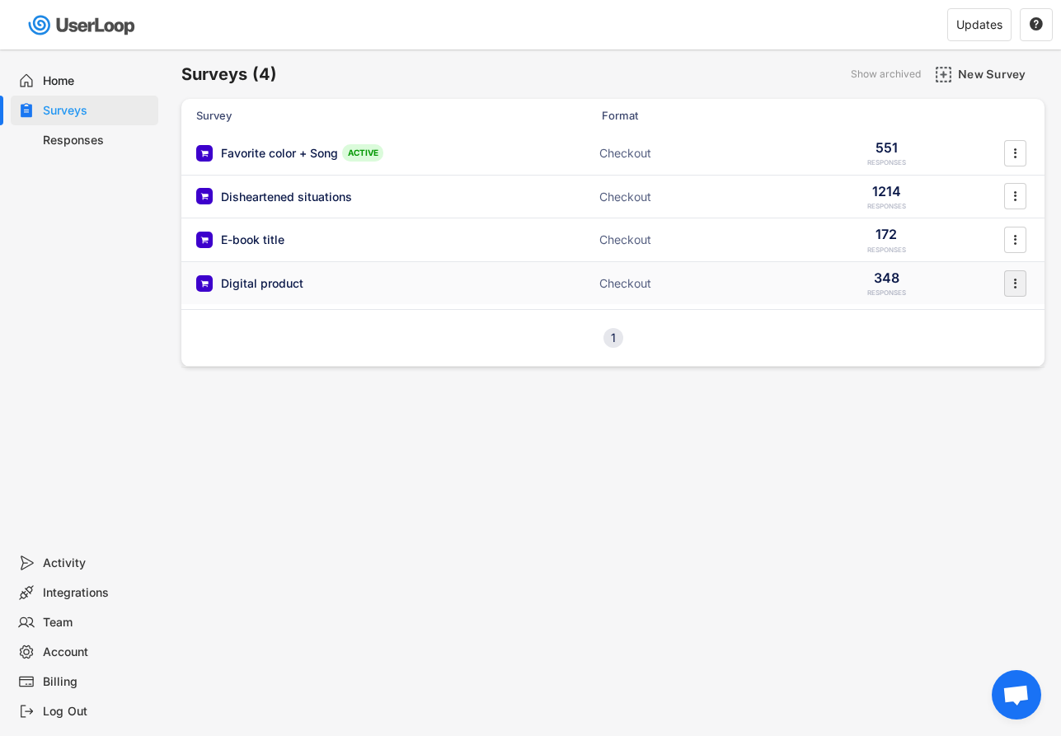
click at [1019, 279] on icon "" at bounding box center [1014, 283] width 16 height 25
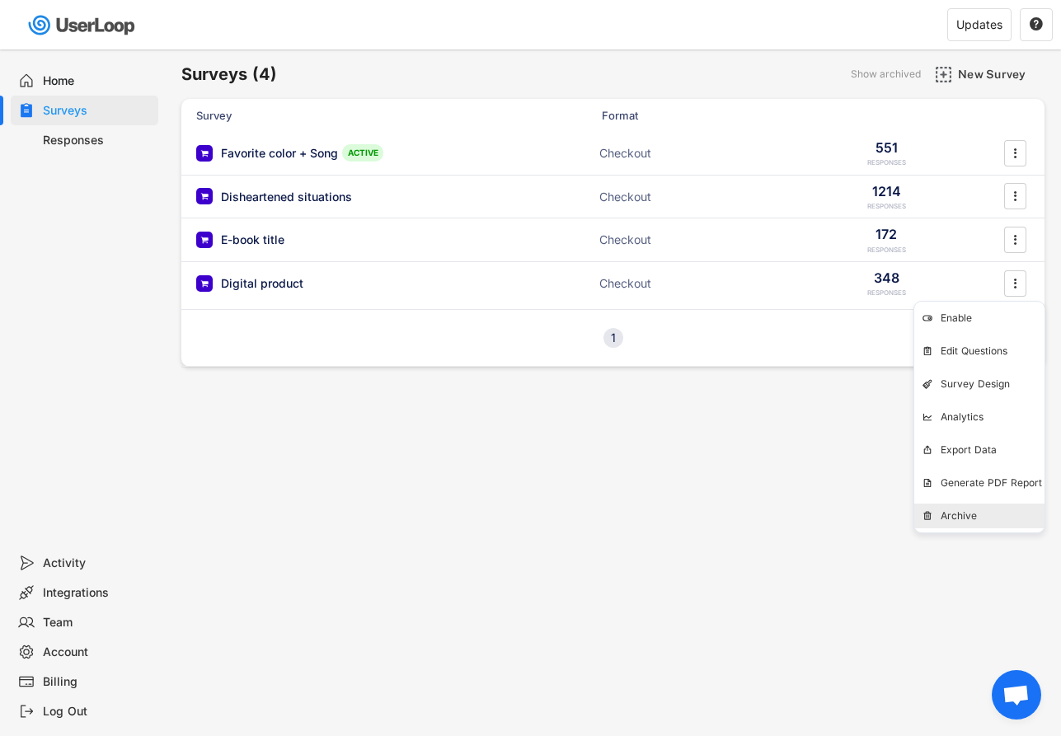
click at [936, 518] on div "Archive" at bounding box center [979, 516] width 130 height 25
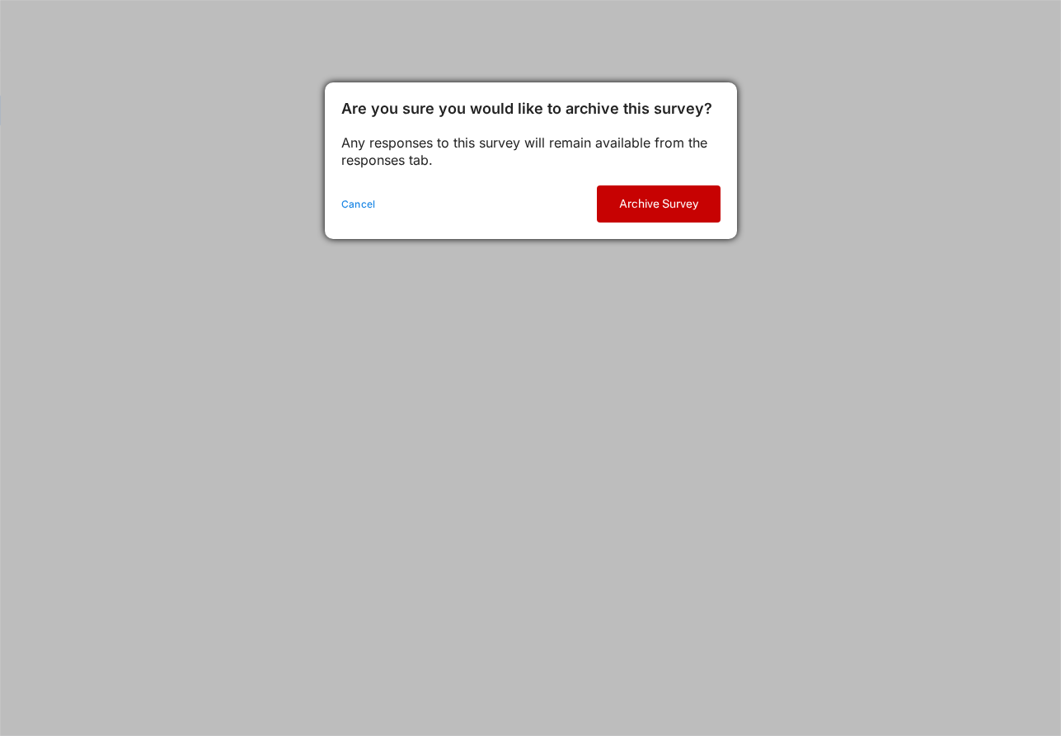
click at [673, 204] on button "Archive Survey" at bounding box center [659, 203] width 124 height 37
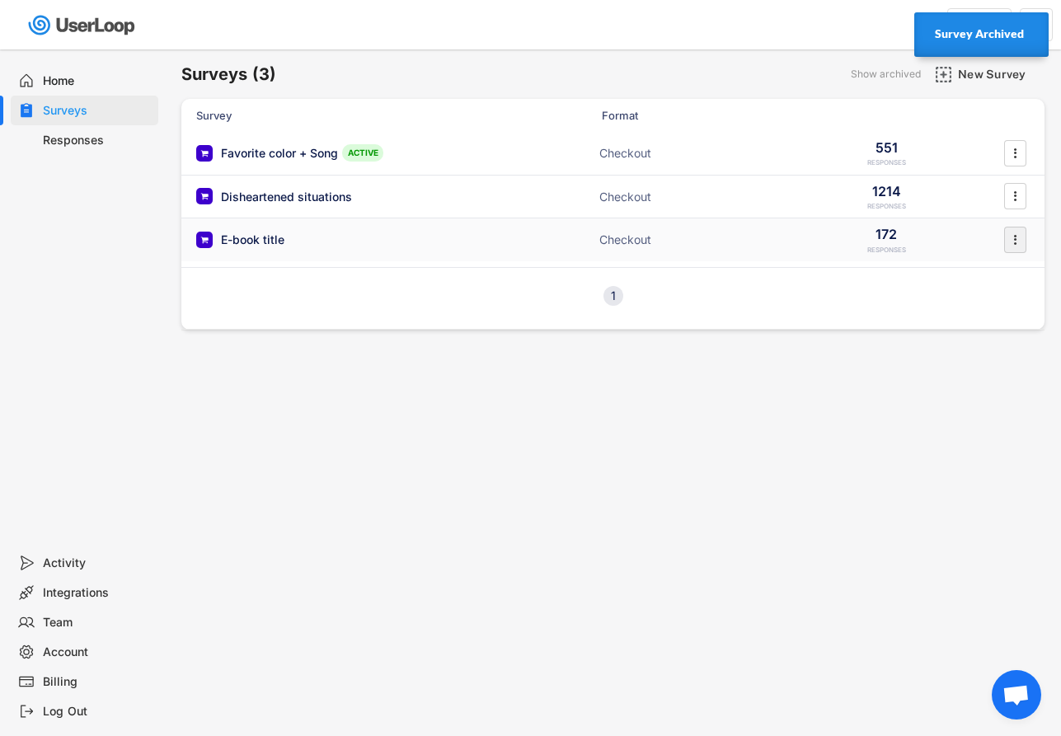
click at [1016, 238] on icon "" at bounding box center [1014, 239] width 16 height 25
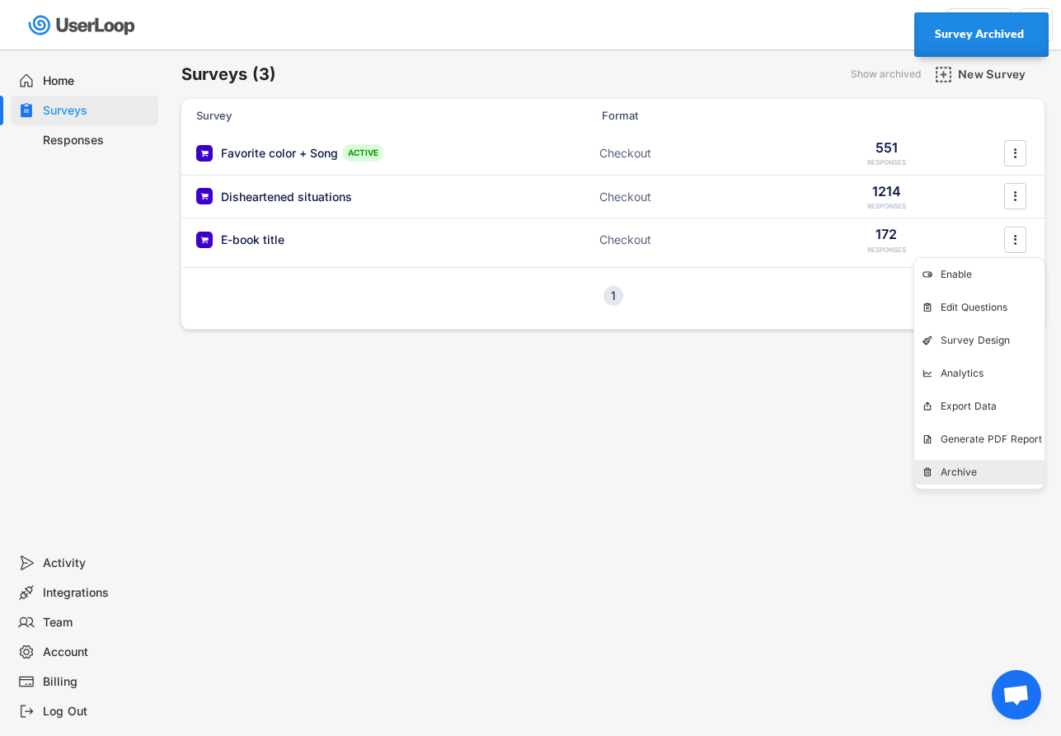
click at [987, 475] on div "Archive" at bounding box center [992, 472] width 104 height 13
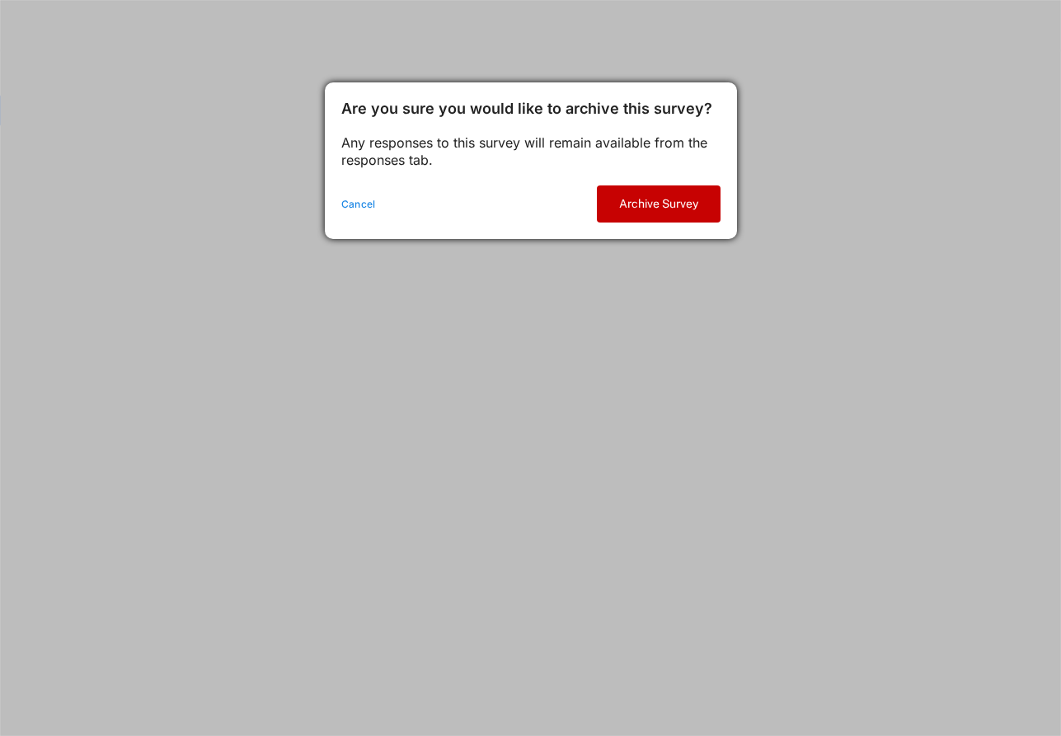
click at [637, 194] on button "Archive Survey" at bounding box center [659, 203] width 124 height 37
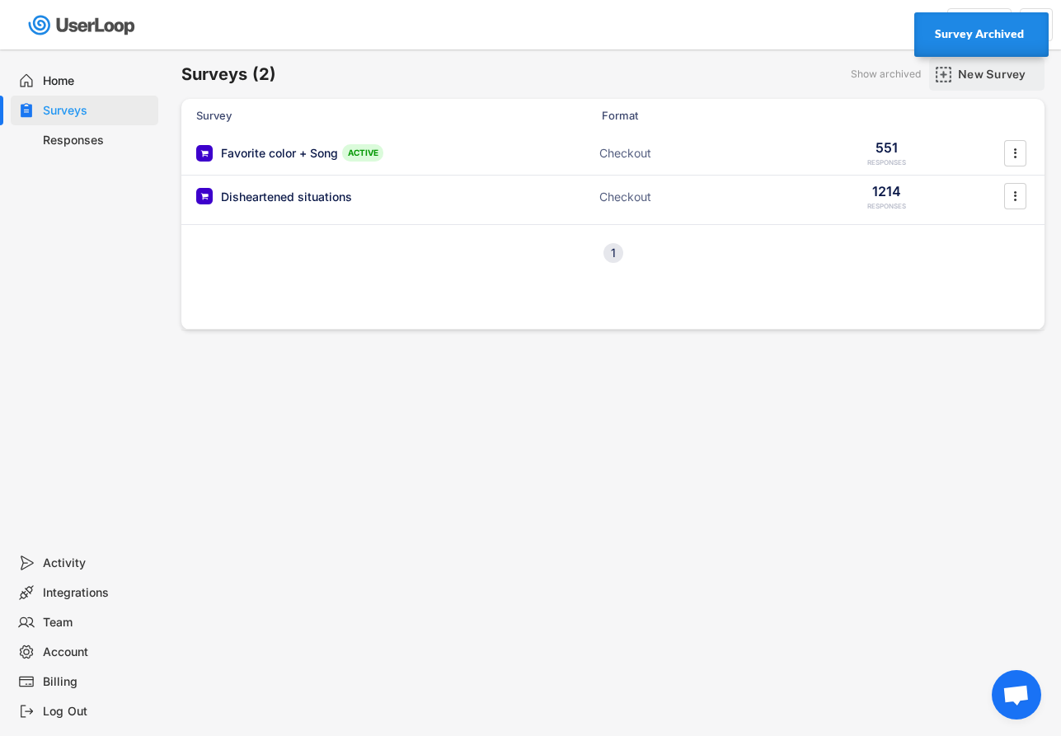
click at [969, 74] on div "New Survey" at bounding box center [999, 74] width 82 height 15
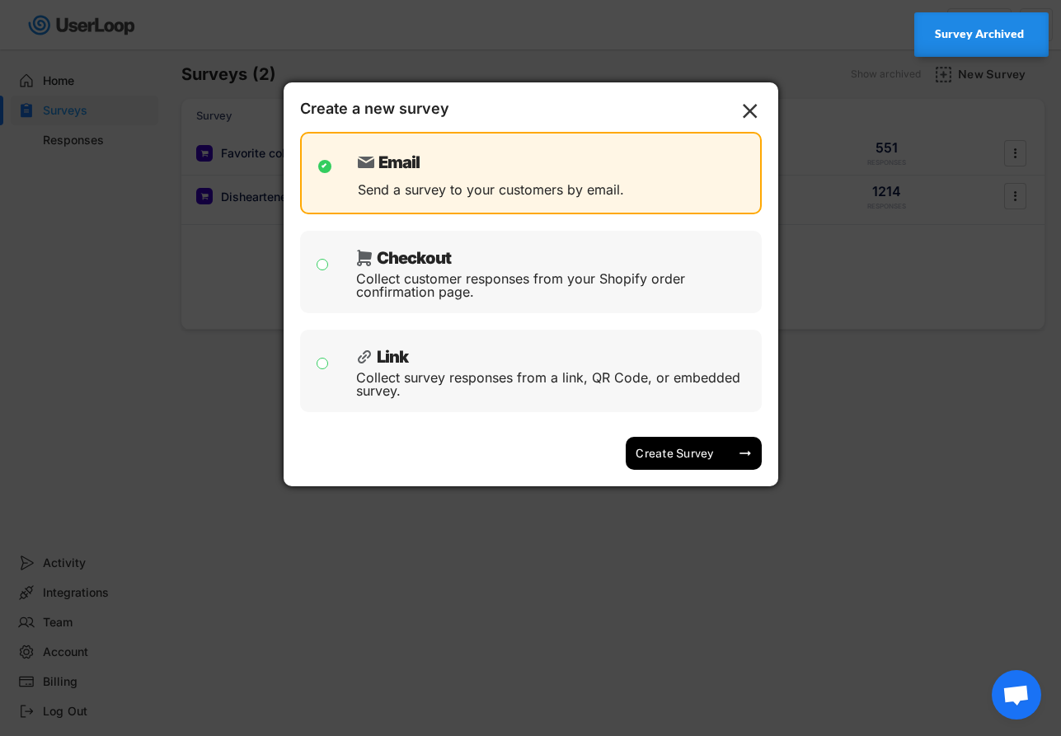
click at [580, 261] on div "Checkout" at bounding box center [554, 254] width 397 height 25
checkbox input "false"
checkbox input "true"
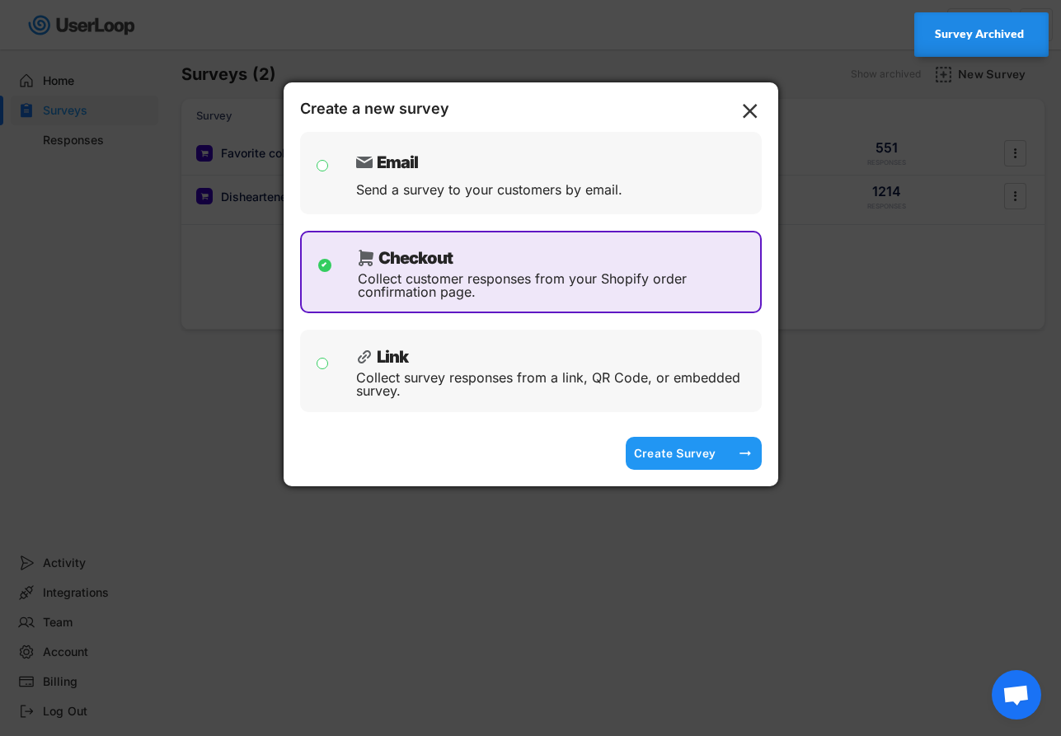
click at [701, 445] on div "Create Survey" at bounding box center [675, 453] width 82 height 33
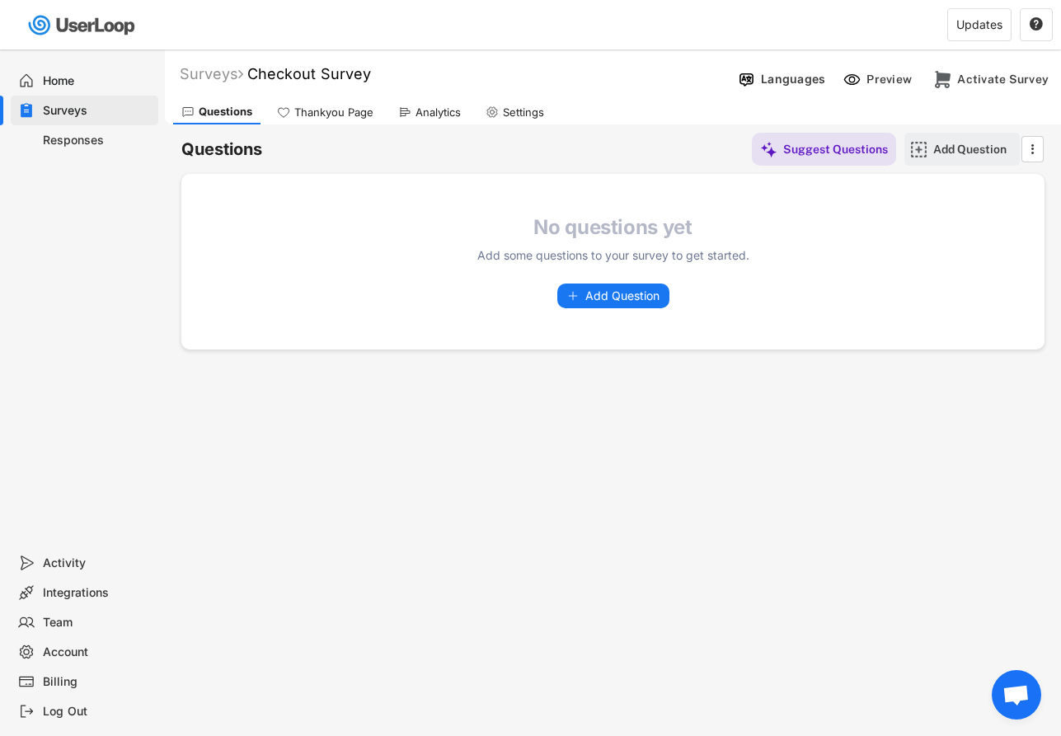
click at [931, 153] on div "Add Question" at bounding box center [961, 149] width 115 height 33
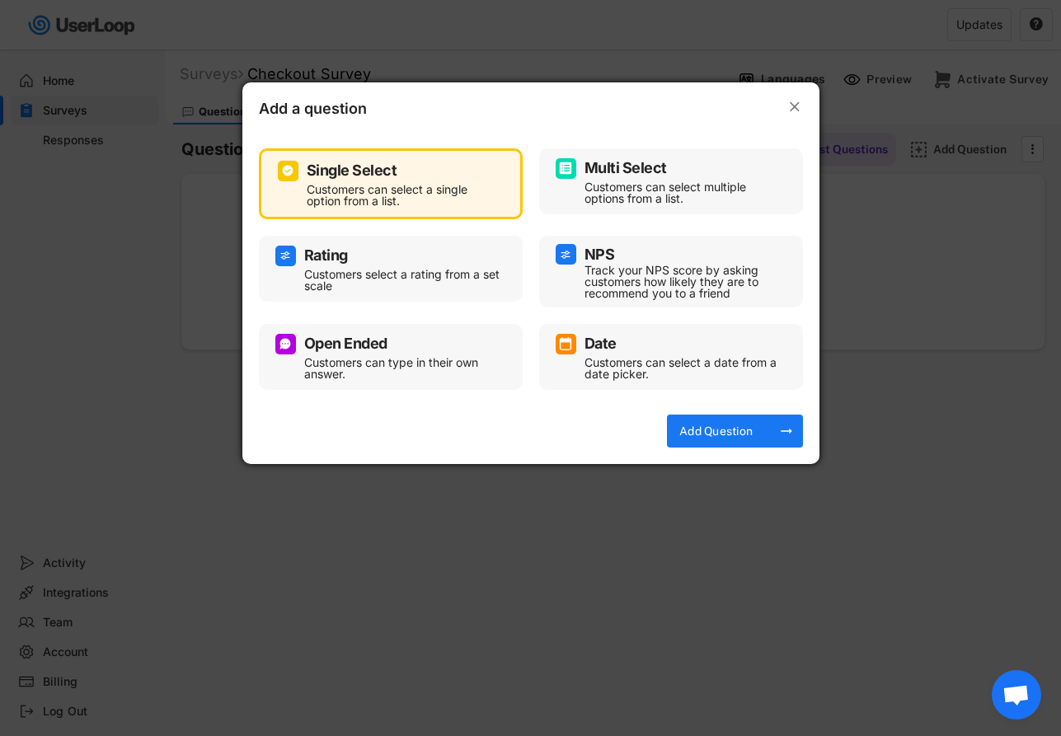
click at [431, 357] on div "Customers can type in their own answer." at bounding box center [403, 368] width 198 height 23
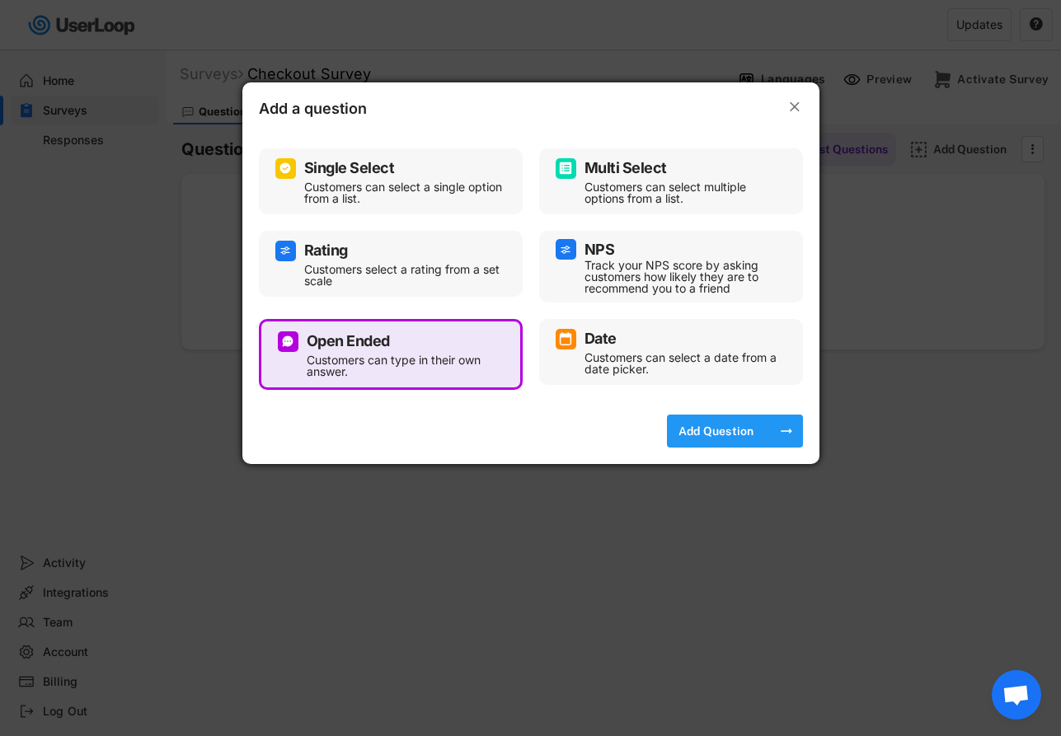
click at [694, 425] on div "Add Question" at bounding box center [716, 431] width 82 height 15
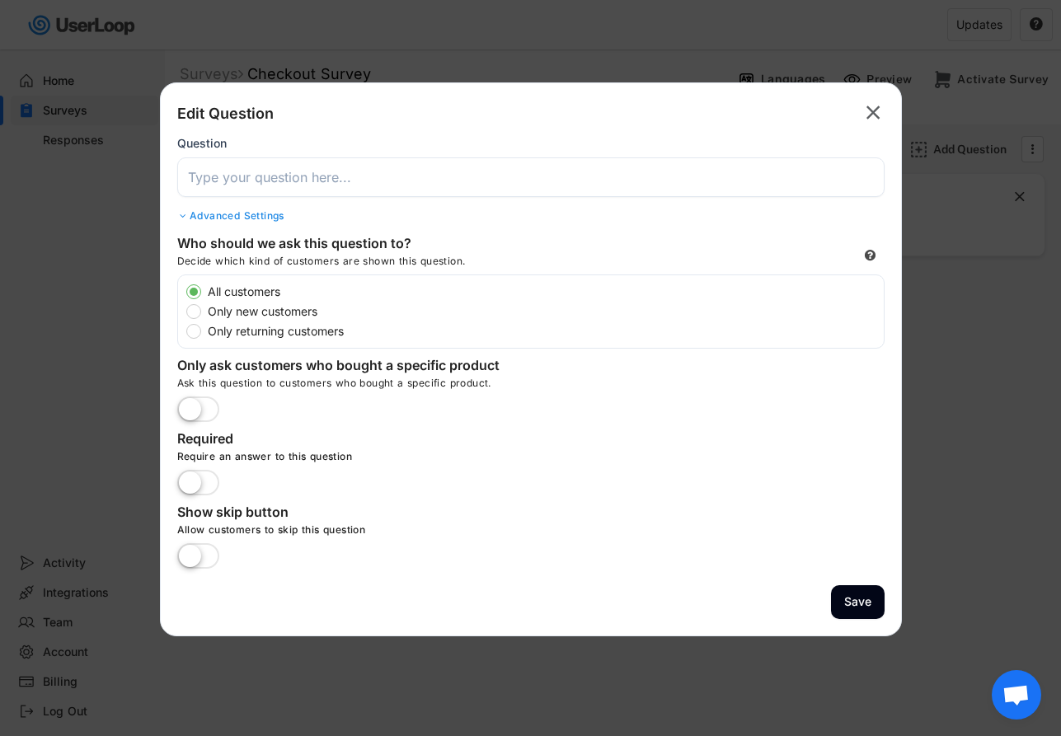
click at [485, 181] on input "input" at bounding box center [530, 177] width 707 height 40
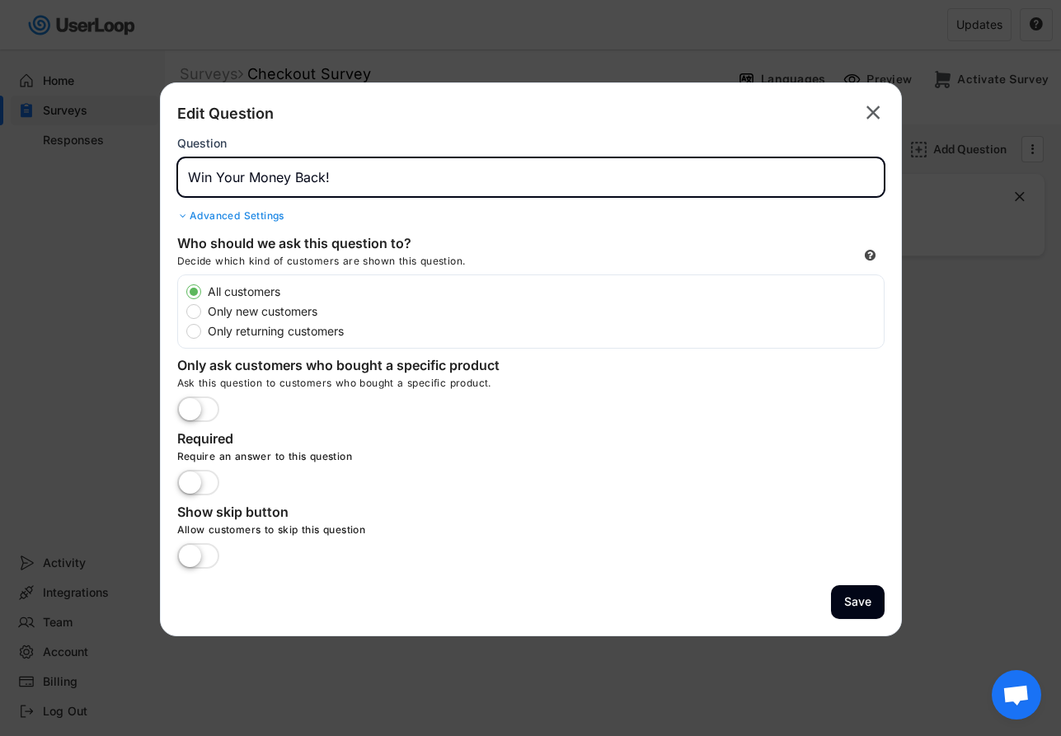
paste input "What price range would feel fair and realistic for this device?"
click at [331, 177] on input "input" at bounding box center [530, 177] width 707 height 40
drag, startPoint x: 359, startPoint y: 176, endPoint x: 335, endPoint y: 176, distance: 24.7
click at [335, 176] on input "input" at bounding box center [530, 177] width 707 height 40
click at [424, 178] on input "input" at bounding box center [530, 177] width 707 height 40
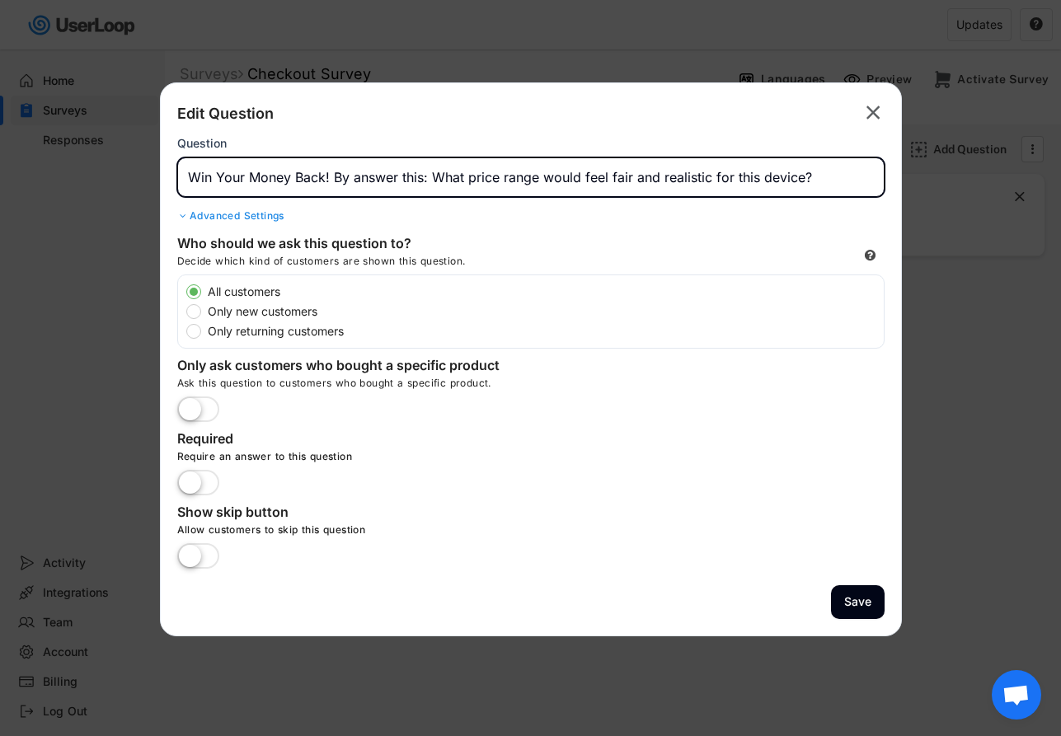
click at [394, 178] on input "input" at bounding box center [530, 177] width 707 height 40
click at [481, 182] on input "input" at bounding box center [530, 177] width 707 height 40
drag, startPoint x: 521, startPoint y: 176, endPoint x: 565, endPoint y: 176, distance: 43.7
click at [565, 176] on input "input" at bounding box center [530, 177] width 707 height 40
click at [564, 178] on input "input" at bounding box center [530, 177] width 707 height 40
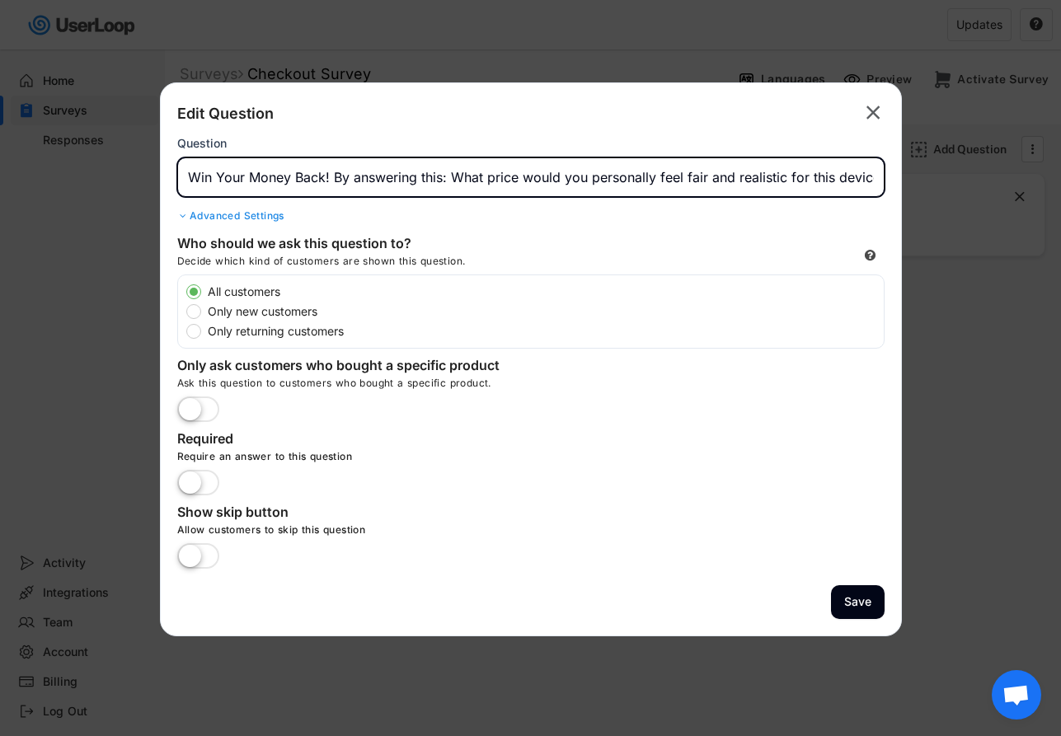
scroll to position [0, 9]
drag, startPoint x: 703, startPoint y: 177, endPoint x: 776, endPoint y: 177, distance: 73.4
click at [776, 177] on input "input" at bounding box center [530, 177] width 707 height 40
click at [851, 172] on input "input" at bounding box center [530, 177] width 707 height 40
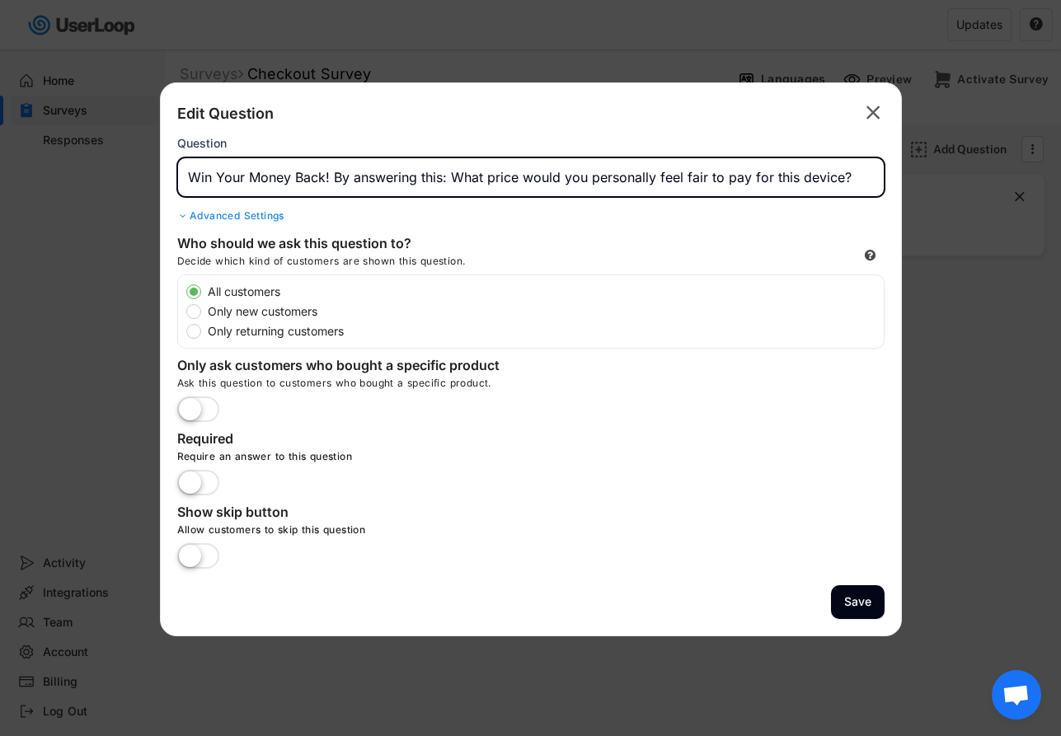
type input "Win Your Money Back! By answering this: What price would you personally feel fa…"
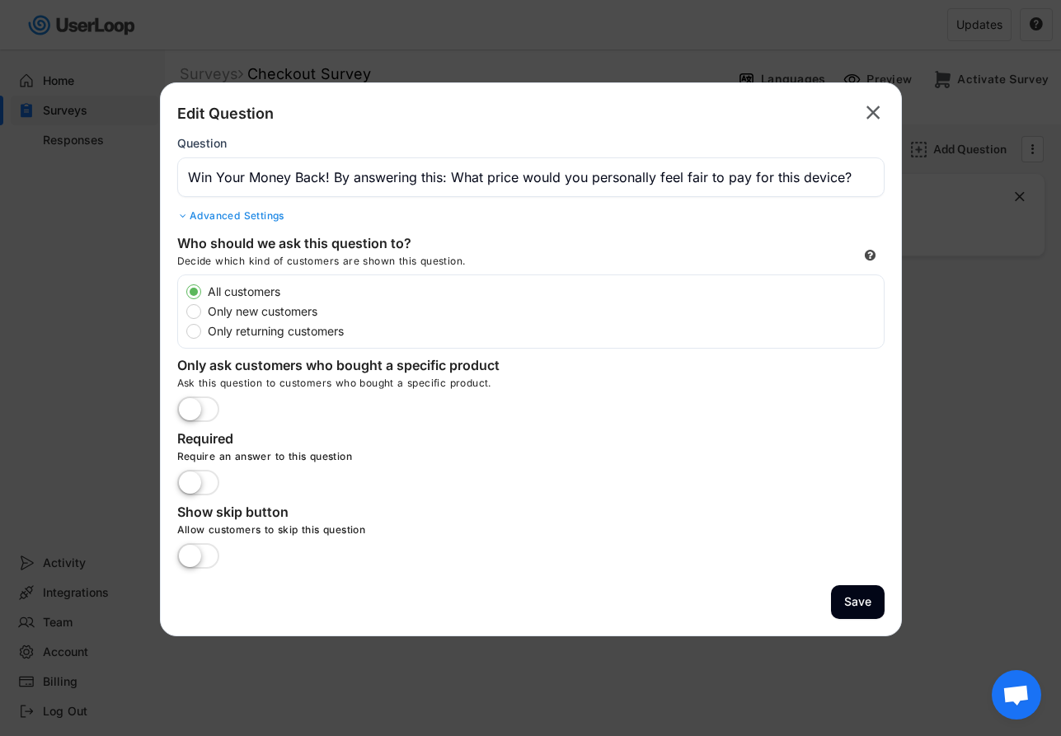
click at [199, 398] on label at bounding box center [198, 410] width 50 height 36
click at [0, 0] on input "checkbox" at bounding box center [0, 0] width 0 height 0
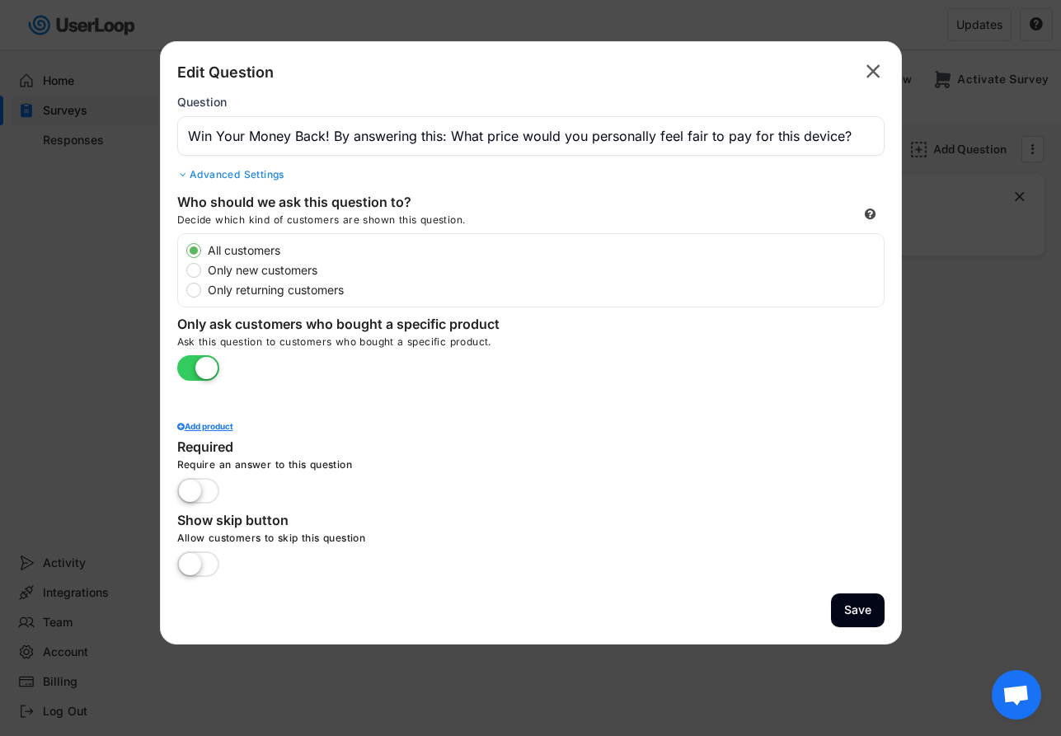
click at [213, 367] on label at bounding box center [198, 369] width 50 height 36
click at [0, 0] on input "checkbox" at bounding box center [0, 0] width 0 height 0
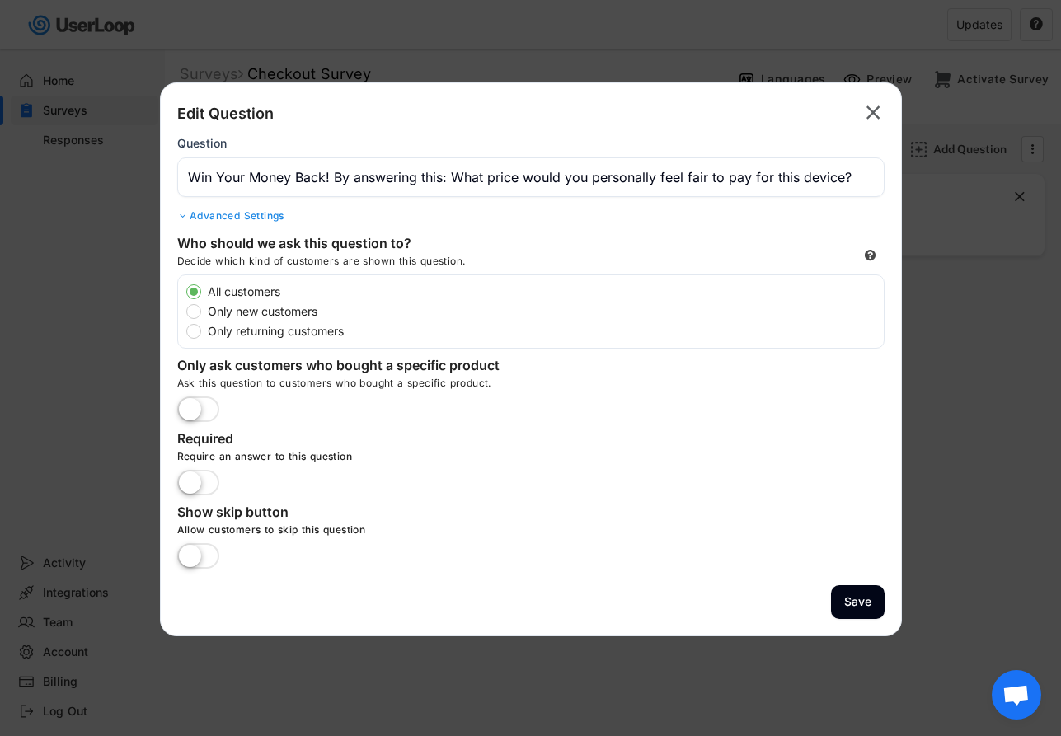
click at [190, 481] on label at bounding box center [198, 484] width 50 height 36
click at [0, 0] on input "checkbox" at bounding box center [0, 0] width 0 height 0
click at [211, 403] on label at bounding box center [198, 410] width 50 height 36
click at [0, 0] on input "checkbox" at bounding box center [0, 0] width 0 height 0
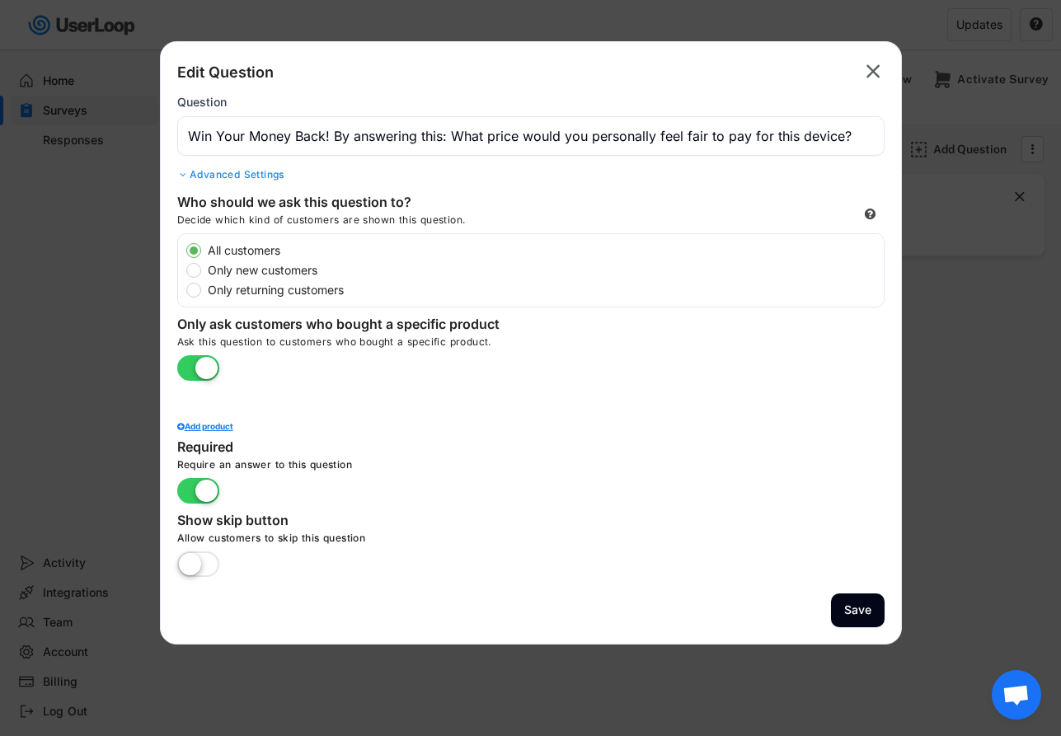
click at [211, 418] on div "Add product" at bounding box center [530, 409] width 707 height 41
click at [211, 425] on div "Add product" at bounding box center [530, 426] width 707 height 8
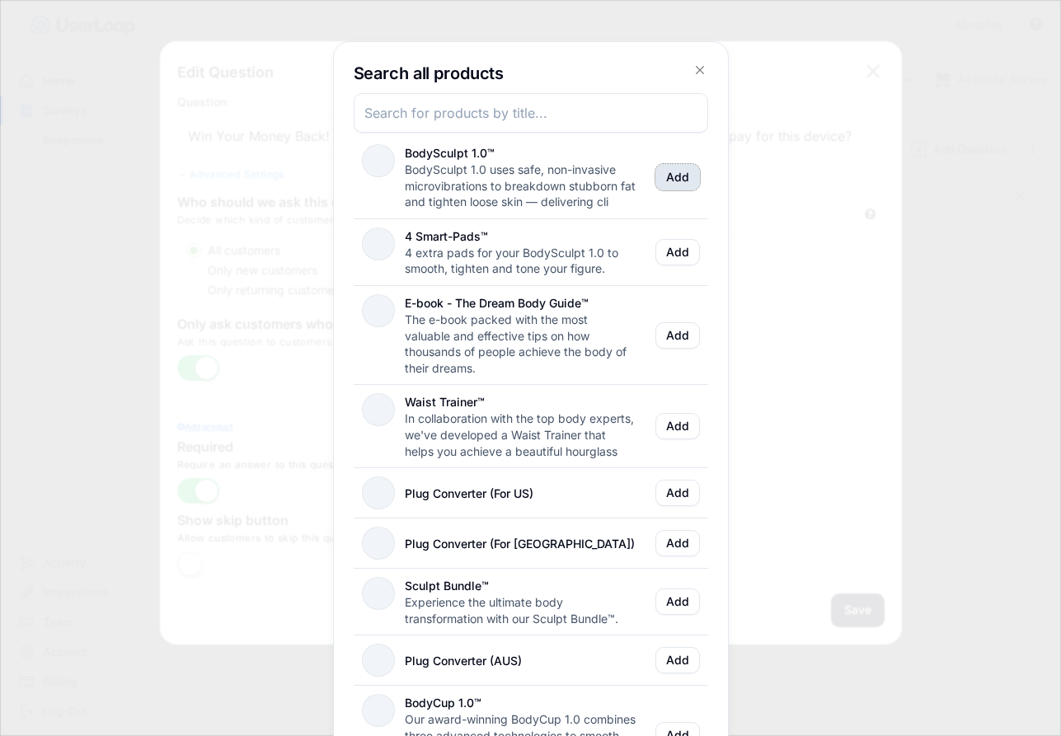
click at [667, 171] on button "Add" at bounding box center [677, 177] width 45 height 26
click at [698, 66] on icon at bounding box center [700, 70] width 16 height 16
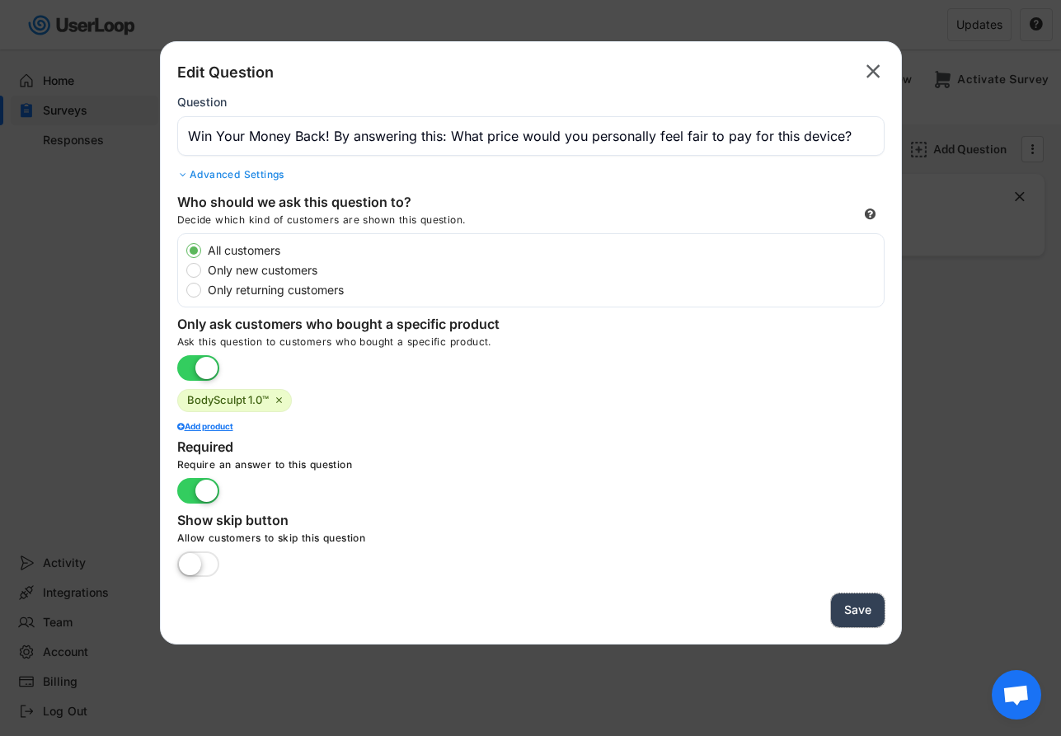
click at [864, 617] on button "Save" at bounding box center [858, 610] width 54 height 34
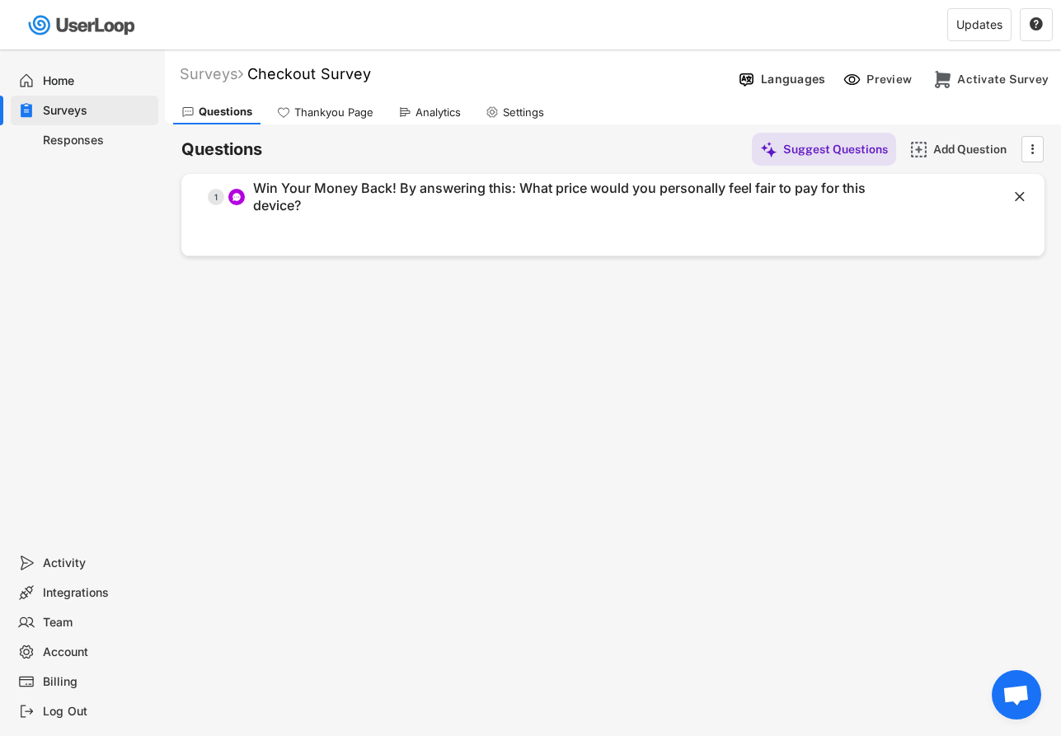
click at [364, 117] on div "Thankyou Page" at bounding box center [333, 113] width 79 height 14
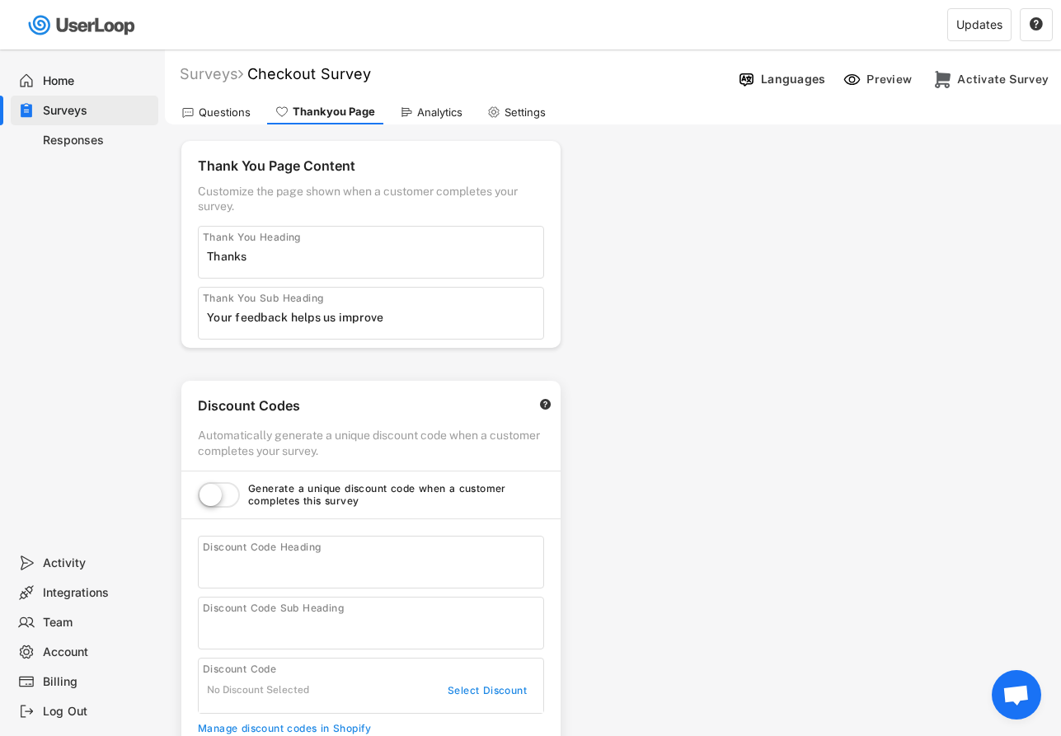
click at [407, 106] on icon at bounding box center [406, 112] width 13 height 13
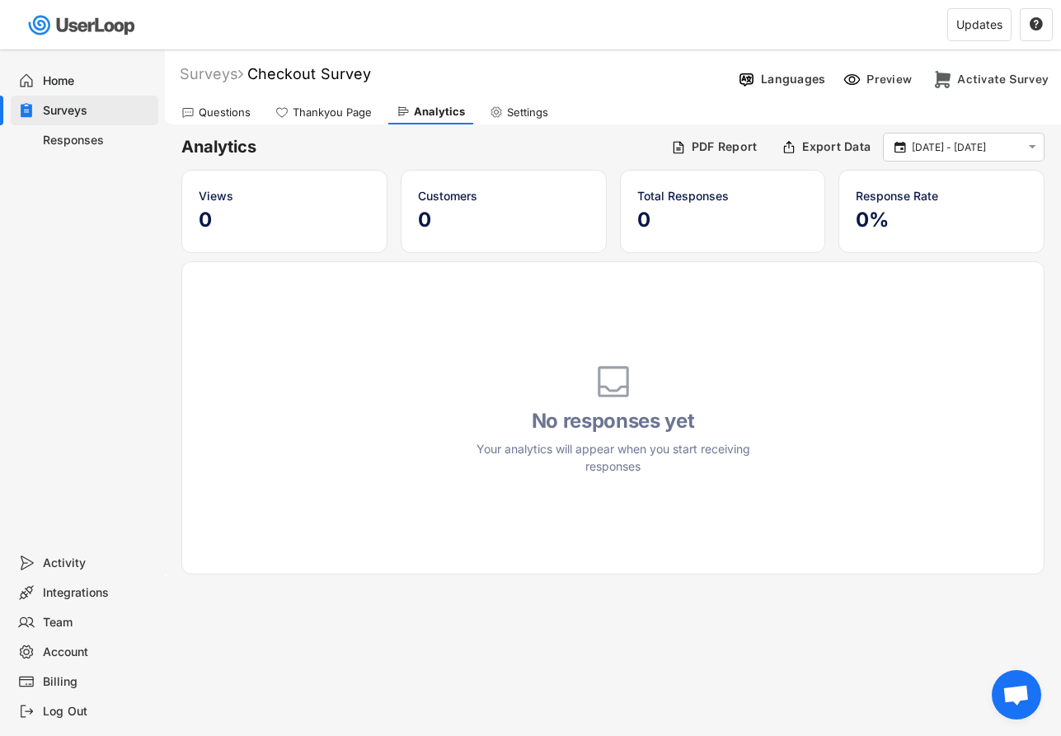
click at [355, 120] on div "Thankyou Page" at bounding box center [323, 112] width 113 height 25
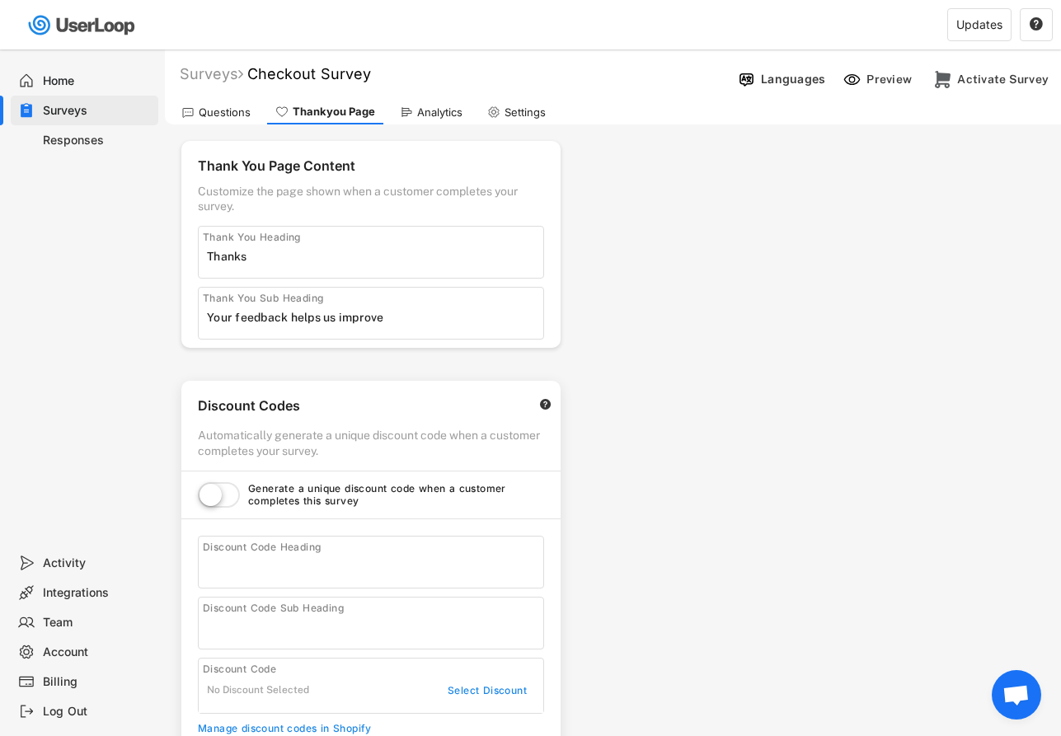
click at [236, 118] on div "Questions" at bounding box center [225, 113] width 52 height 14
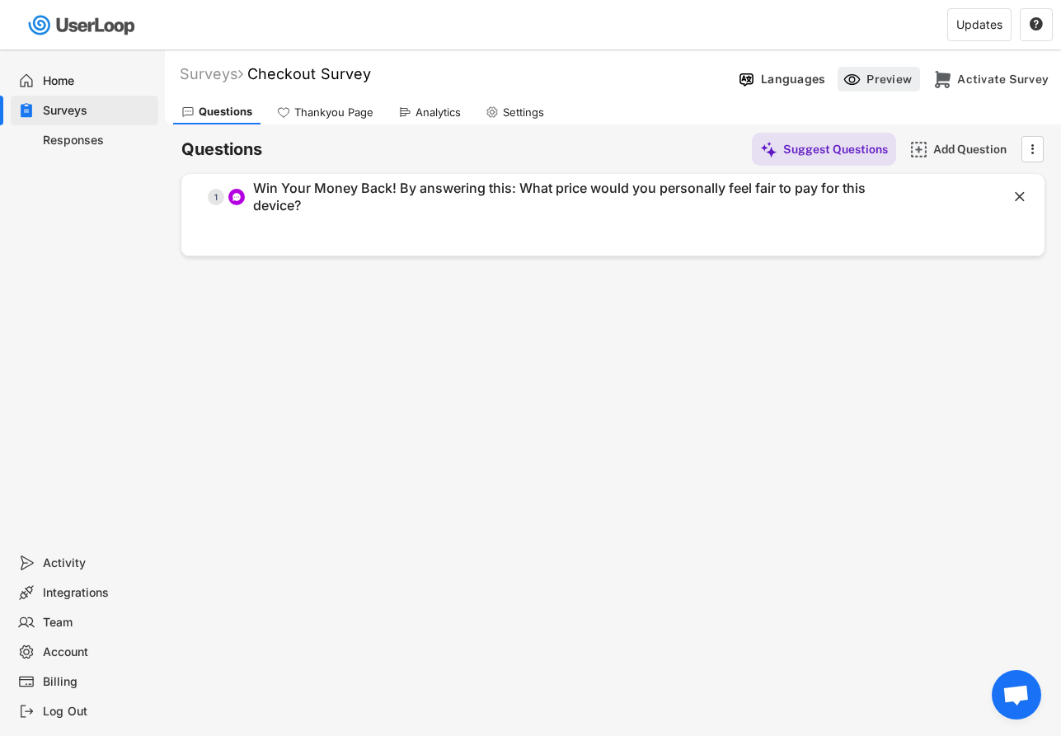
click at [873, 87] on div "Preview" at bounding box center [890, 79] width 49 height 16
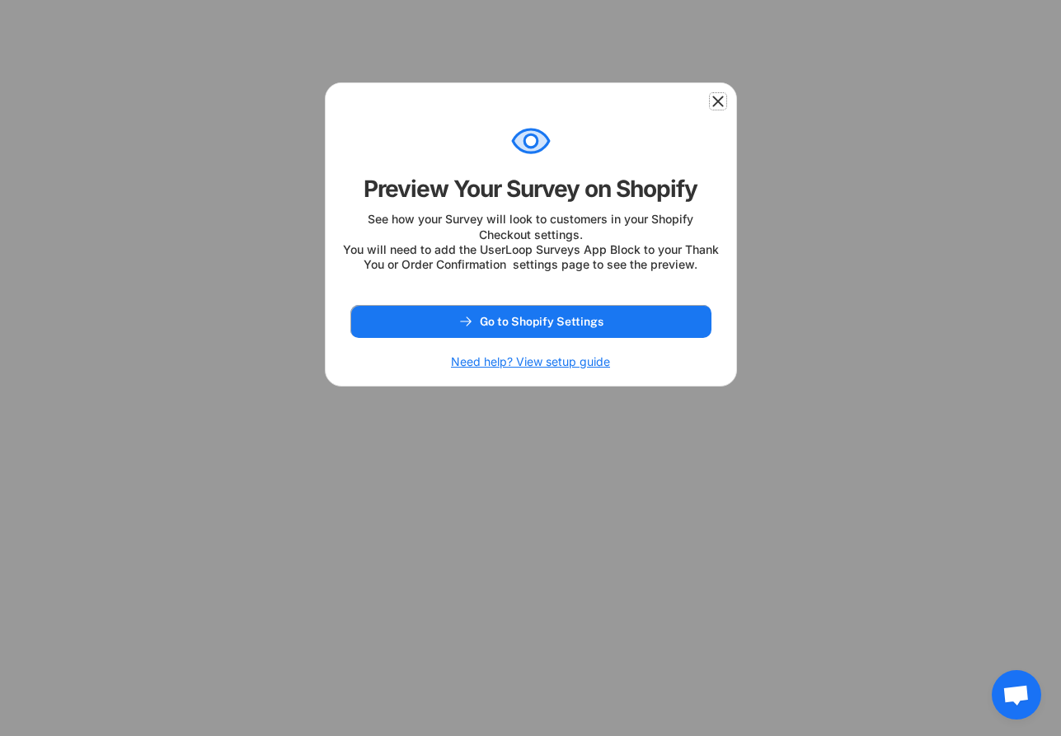
click at [723, 96] on icon at bounding box center [718, 101] width 16 height 16
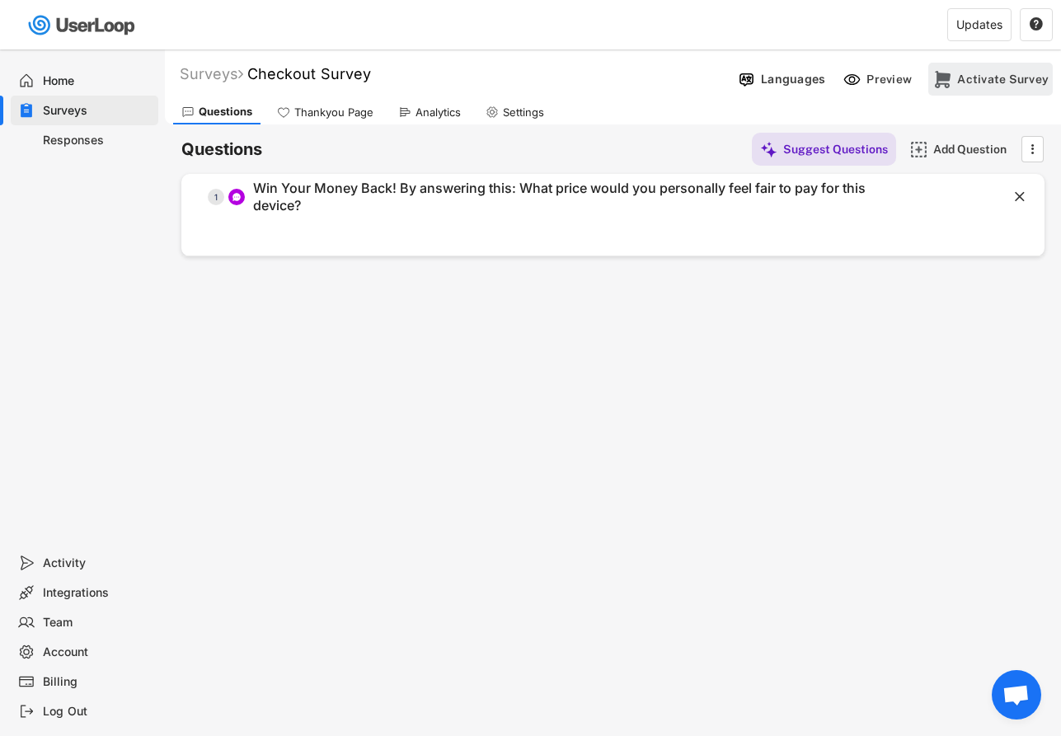
click at [1013, 76] on div "Activate Survey" at bounding box center [1002, 79] width 91 height 15
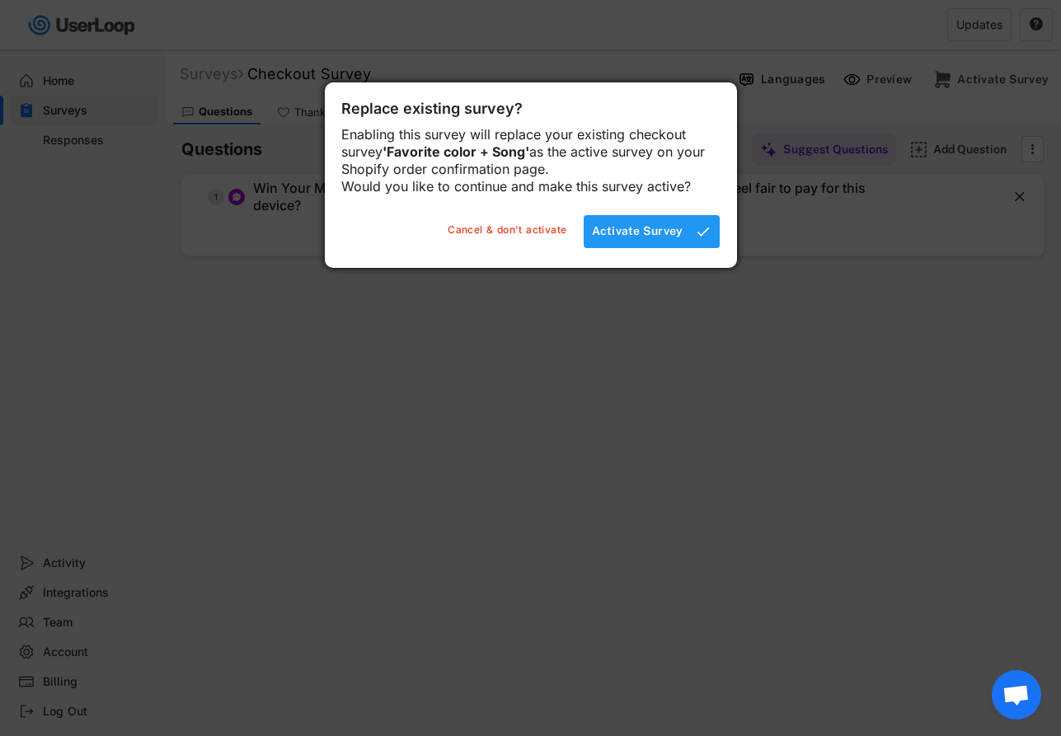
click at [670, 238] on div "Activate Survey" at bounding box center [637, 230] width 91 height 15
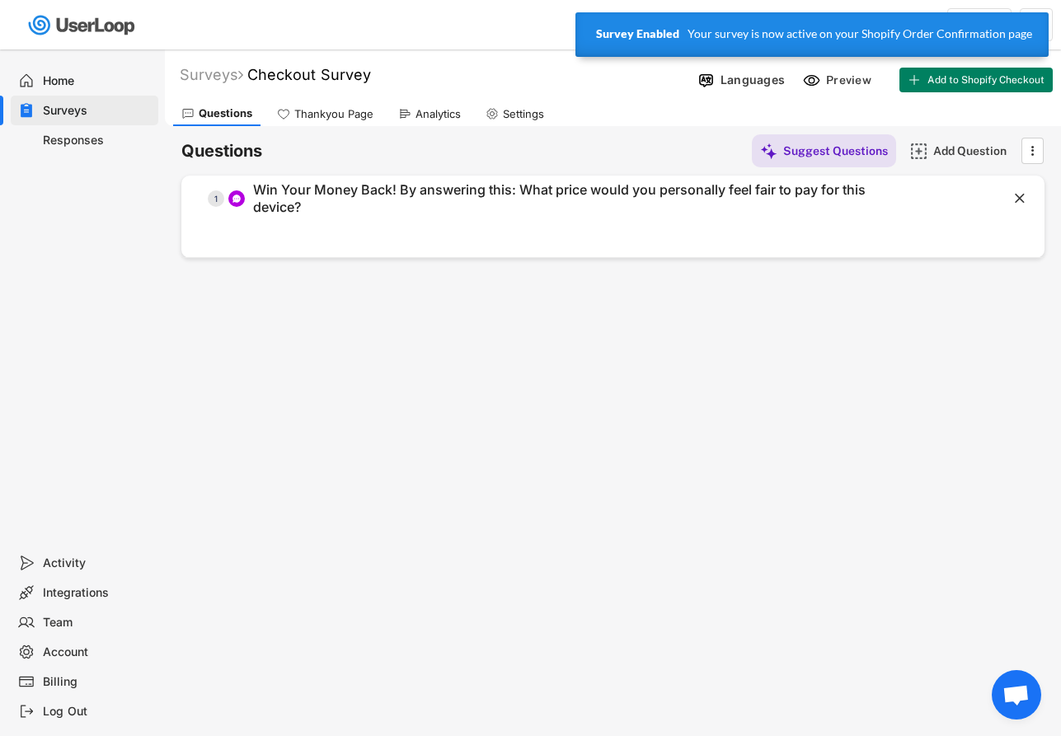
click at [76, 71] on div "Home" at bounding box center [85, 81] width 148 height 30
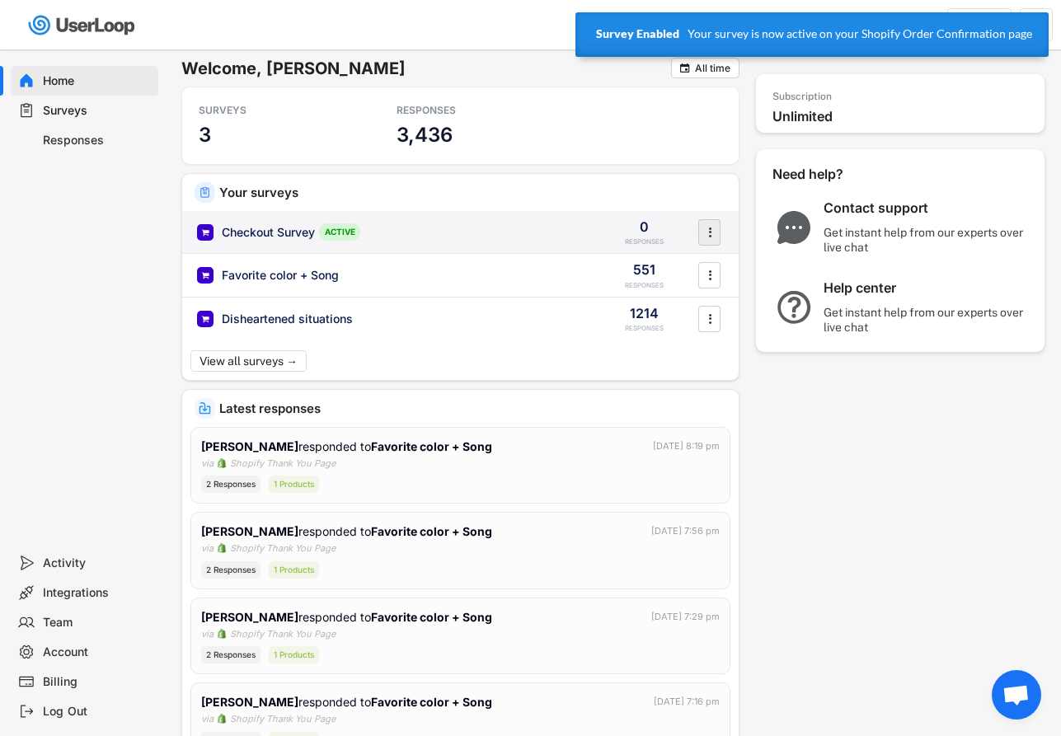
click at [712, 233] on icon "" at bounding box center [709, 232] width 16 height 25
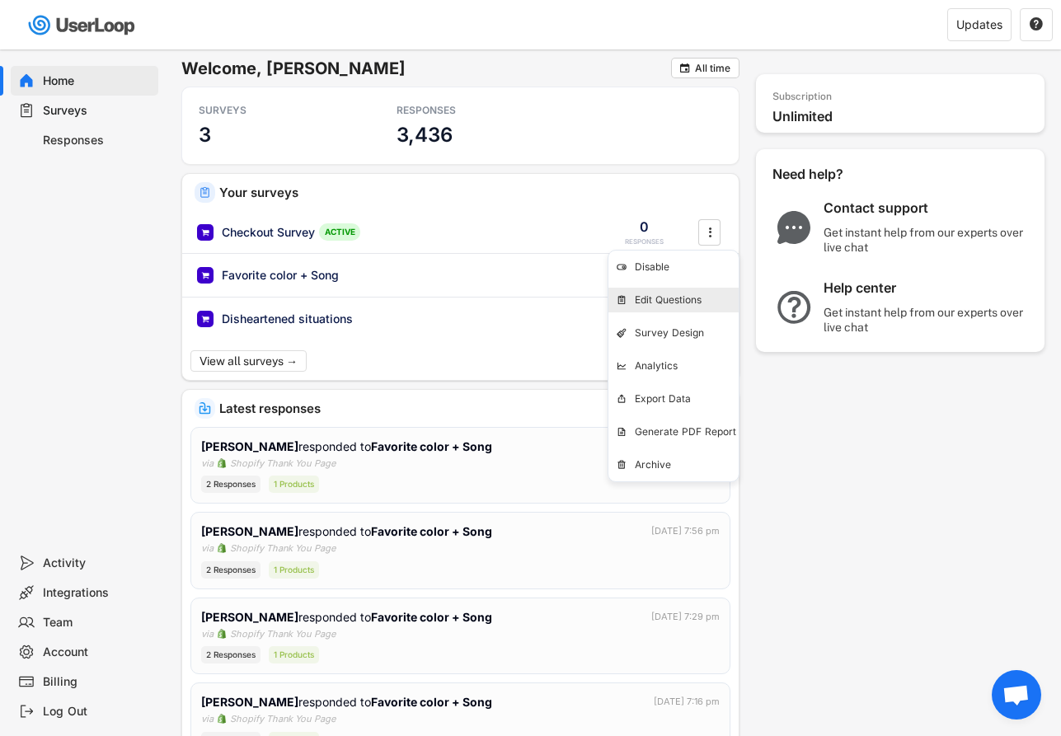
click at [692, 304] on div "Edit Questions" at bounding box center [687, 299] width 104 height 13
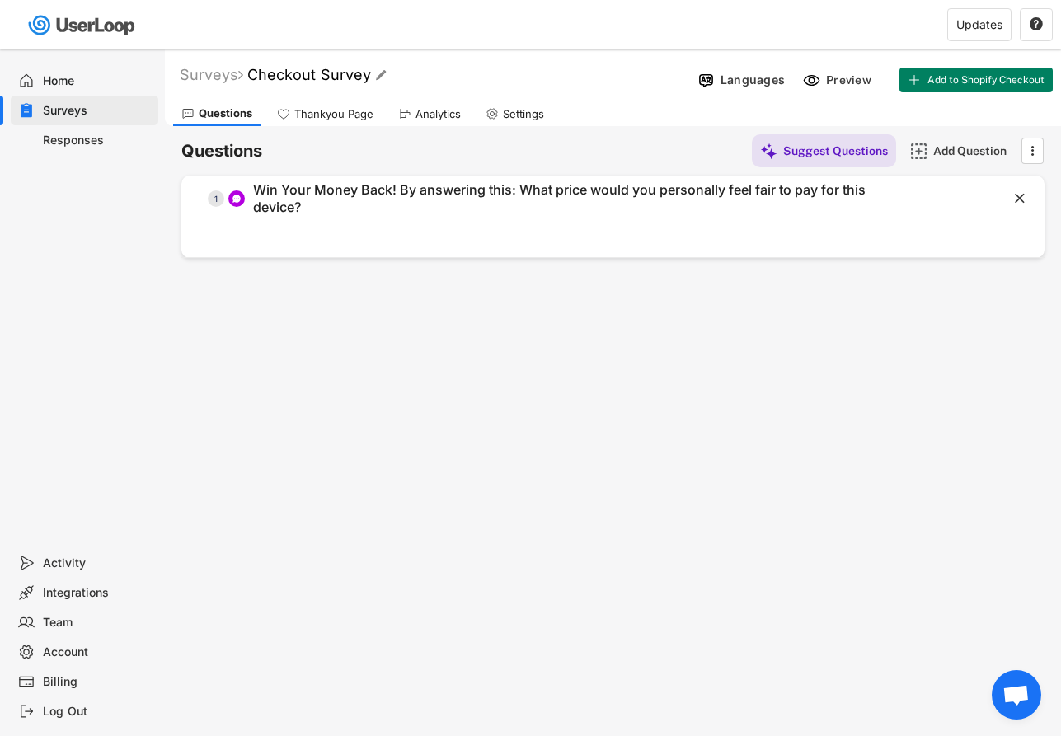
click at [355, 76] on font "Checkout Survey" at bounding box center [309, 74] width 124 height 17
click at [358, 76] on input "input" at bounding box center [457, 75] width 412 height 29
type input "How much would you pay?"
click at [679, 77] on text "" at bounding box center [674, 75] width 10 height 12
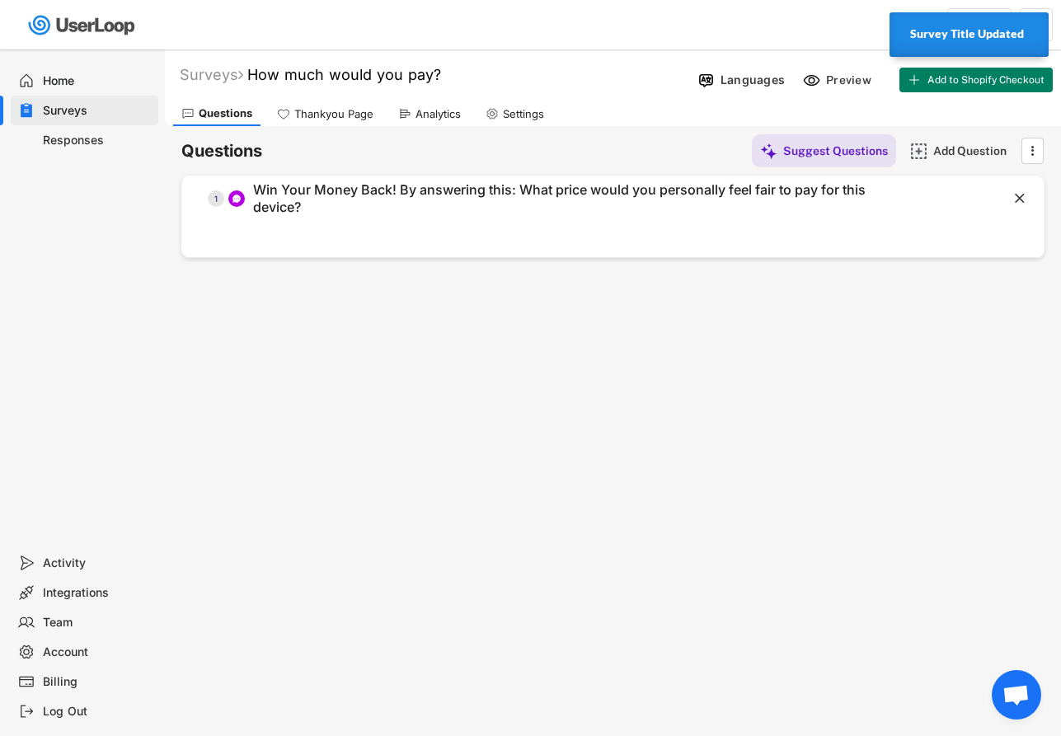
click at [73, 87] on div "Home" at bounding box center [97, 81] width 109 height 16
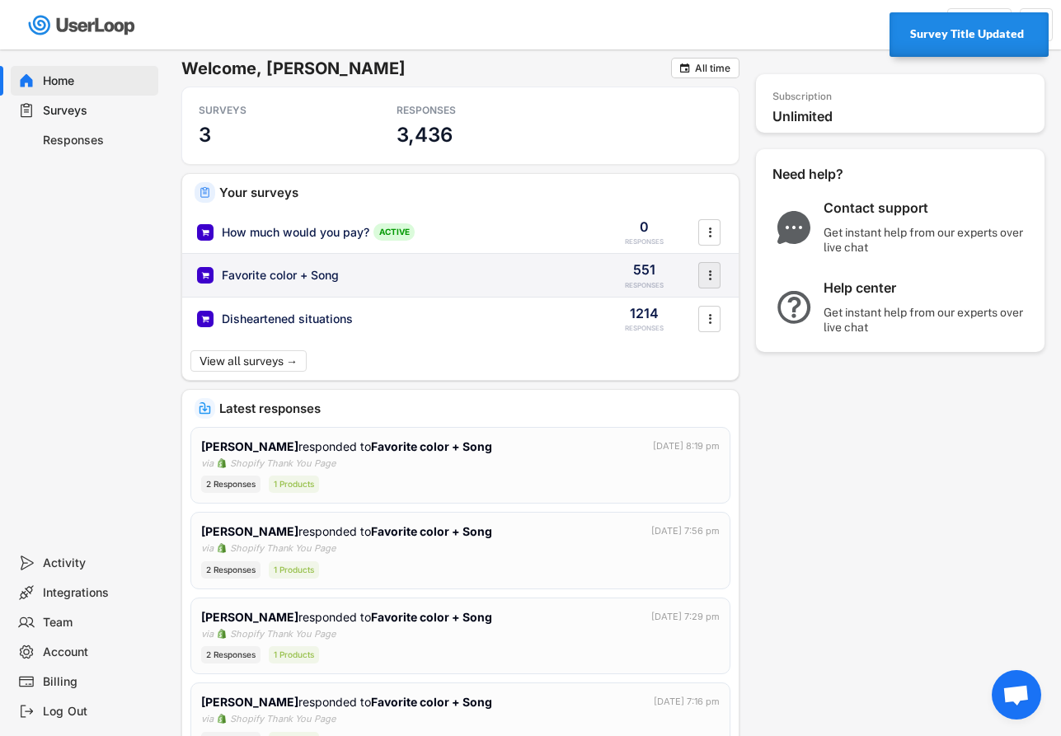
click at [719, 279] on div "" at bounding box center [709, 275] width 22 height 26
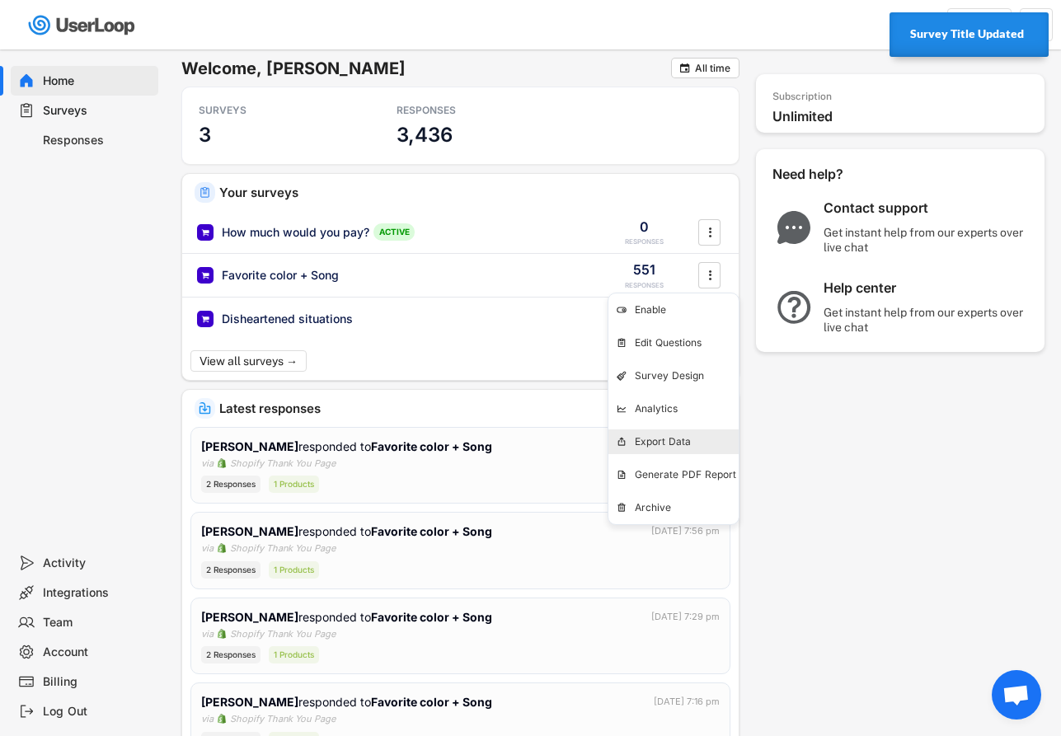
click at [676, 438] on div "Export Data" at bounding box center [687, 441] width 104 height 13
select select ""1348695171700984260__LOOKUP__1757081661960x124094434175877120""
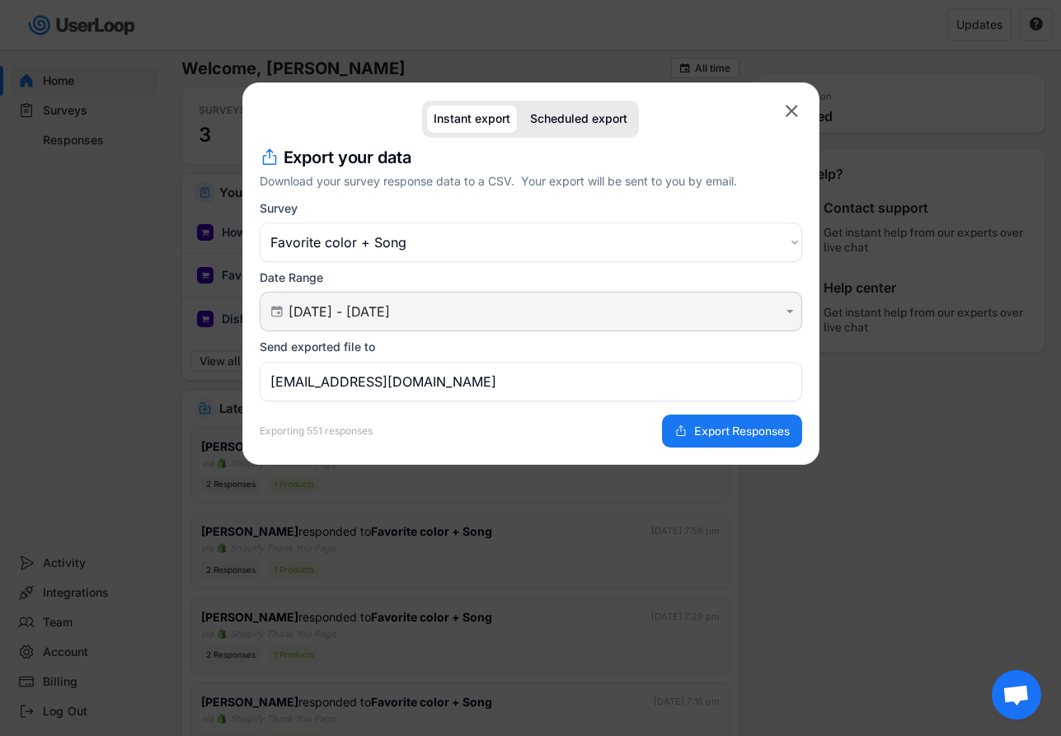
click at [575, 316] on input "[DATE] - [DATE]" at bounding box center [533, 311] width 490 height 16
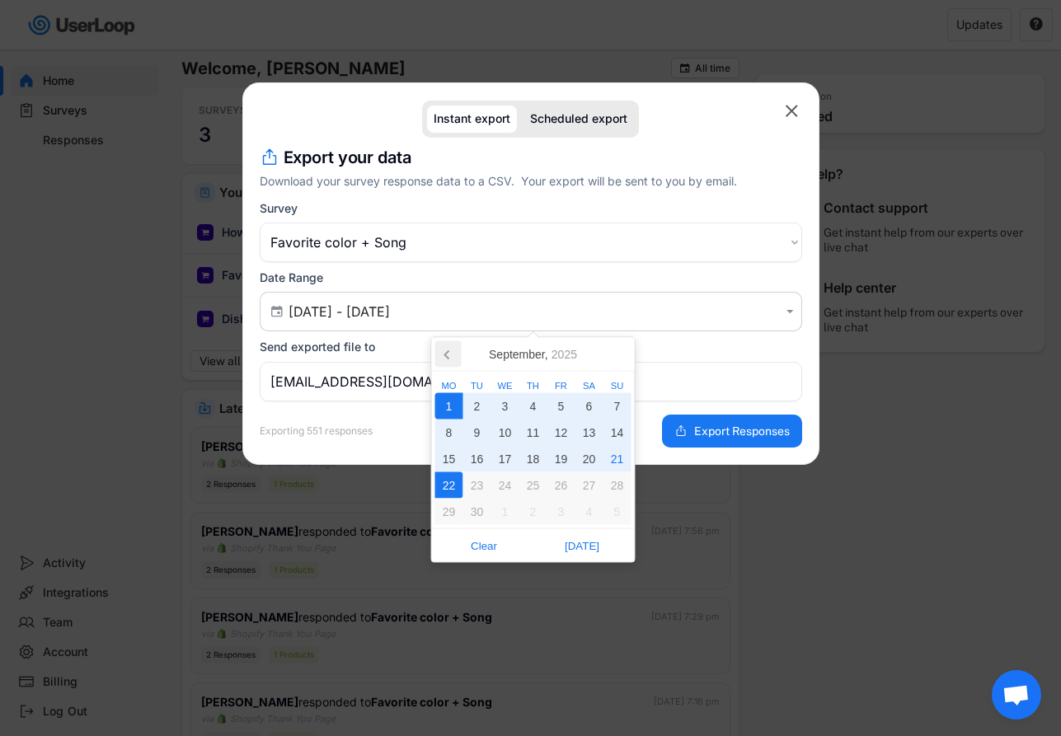
click at [451, 354] on icon at bounding box center [448, 354] width 26 height 26
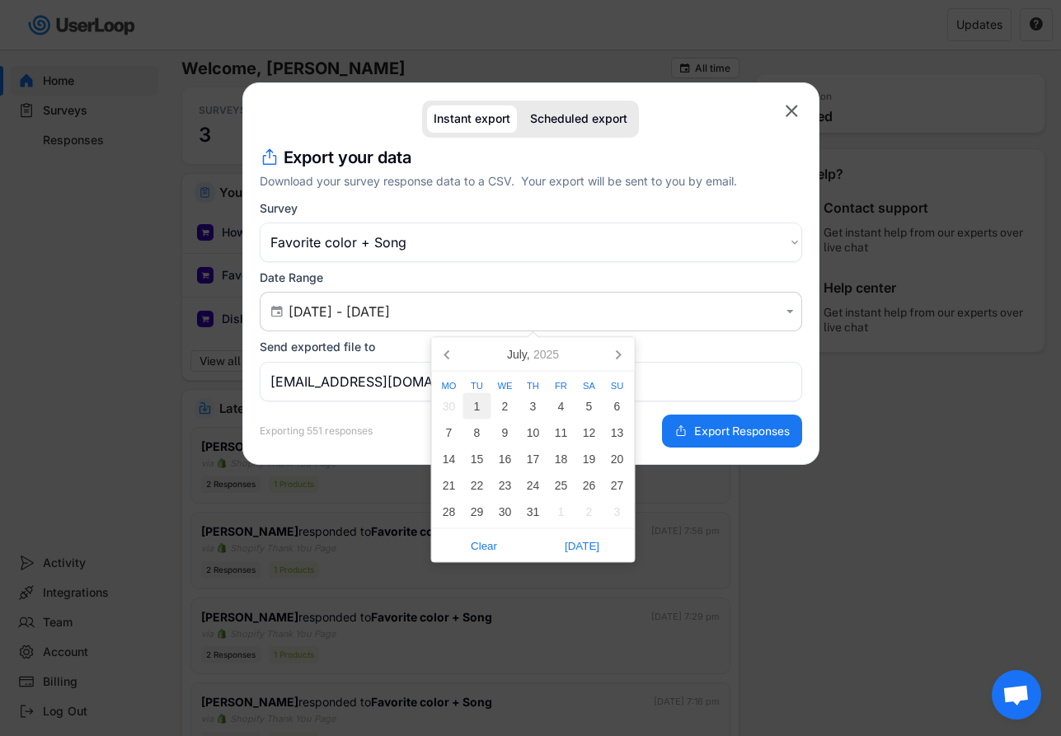
click at [477, 403] on div "1" at bounding box center [477, 406] width 28 height 26
click at [619, 358] on icon at bounding box center [618, 354] width 26 height 26
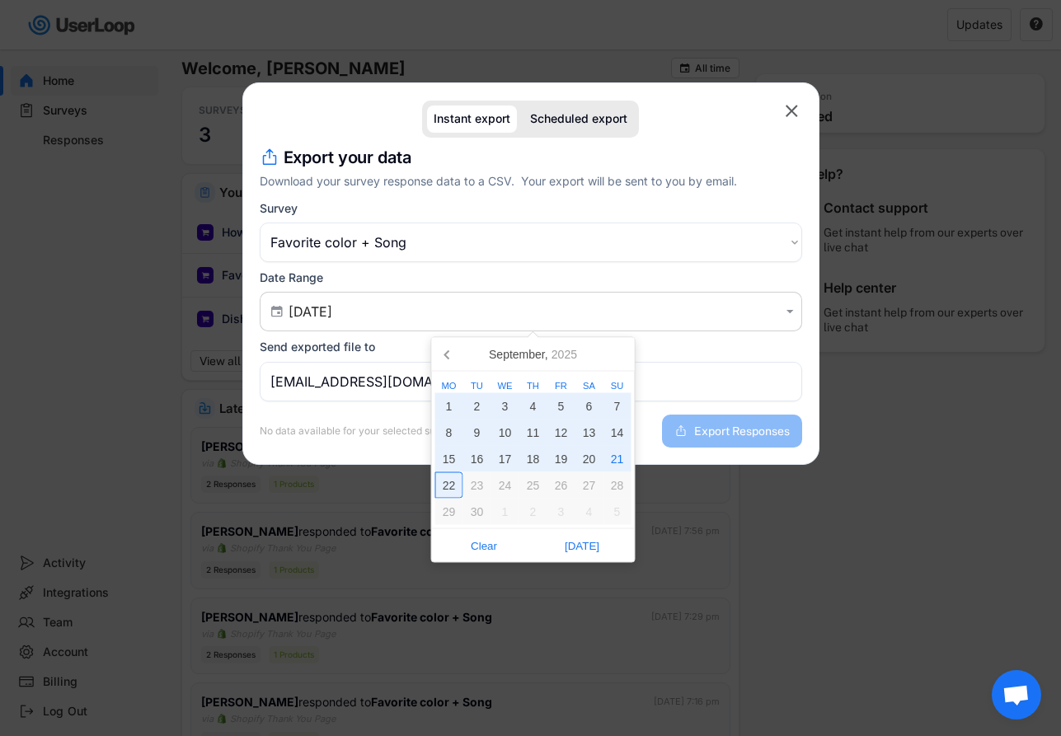
click at [448, 485] on div "22" at bounding box center [449, 485] width 28 height 26
type input "[DATE] - [DATE]"
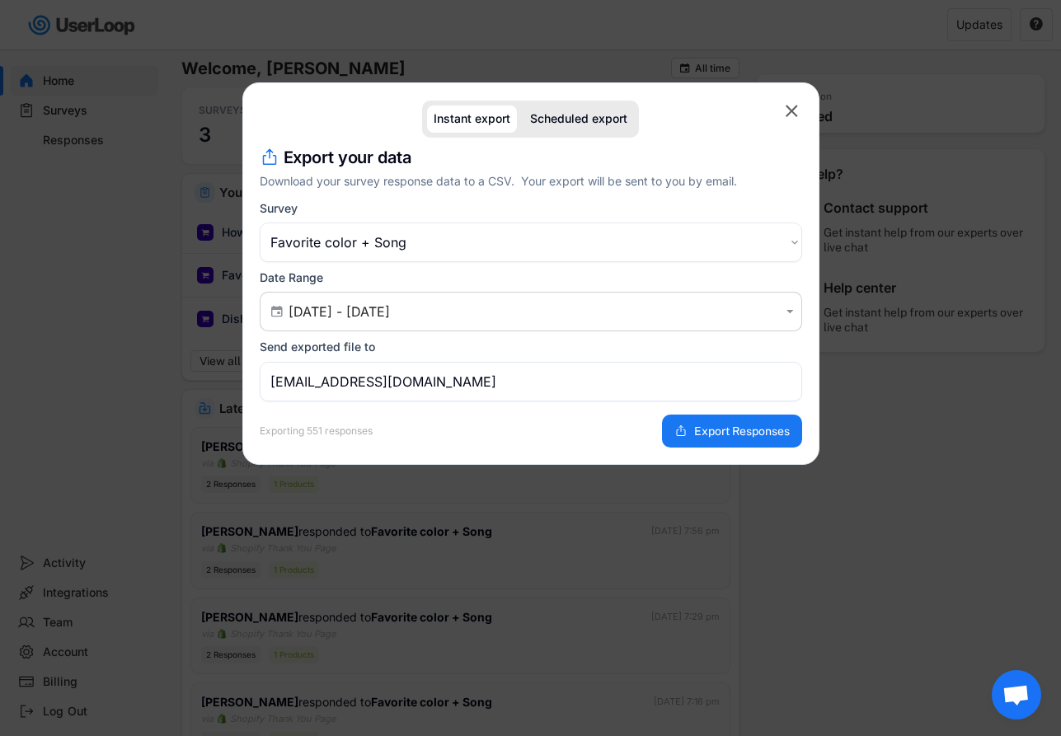
click at [561, 396] on input "[EMAIL_ADDRESS][DOMAIN_NAME]" at bounding box center [531, 382] width 542 height 40
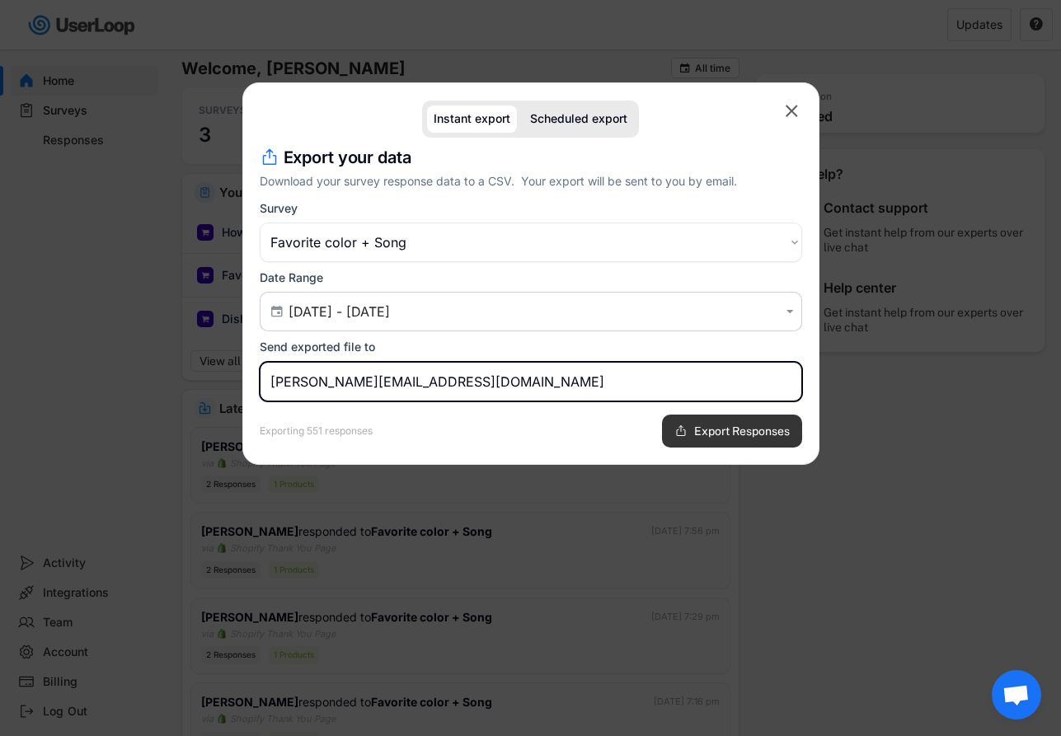
type input "[PERSON_NAME][EMAIL_ADDRESS][DOMAIN_NAME]"
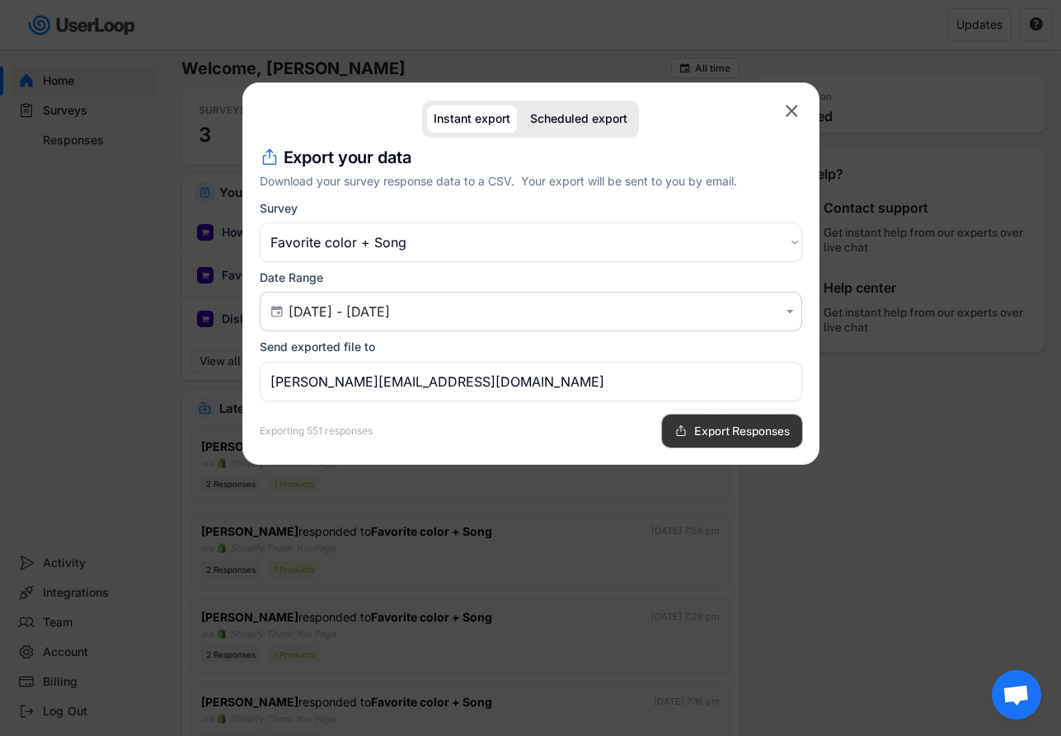
click at [686, 434] on button "Export Responses" at bounding box center [732, 431] width 140 height 33
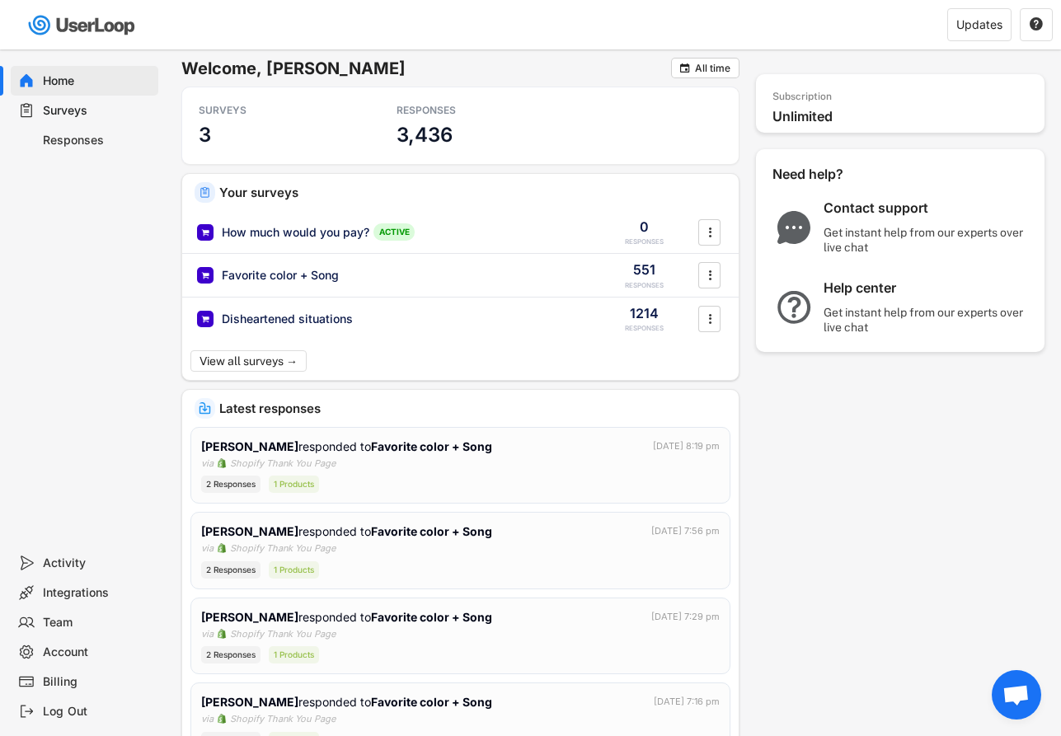
click at [111, 81] on div "Home" at bounding box center [97, 81] width 109 height 16
